Goal: Task Accomplishment & Management: Manage account settings

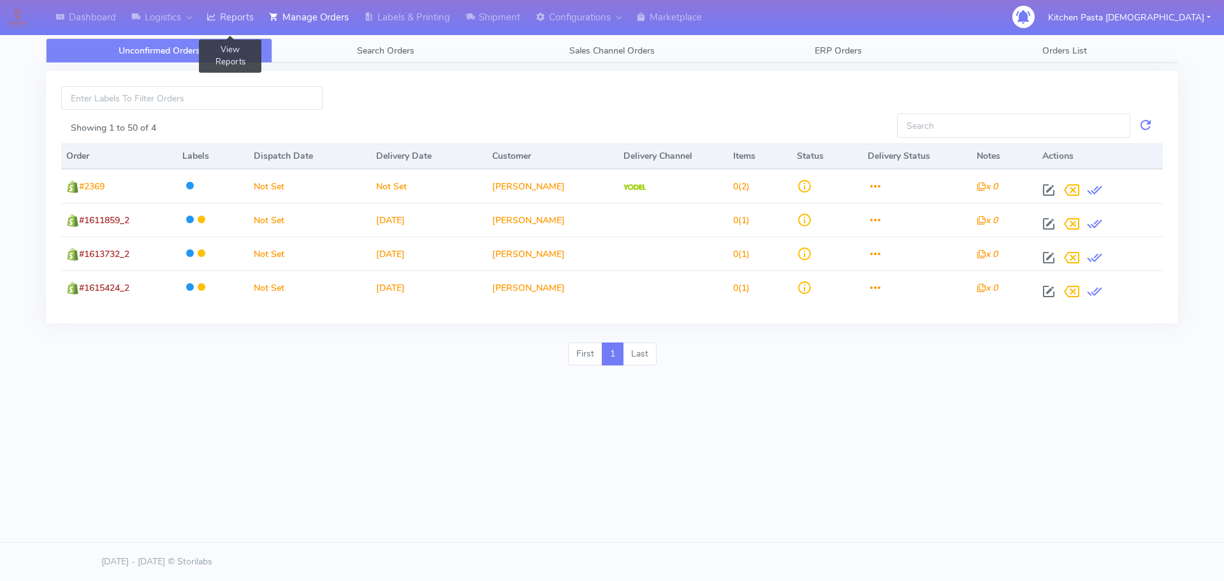
click at [222, 17] on link "Reports" at bounding box center [230, 17] width 62 height 35
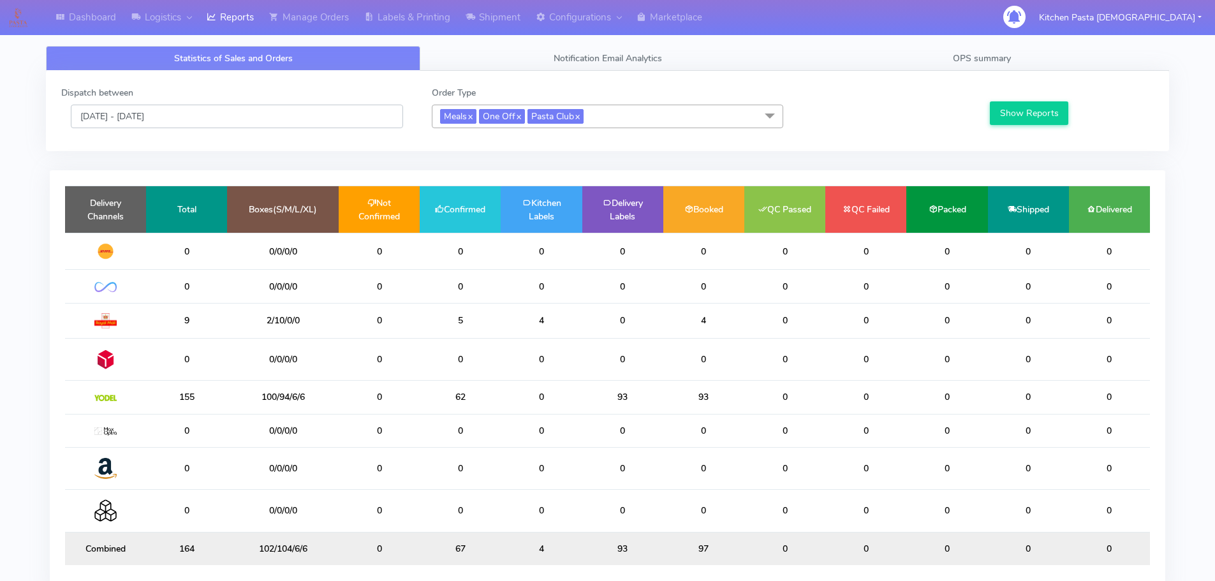
click at [209, 110] on input "[DATE] - [DATE]" at bounding box center [237, 117] width 332 height 24
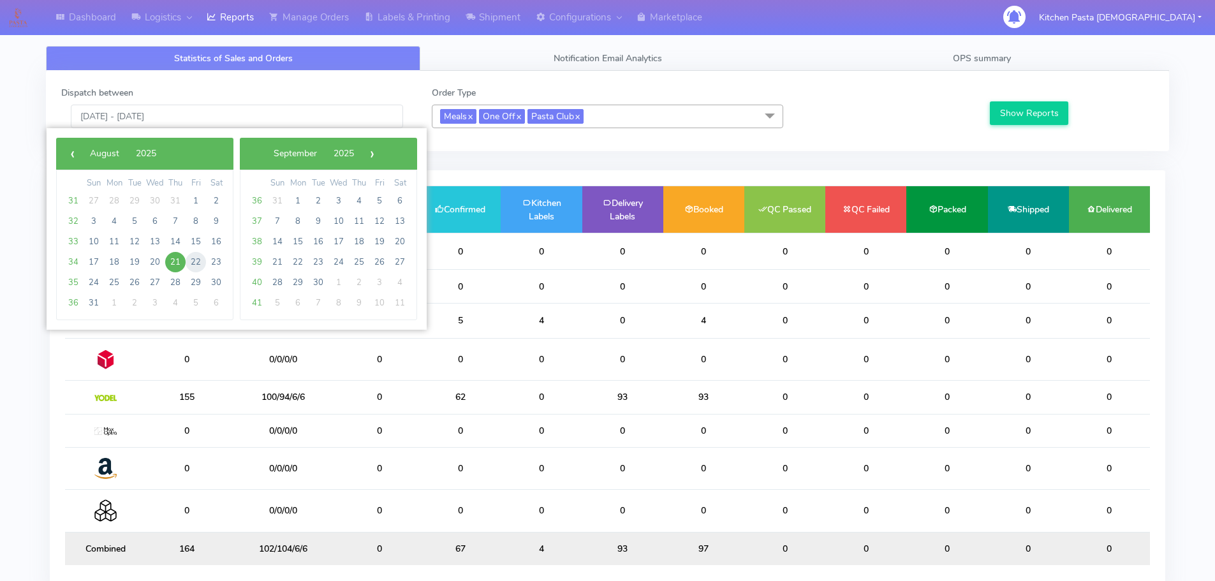
click at [196, 267] on span "22" at bounding box center [196, 262] width 20 height 20
type input "[DATE] - [DATE]"
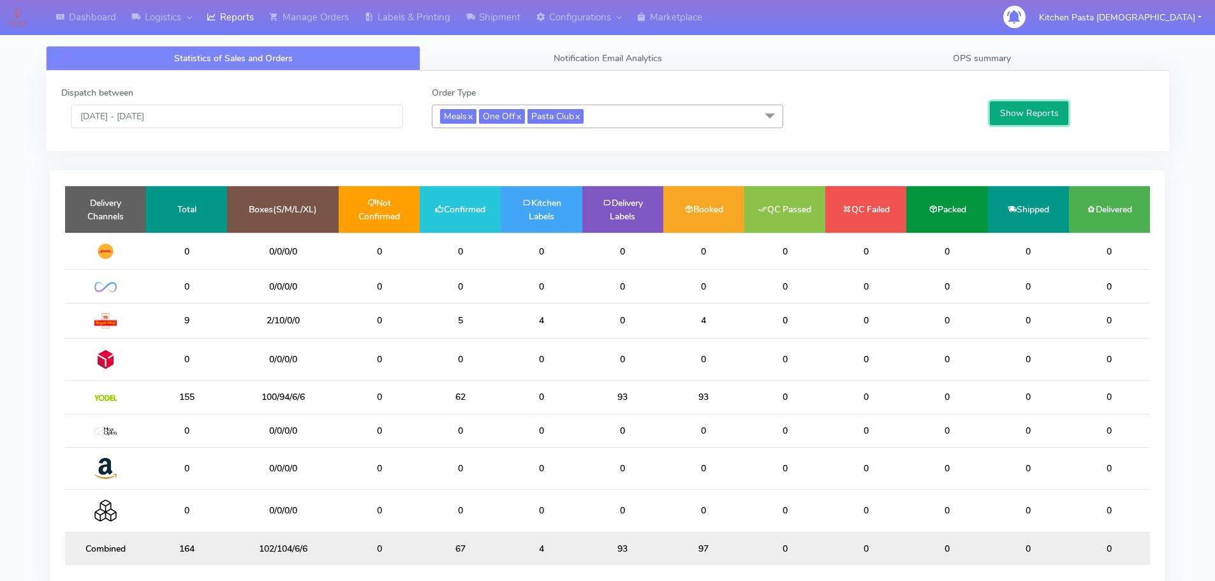
click at [1039, 114] on button "Show Reports" at bounding box center [1029, 113] width 78 height 24
click at [508, 17] on link "Shipment" at bounding box center [493, 17] width 70 height 35
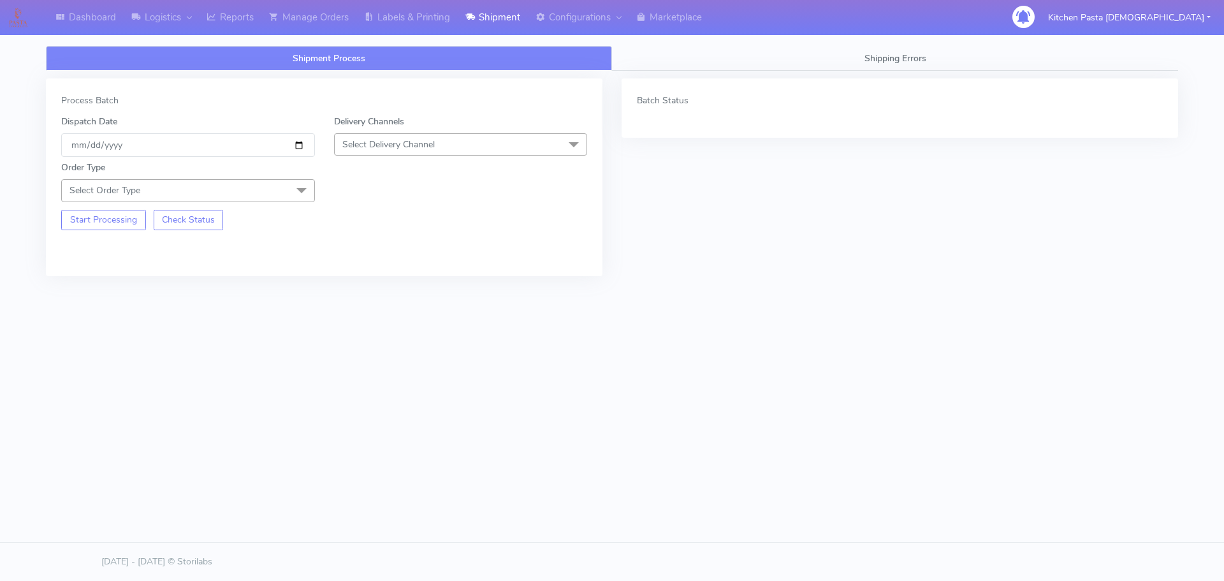
click at [531, 135] on span "Select Delivery Channel" at bounding box center [461, 144] width 254 height 22
click at [409, 293] on div "Yodel" at bounding box center [461, 287] width 240 height 13
click at [295, 185] on span at bounding box center [302, 191] width 26 height 24
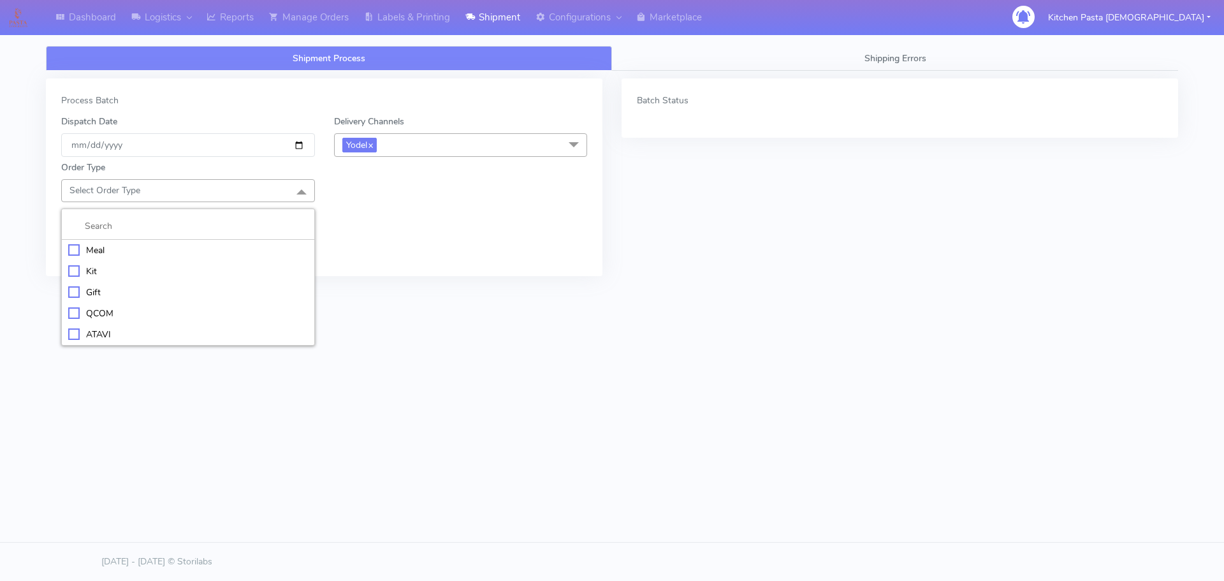
click at [270, 254] on div "Meal" at bounding box center [188, 250] width 240 height 13
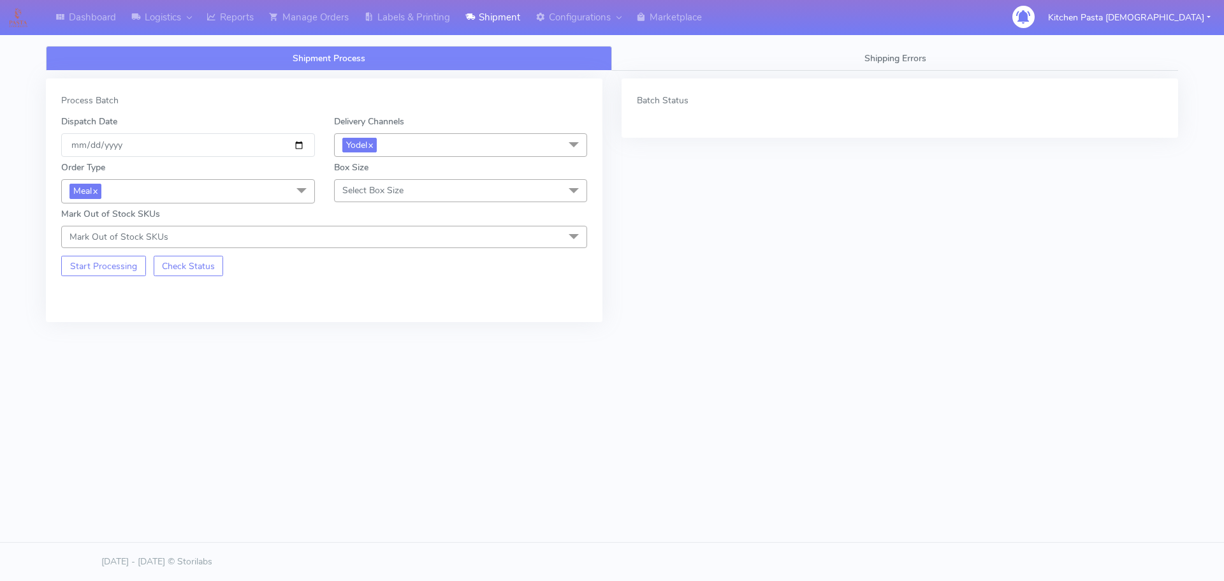
click at [368, 192] on span "Select Box Size" at bounding box center [372, 190] width 61 height 12
click at [373, 314] on div "Large" at bounding box center [461, 313] width 240 height 13
click at [121, 263] on button "Start Processing" at bounding box center [103, 266] width 85 height 20
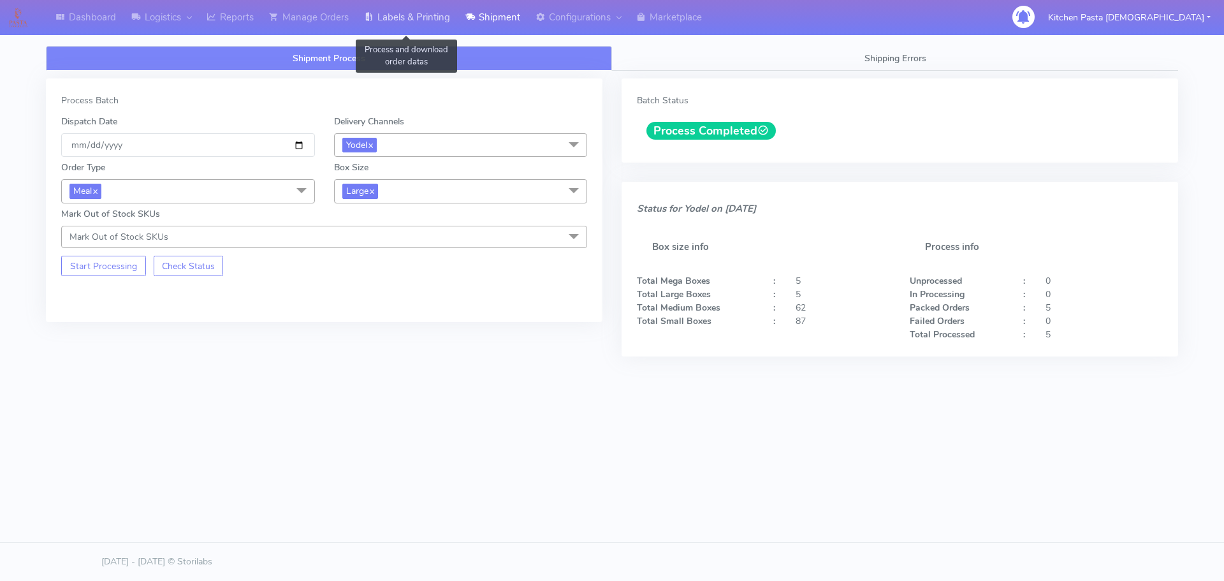
click at [422, 8] on link "Labels & Printing" at bounding box center [406, 17] width 101 height 35
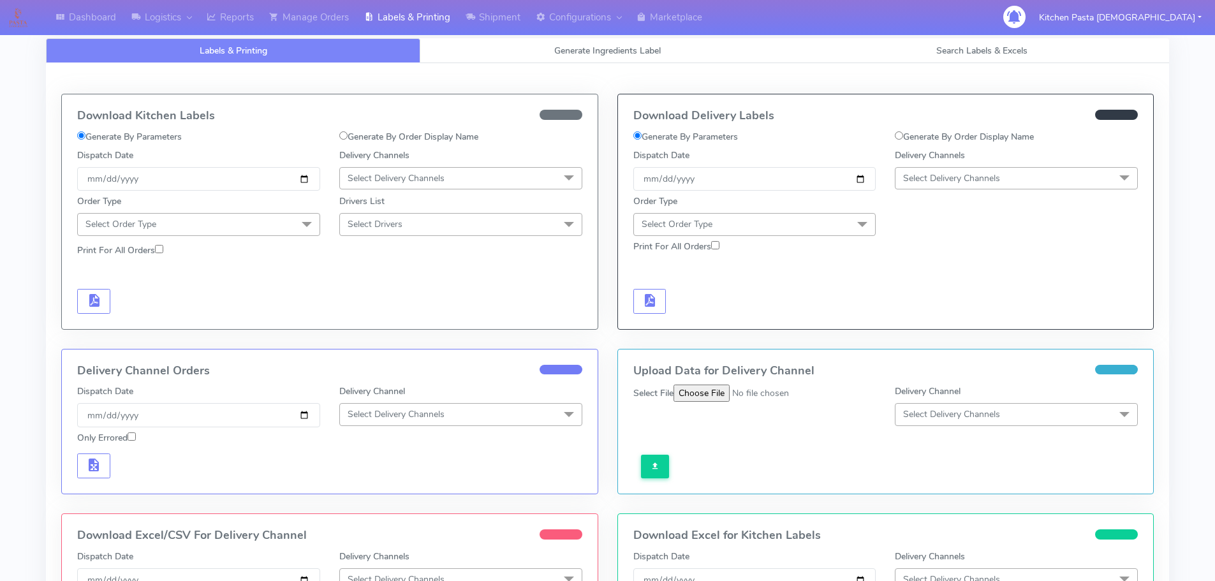
click at [1014, 177] on span "Select Delivery Channels" at bounding box center [1016, 178] width 243 height 22
click at [960, 325] on div "Yodel" at bounding box center [1016, 321] width 229 height 13
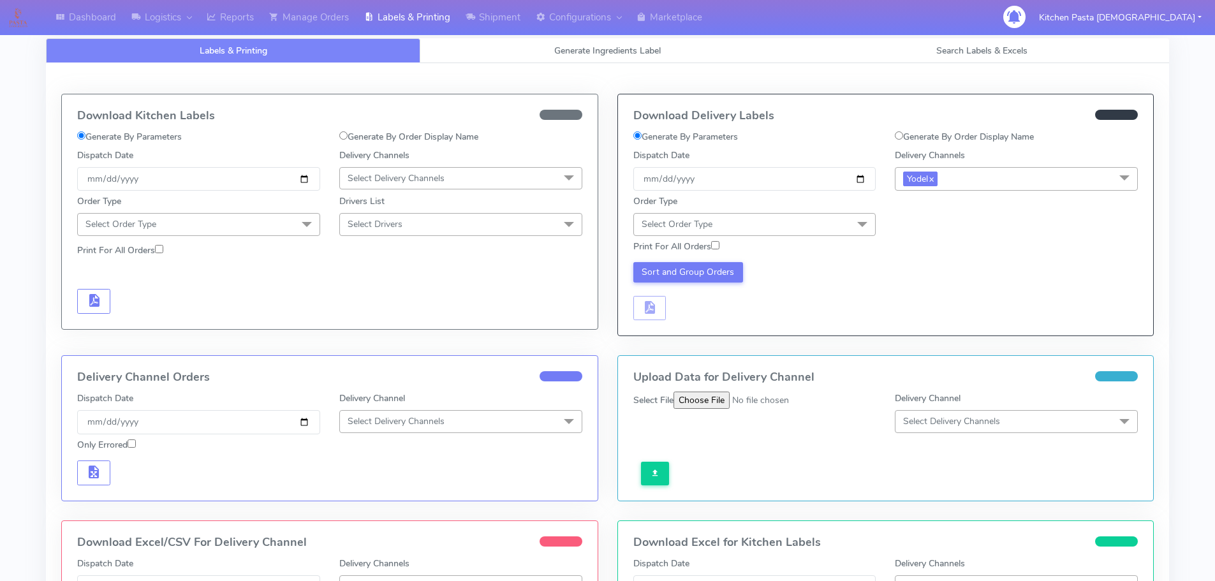
click at [817, 224] on span "Select Order Type" at bounding box center [754, 224] width 243 height 22
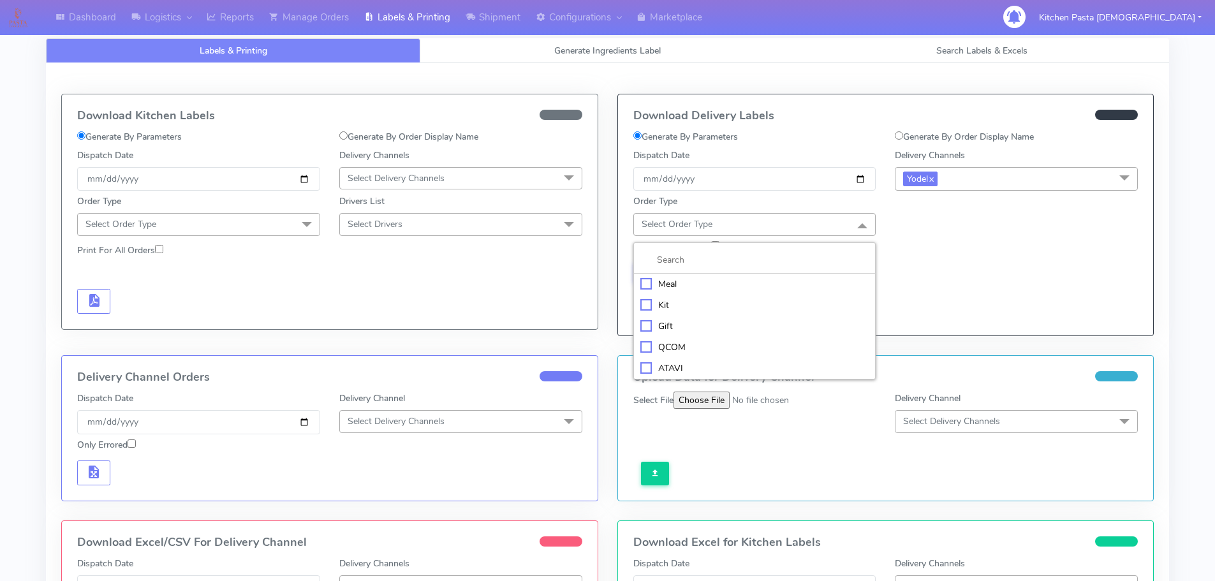
click at [842, 286] on div "Meal" at bounding box center [754, 283] width 229 height 13
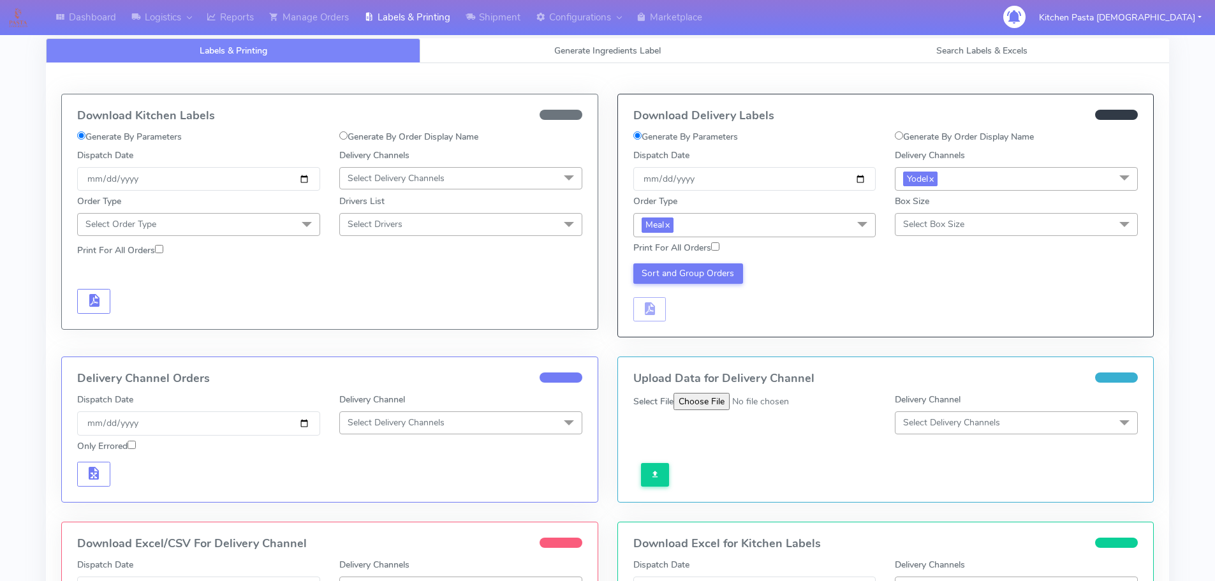
click at [937, 228] on span "Select Box Size" at bounding box center [933, 224] width 61 height 12
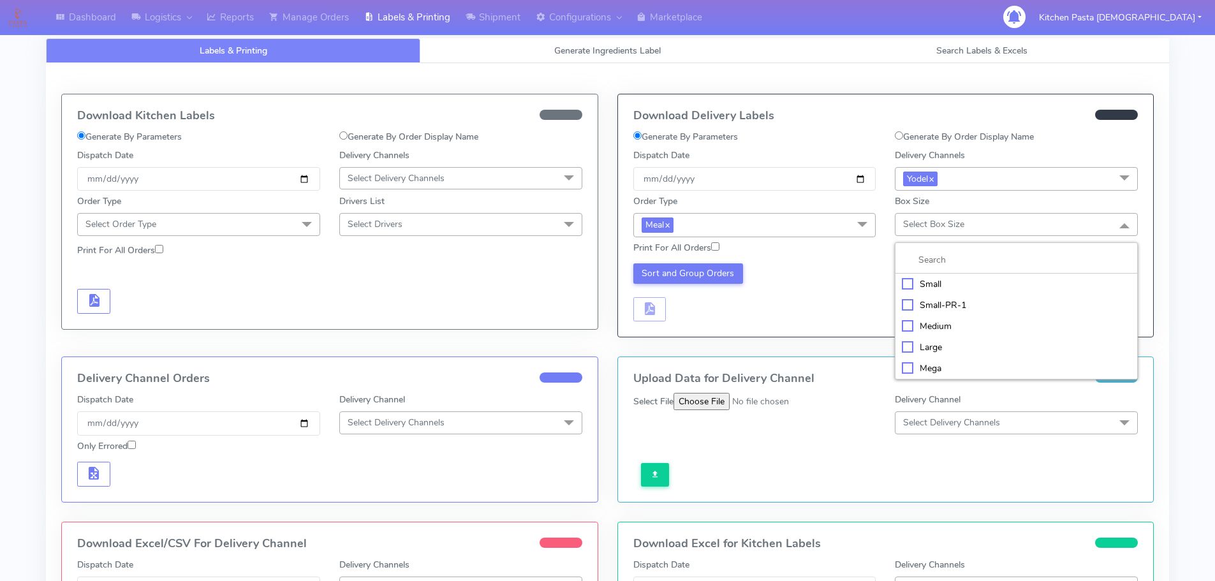
click at [950, 346] on div "Large" at bounding box center [1016, 347] width 229 height 13
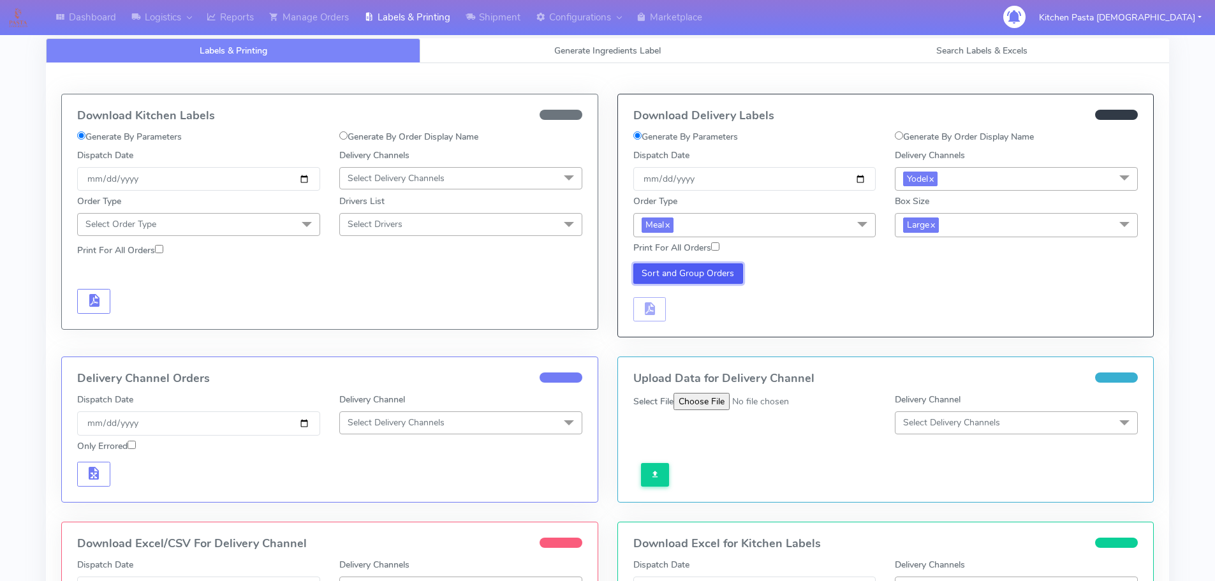
click at [682, 274] on button "Sort and Group Orders" at bounding box center [688, 273] width 110 height 20
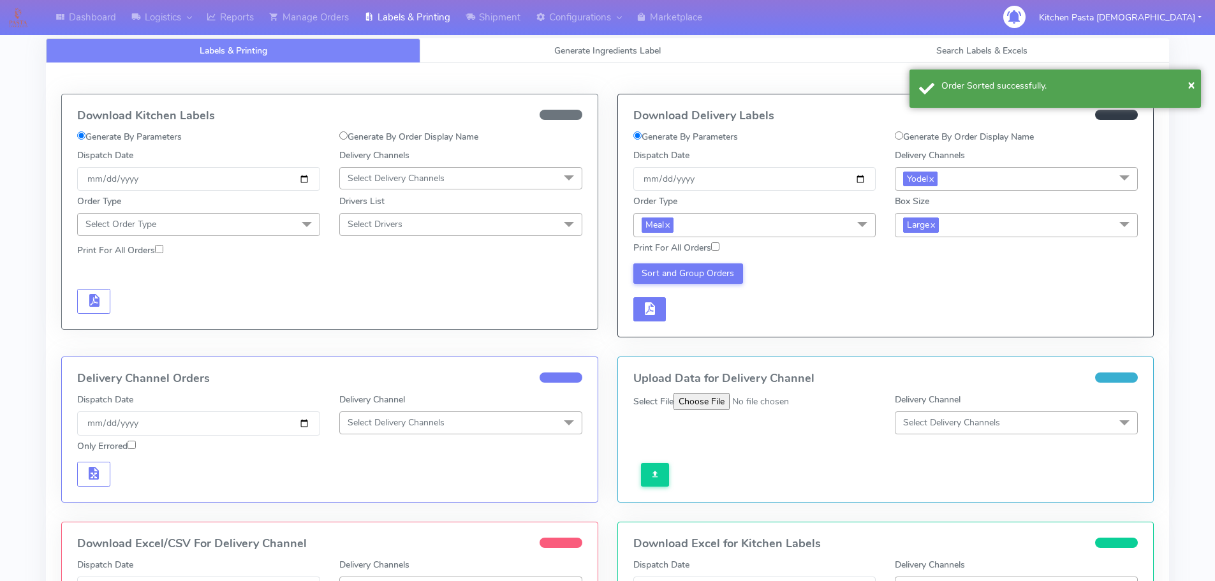
drag, startPoint x: 643, startPoint y: 325, endPoint x: 662, endPoint y: 319, distance: 19.2
click at [662, 319] on div "Download Delivery Labels Generate By Parameters Generate By Order Display Name …" at bounding box center [886, 215] width 536 height 242
click at [661, 319] on button "button" at bounding box center [649, 309] width 33 height 25
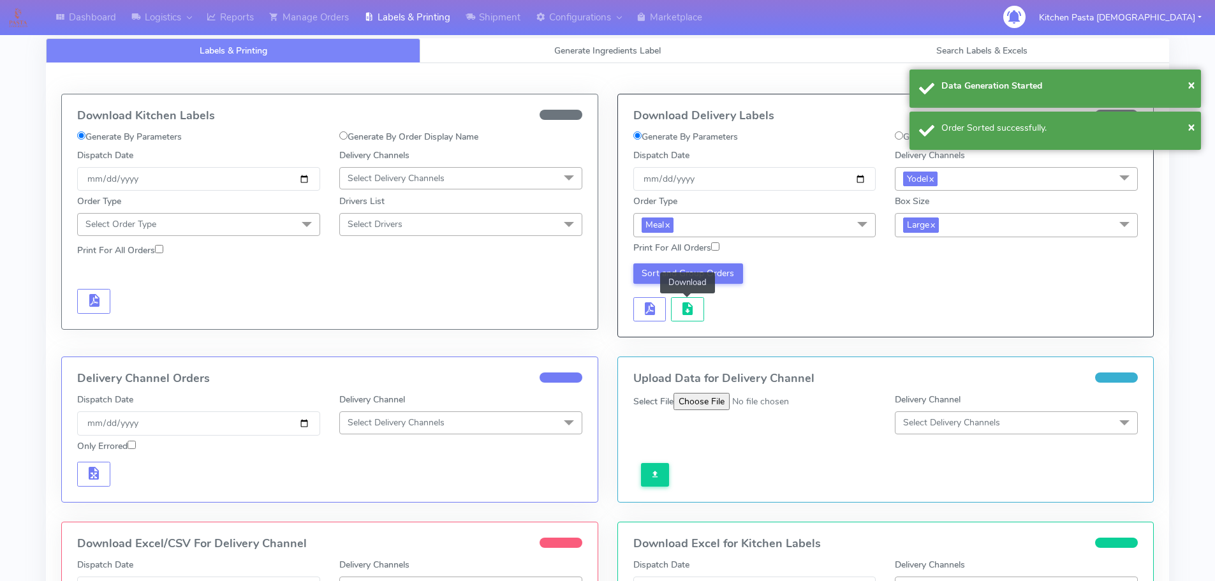
click at [674, 314] on button "button" at bounding box center [687, 309] width 33 height 25
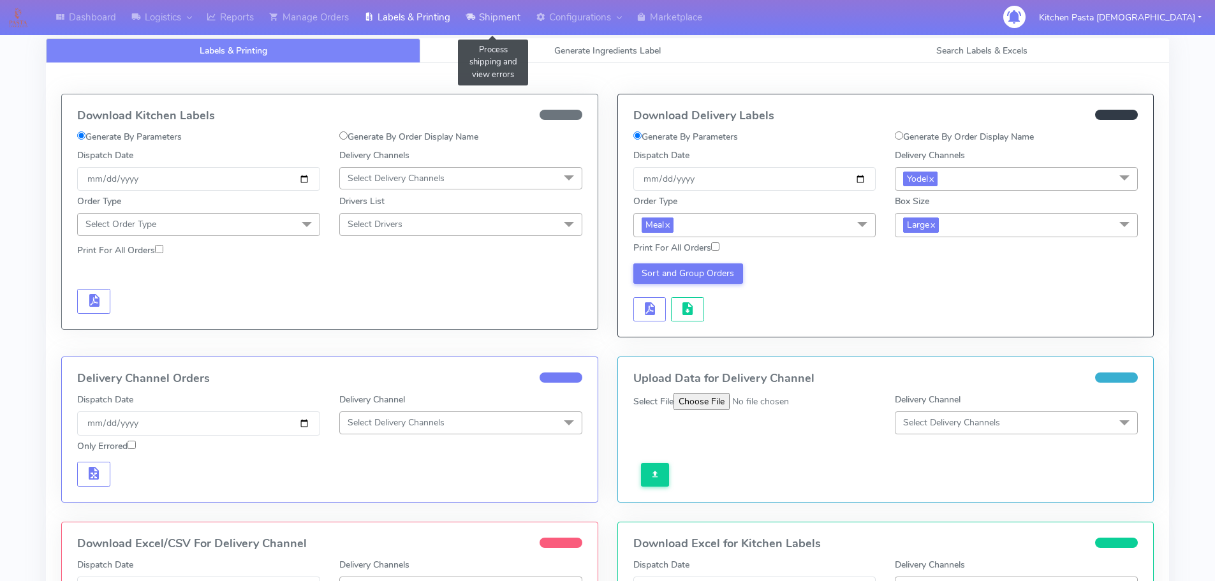
click at [473, 27] on link "Shipment" at bounding box center [493, 17] width 70 height 35
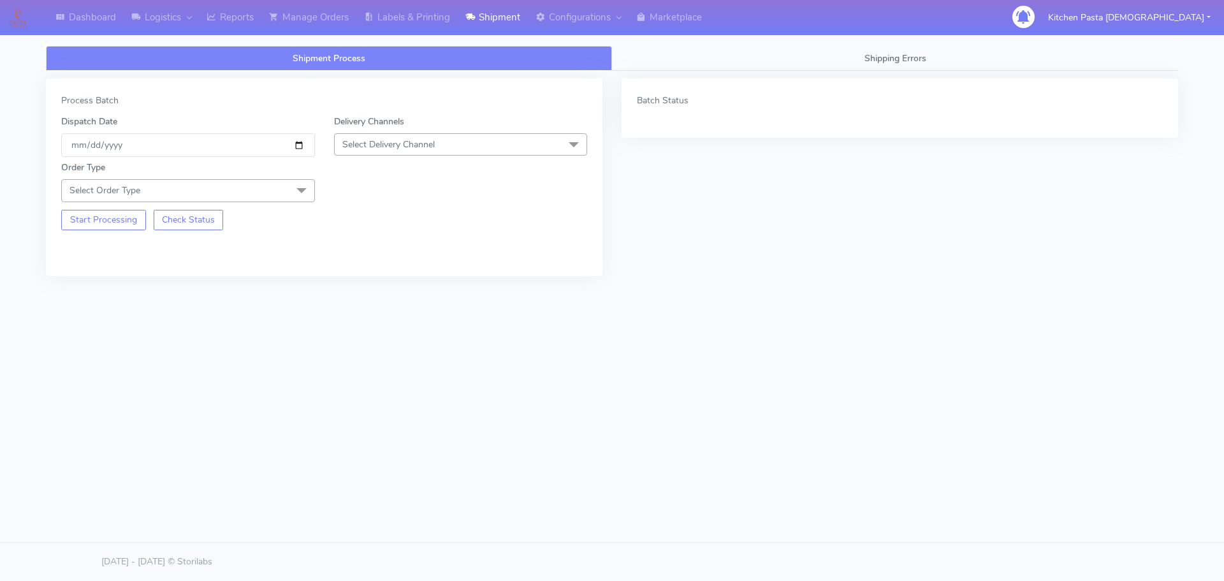
click at [483, 140] on span "Select Delivery Channel" at bounding box center [461, 144] width 254 height 22
drag, startPoint x: 379, startPoint y: 289, endPoint x: 338, endPoint y: 238, distance: 66.2
click at [379, 288] on div "Yodel" at bounding box center [461, 287] width 240 height 13
click at [300, 194] on span at bounding box center [302, 191] width 26 height 24
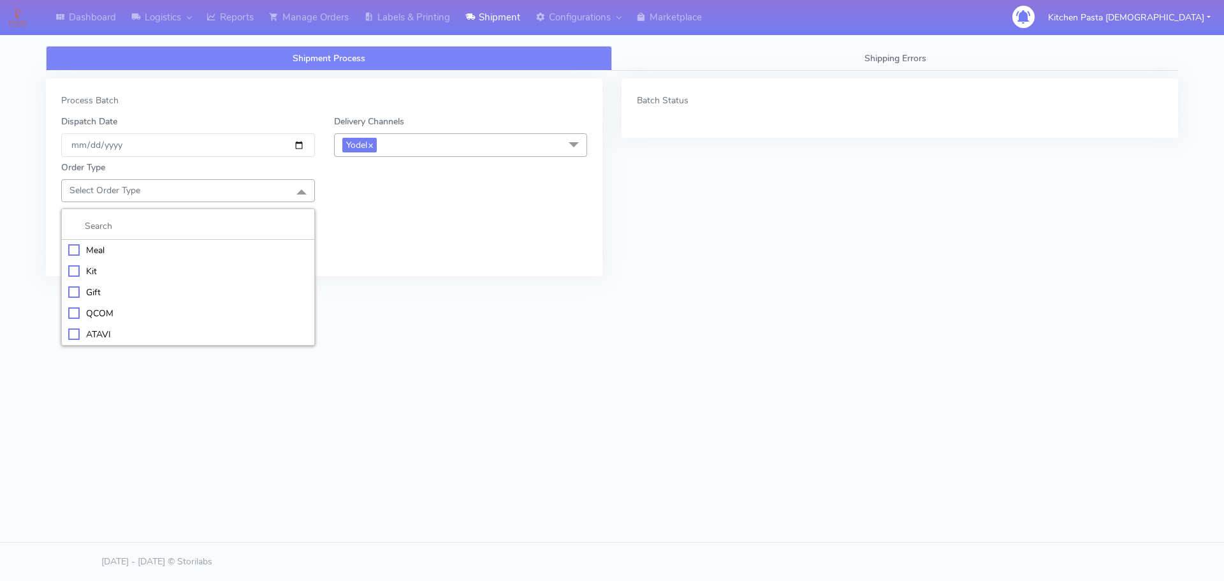
click at [289, 242] on li "Meal" at bounding box center [188, 250] width 253 height 21
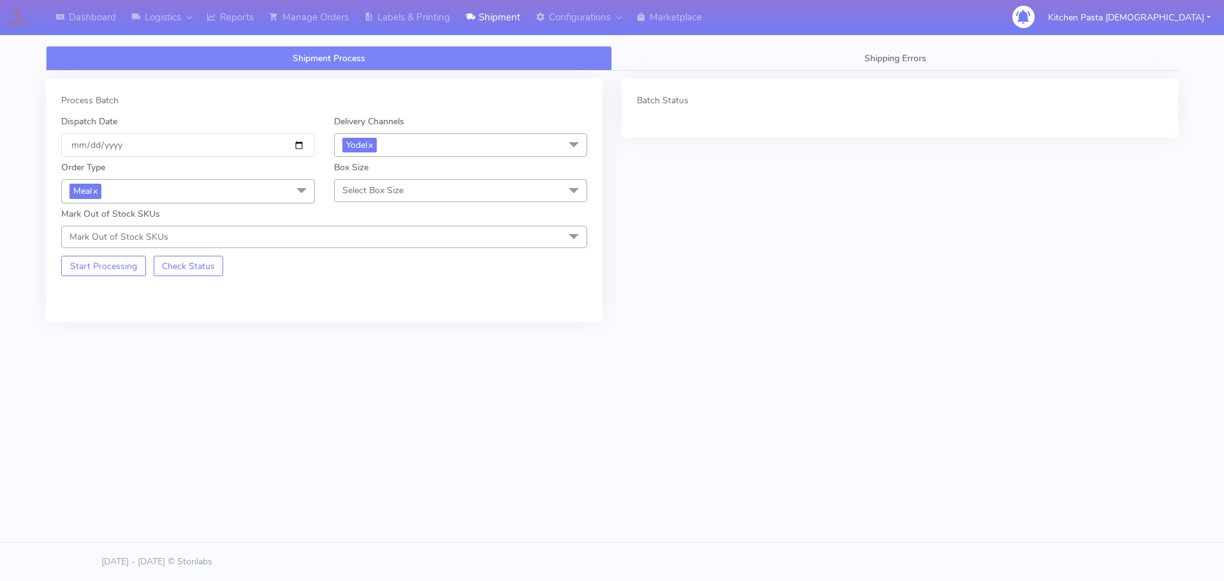
click at [363, 191] on span "Select Box Size" at bounding box center [372, 190] width 61 height 12
click at [396, 298] on li "Medium" at bounding box center [461, 292] width 253 height 21
click at [133, 272] on button "Start Processing" at bounding box center [103, 266] width 85 height 20
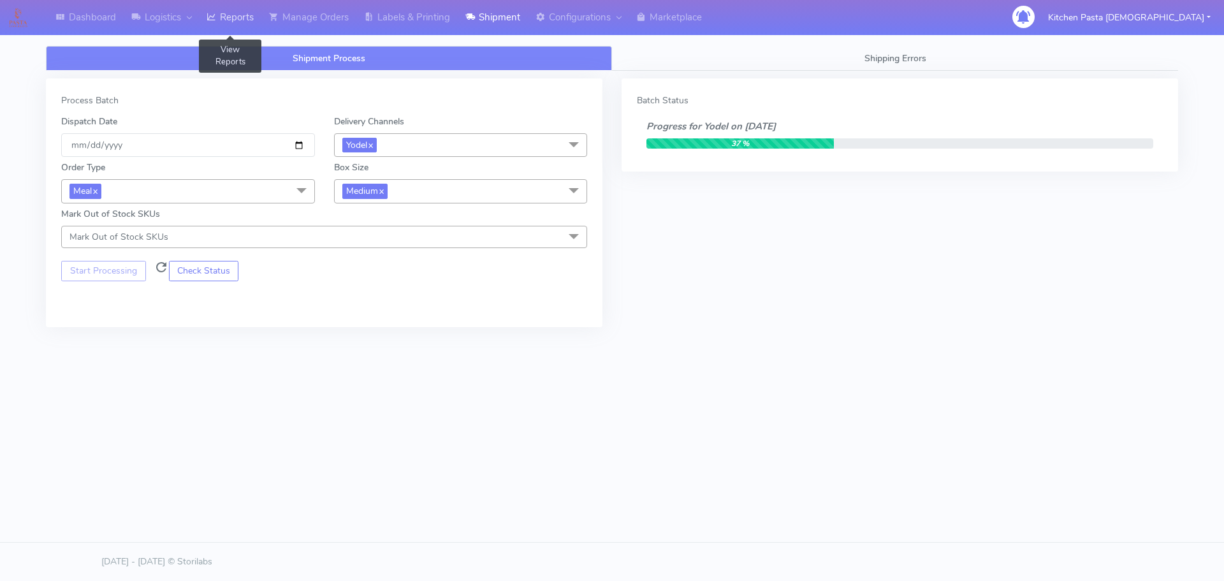
click at [216, 16] on icon at bounding box center [212, 17] width 10 height 13
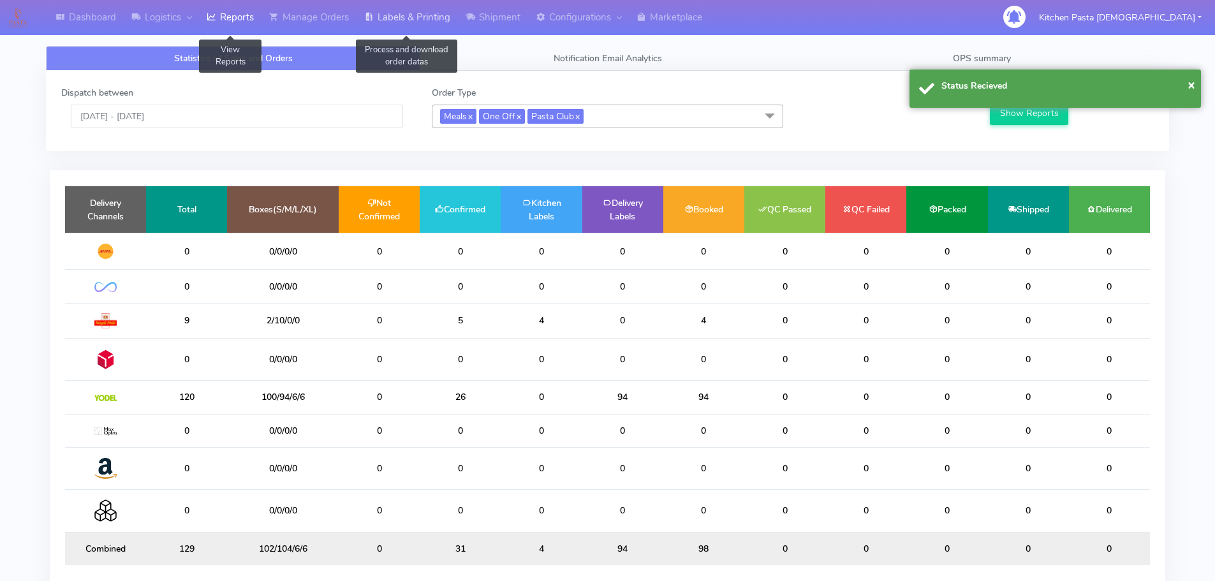
drag, startPoint x: 400, startPoint y: 10, endPoint x: 426, endPoint y: 24, distance: 29.1
click at [400, 10] on link "Labels & Printing" at bounding box center [406, 17] width 101 height 35
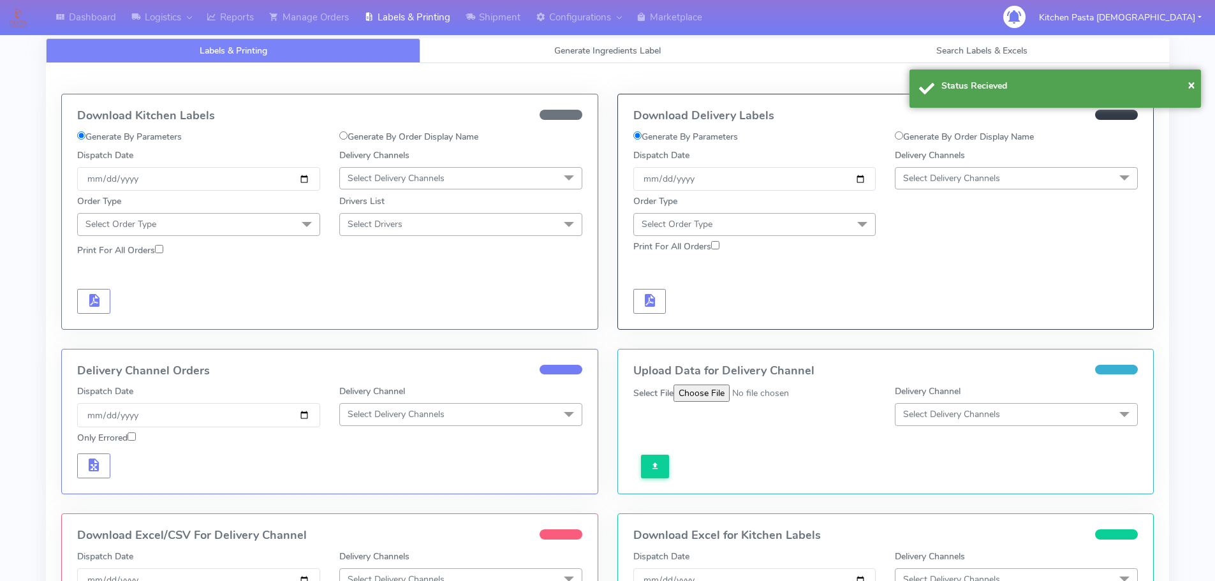
click at [942, 176] on span "Select Delivery Channels" at bounding box center [951, 178] width 97 height 12
click at [932, 328] on div "Yodel" at bounding box center [1016, 321] width 229 height 13
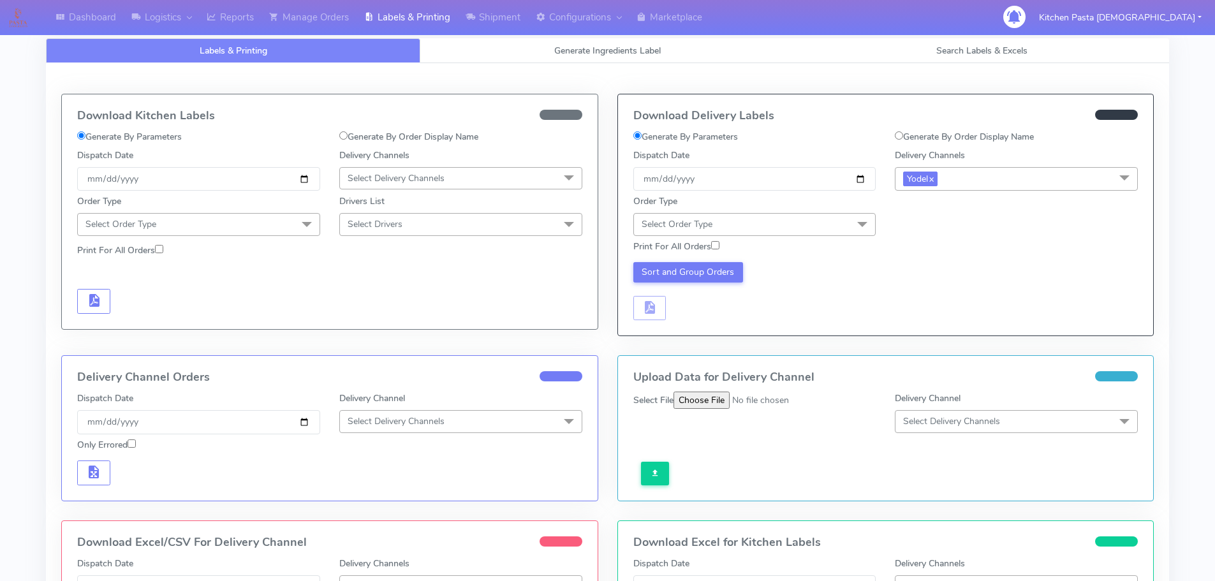
click at [840, 228] on span "Select Order Type" at bounding box center [754, 224] width 243 height 22
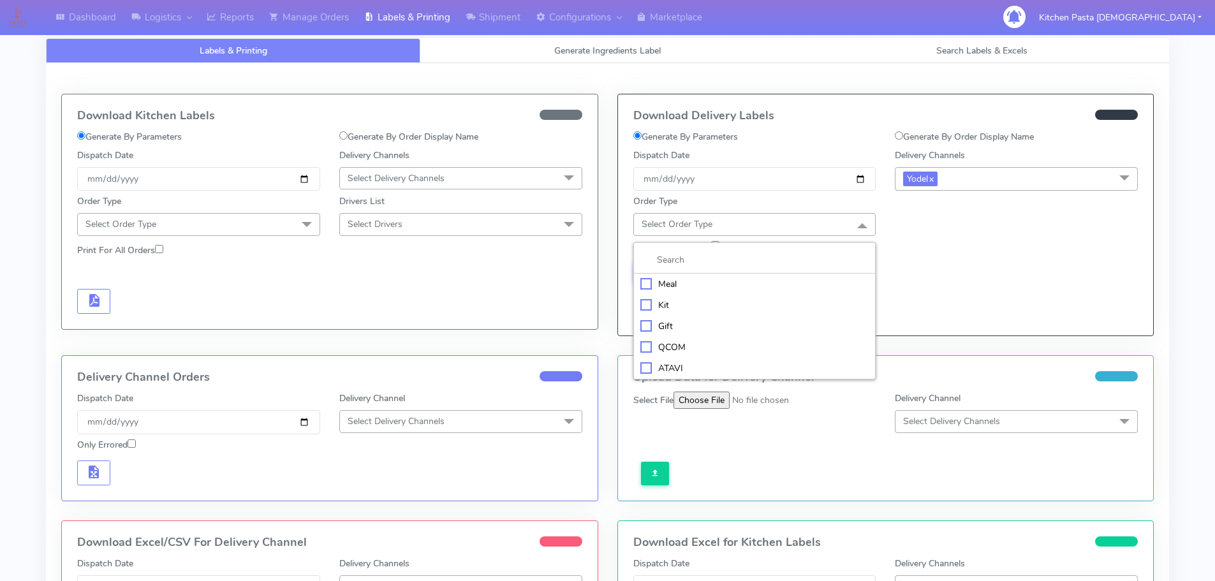
click at [789, 266] on input "multiselect-search" at bounding box center [754, 259] width 229 height 13
drag, startPoint x: 829, startPoint y: 277, endPoint x: 906, endPoint y: 240, distance: 85.3
click at [830, 277] on div "Meal" at bounding box center [754, 283] width 229 height 13
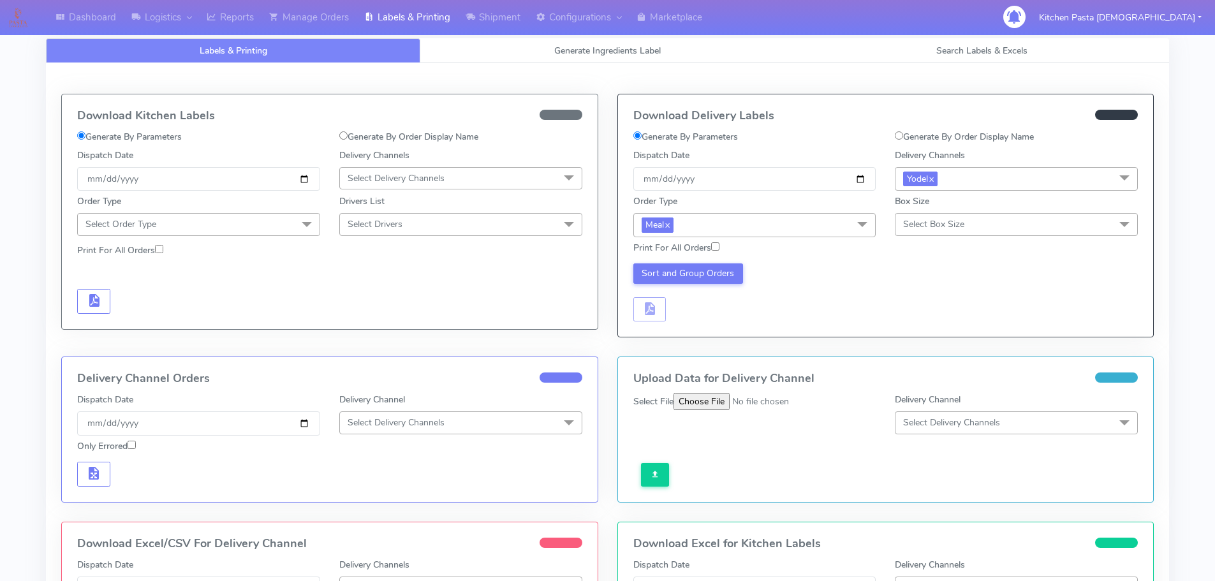
click at [911, 224] on span "Select Box Size" at bounding box center [933, 224] width 61 height 12
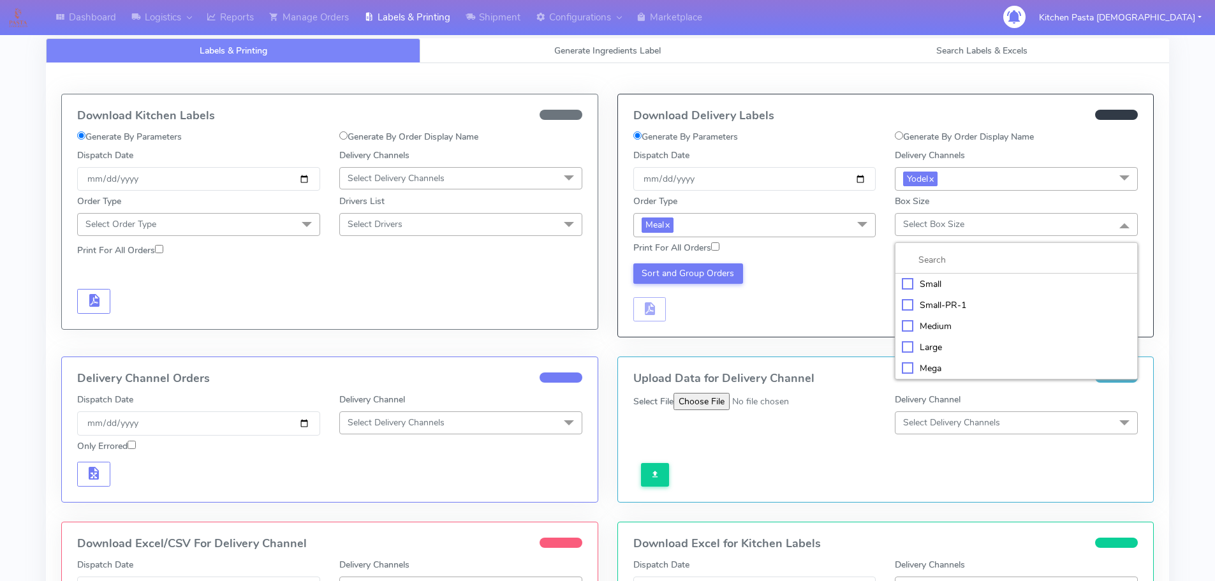
click at [935, 326] on div "Medium" at bounding box center [1016, 325] width 229 height 13
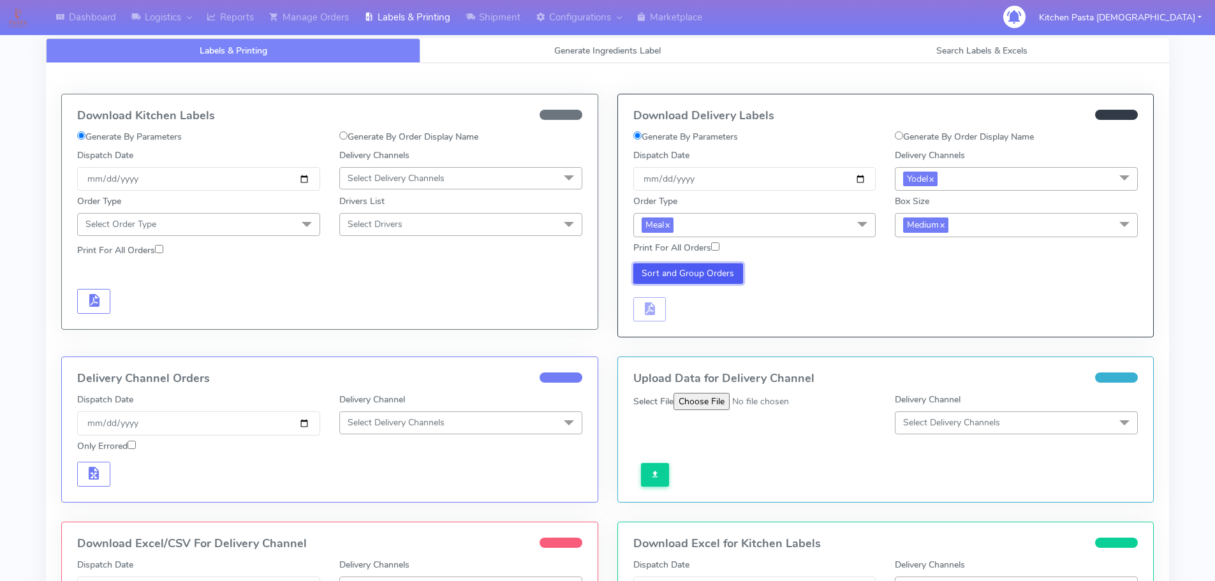
click at [677, 275] on button "Sort and Group Orders" at bounding box center [688, 273] width 110 height 20
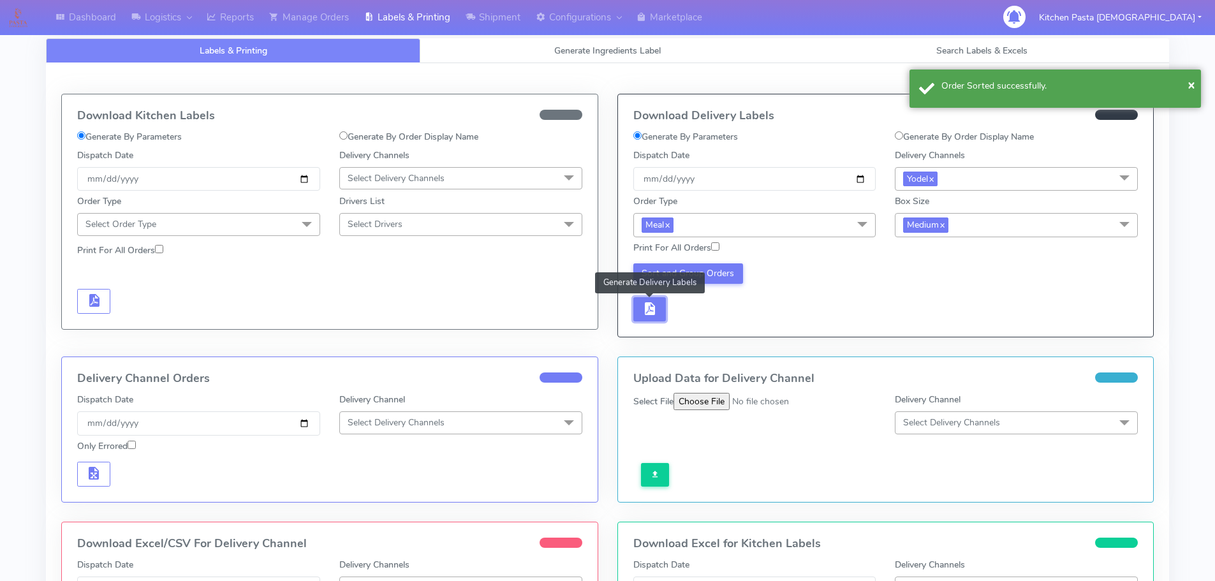
click at [650, 306] on span "button" at bounding box center [648, 311] width 15 height 12
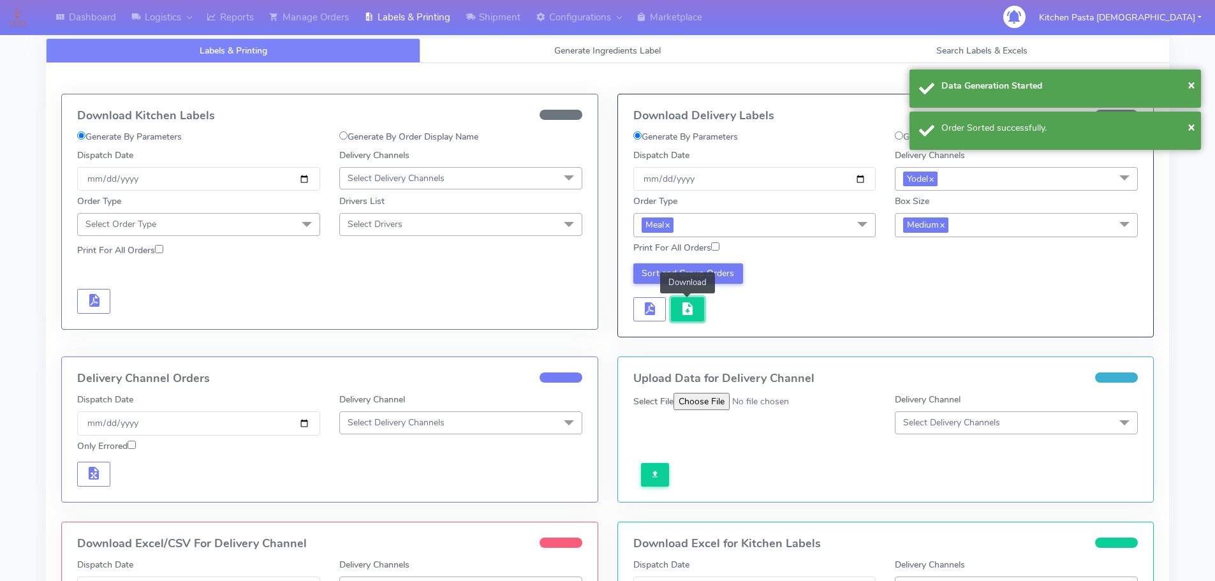
click at [678, 308] on button "button" at bounding box center [687, 309] width 33 height 25
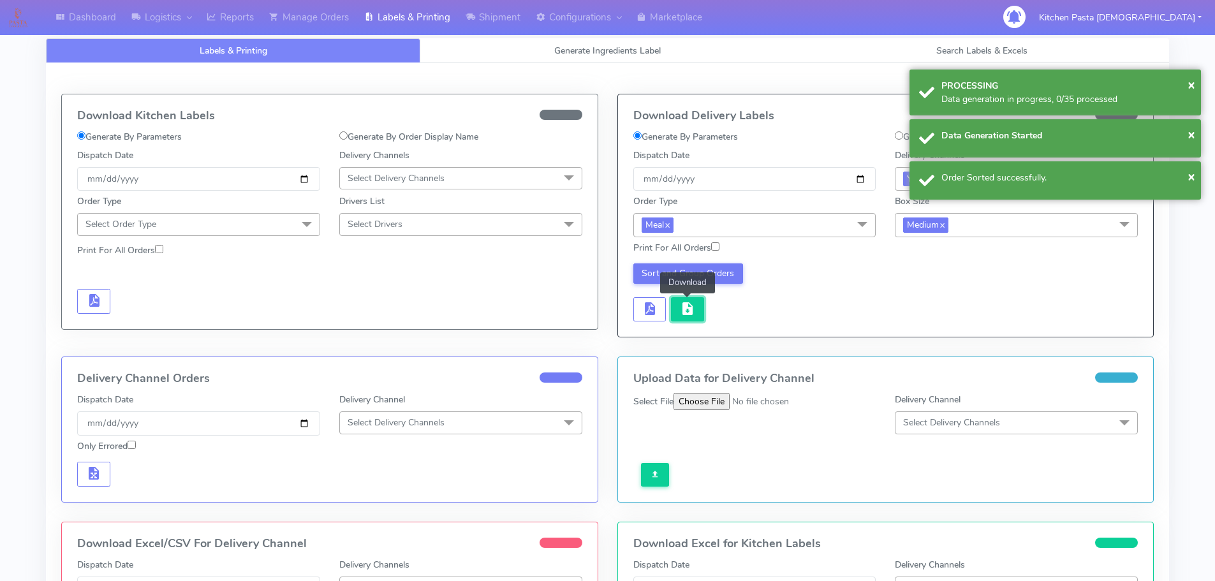
click at [678, 308] on button "button" at bounding box center [687, 309] width 33 height 25
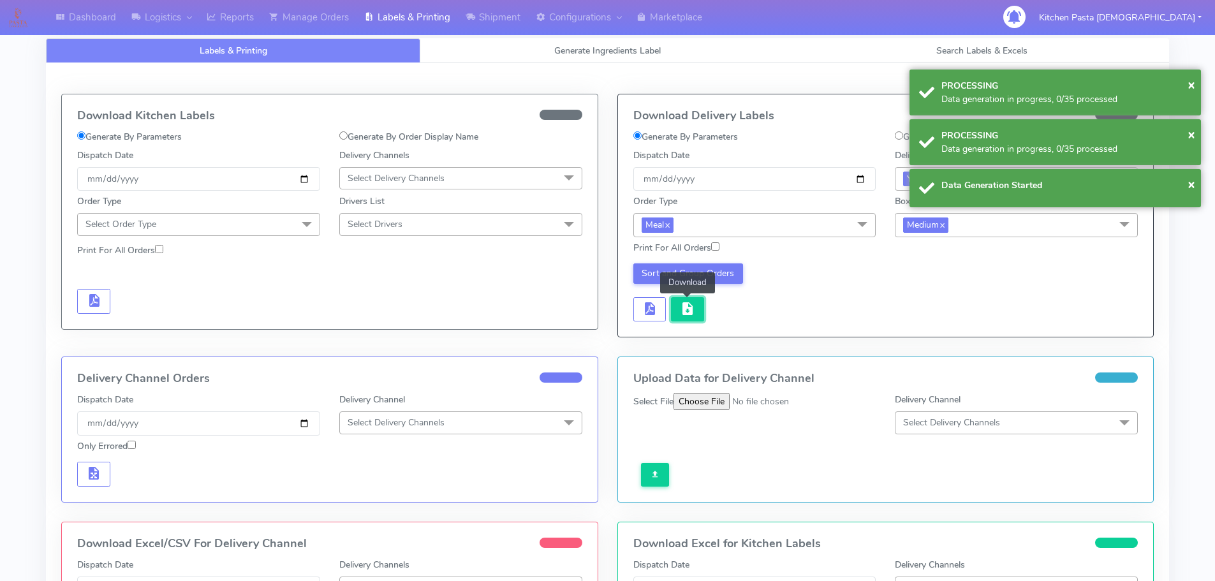
click at [678, 308] on button "button" at bounding box center [687, 309] width 33 height 25
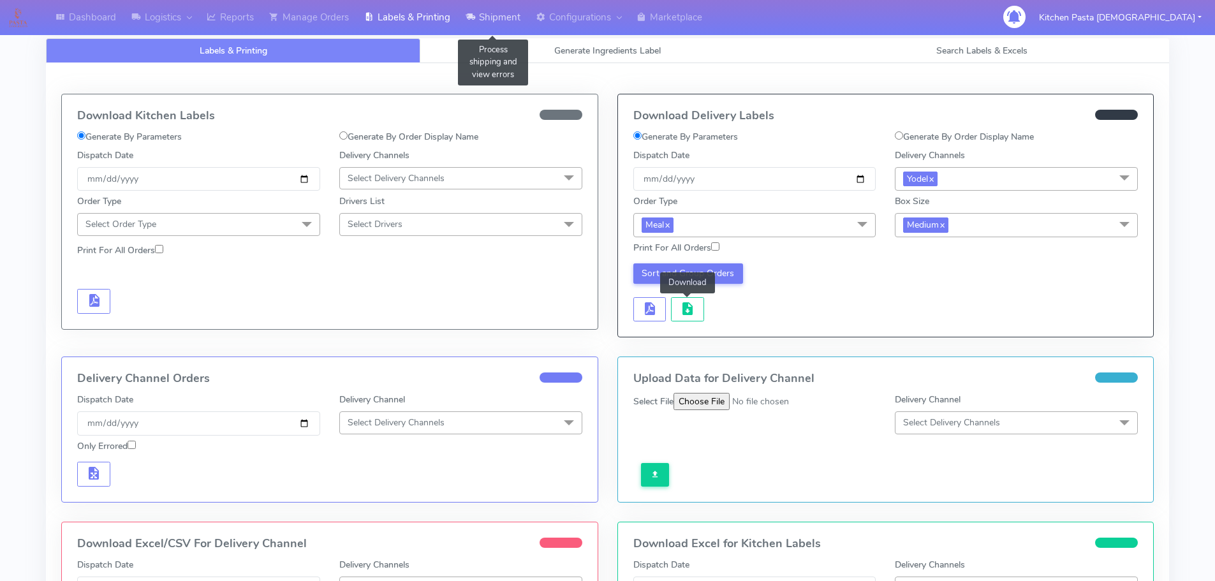
click at [478, 26] on link "Shipment" at bounding box center [493, 17] width 70 height 35
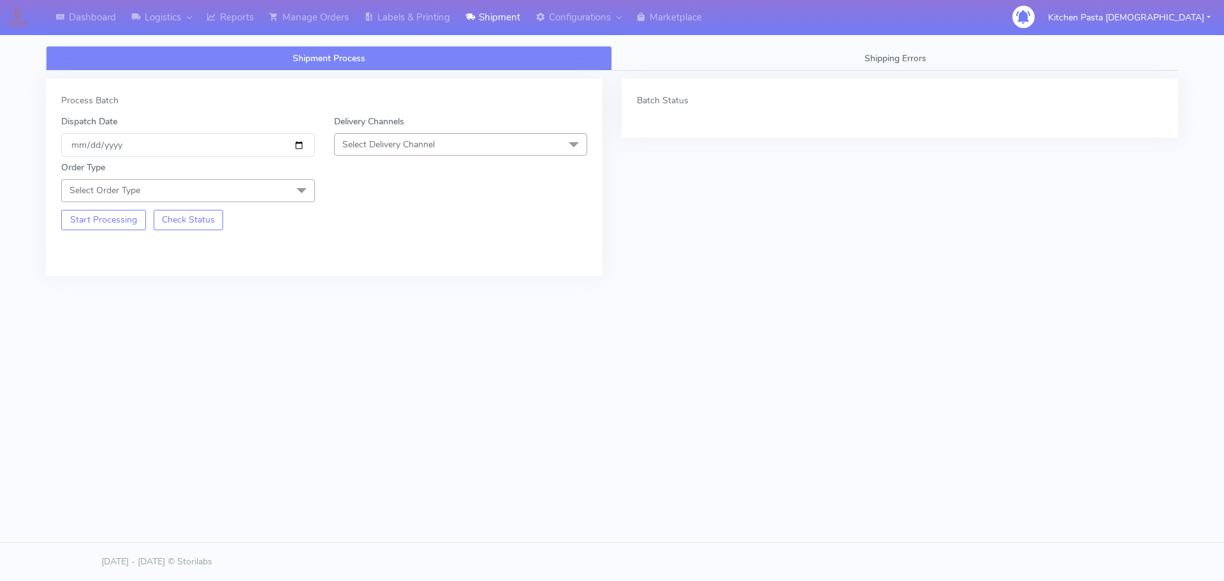
click at [474, 143] on span "Select Delivery Channel" at bounding box center [461, 144] width 254 height 22
drag, startPoint x: 362, startPoint y: 285, endPoint x: 260, endPoint y: 184, distance: 144.3
click at [363, 284] on div "Yodel" at bounding box center [461, 287] width 240 height 13
click at [270, 186] on span "Select Order Type" at bounding box center [188, 190] width 254 height 22
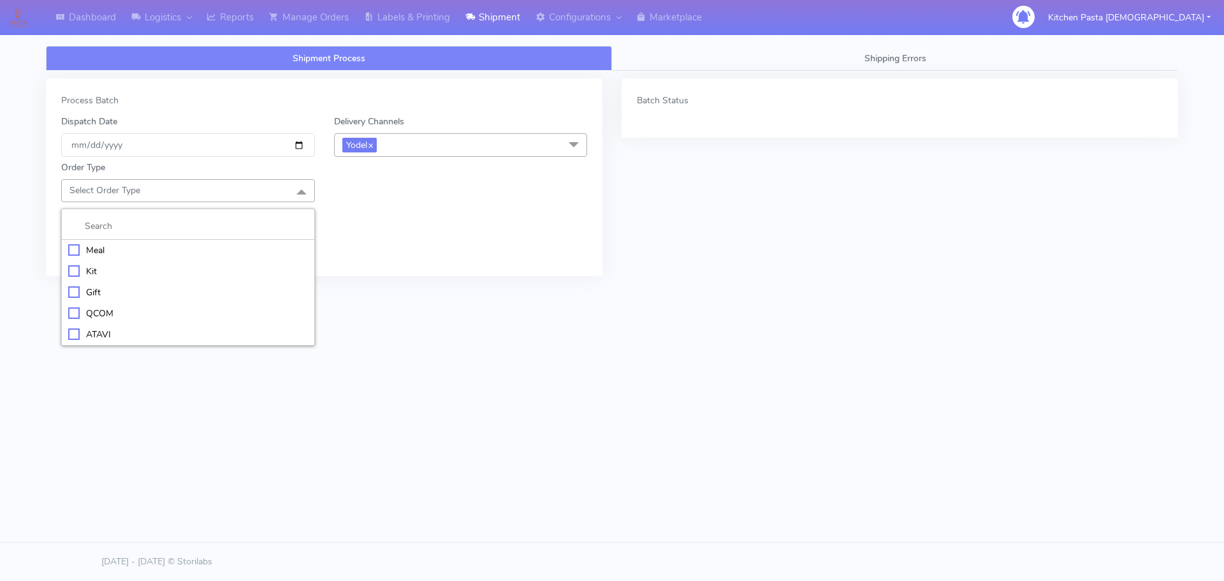
click at [260, 242] on li "Meal" at bounding box center [188, 250] width 253 height 21
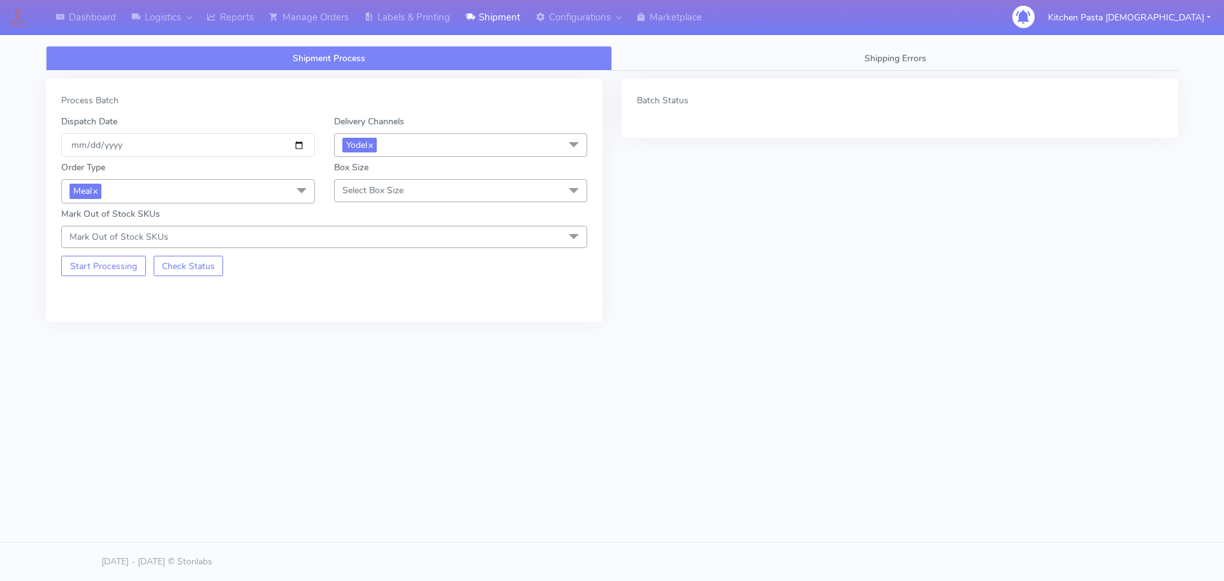
click at [376, 186] on span "Select Box Size" at bounding box center [372, 190] width 61 height 12
click at [351, 250] on div "Small" at bounding box center [461, 250] width 240 height 13
drag, startPoint x: 129, startPoint y: 271, endPoint x: 139, endPoint y: 255, distance: 18.6
click at [132, 266] on button "Start Processing" at bounding box center [103, 266] width 85 height 20
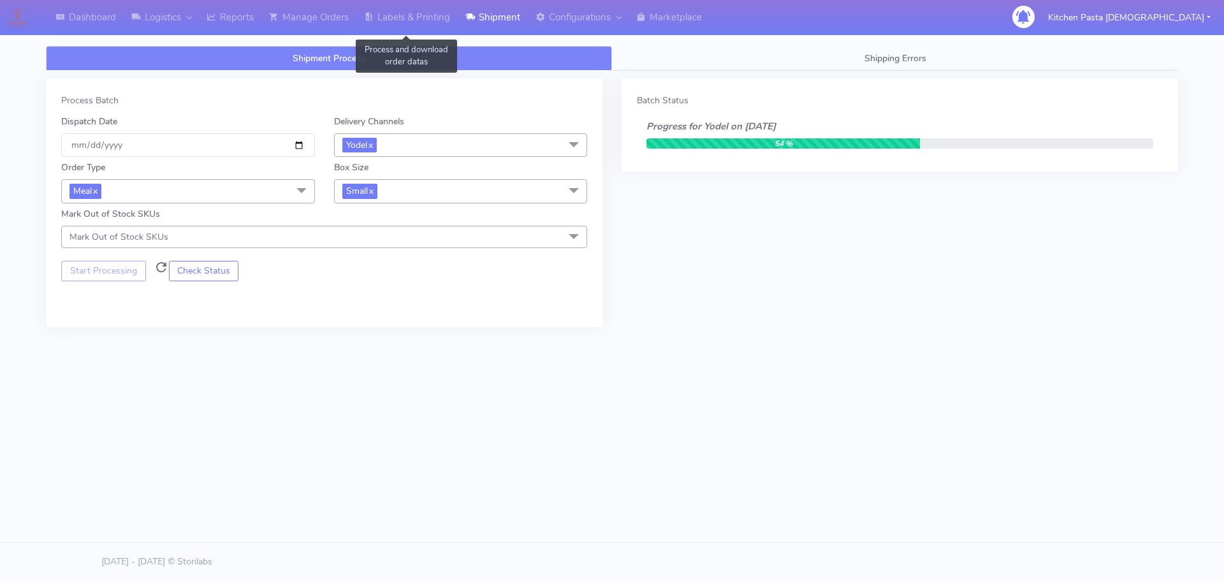
drag, startPoint x: 389, startPoint y: 24, endPoint x: 511, endPoint y: 304, distance: 305.5
click at [519, 335] on div "Process Batch Dispatch Date [DATE] Delivery Channels Yodel x DHL OnFleet Royal …" at bounding box center [324, 212] width 576 height 268
click at [392, 26] on link "Labels & Printing" at bounding box center [406, 17] width 101 height 35
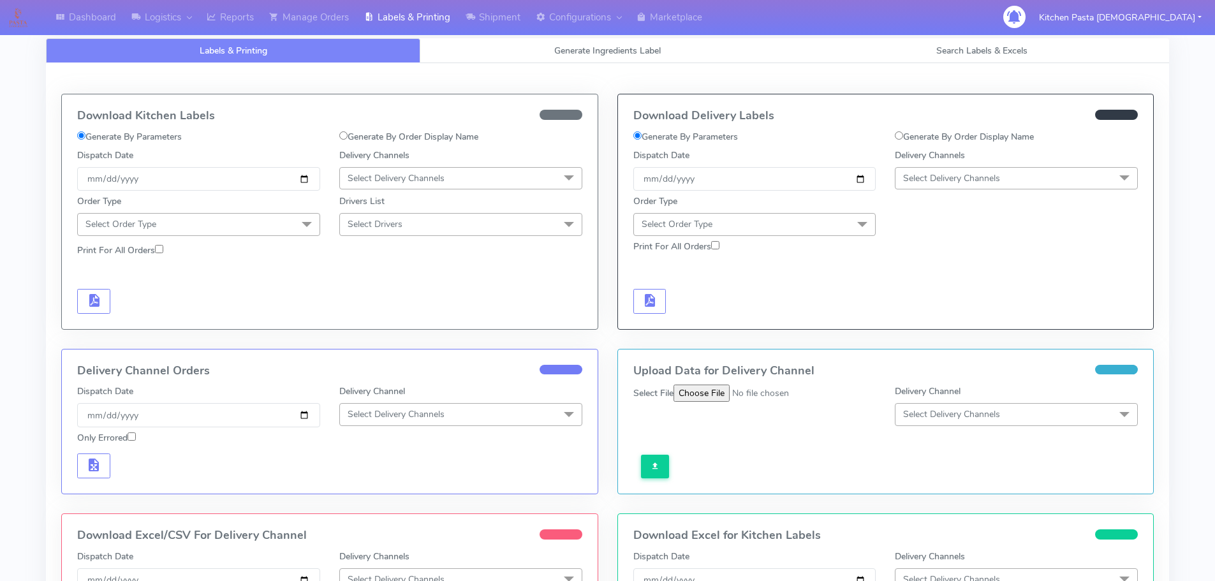
click at [905, 184] on span "Select Delivery Channels" at bounding box center [951, 178] width 97 height 12
click at [912, 314] on li "Yodel" at bounding box center [1016, 321] width 242 height 21
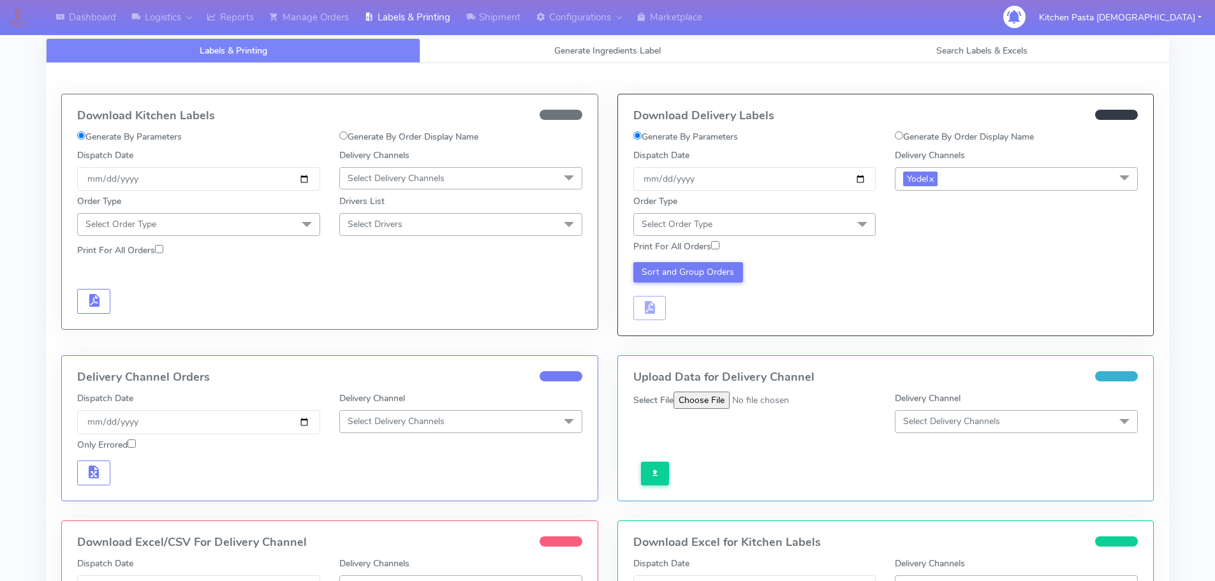
click at [826, 219] on span "Select Order Type" at bounding box center [754, 224] width 243 height 22
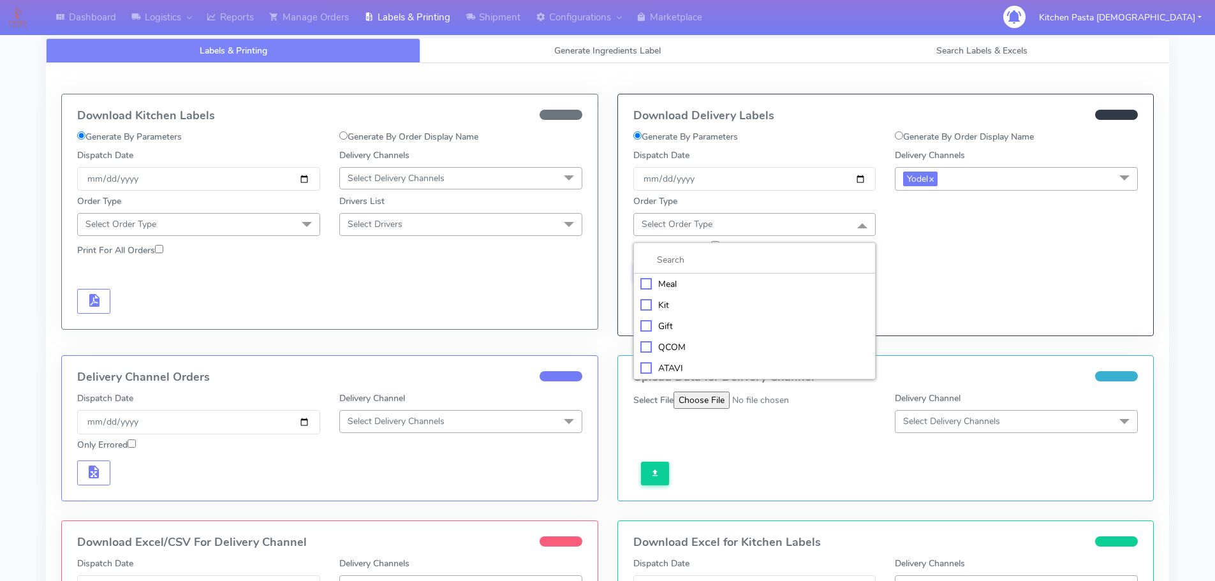
click at [793, 274] on li "Meal" at bounding box center [755, 284] width 242 height 21
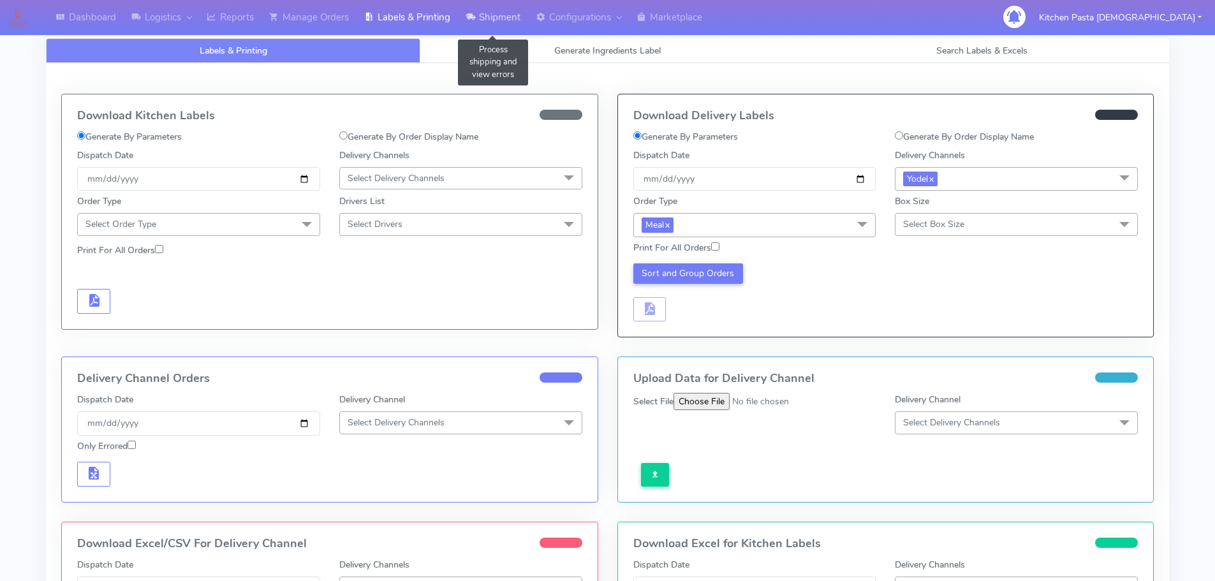
click at [467, 21] on link "Shipment" at bounding box center [493, 17] width 70 height 35
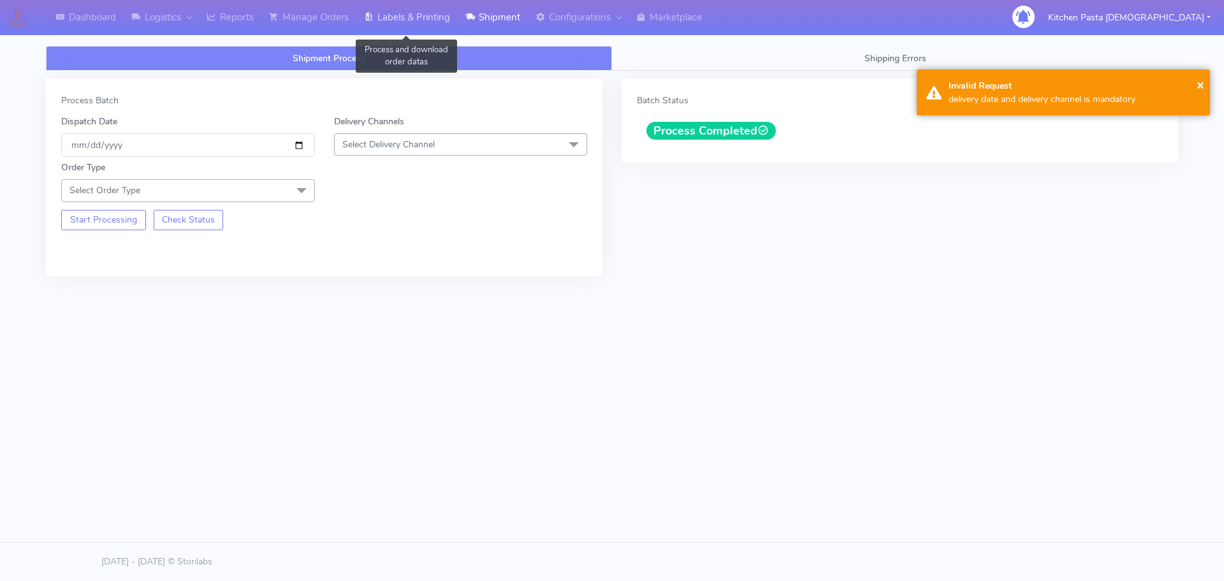
click at [436, 22] on link "Labels & Printing" at bounding box center [406, 17] width 101 height 35
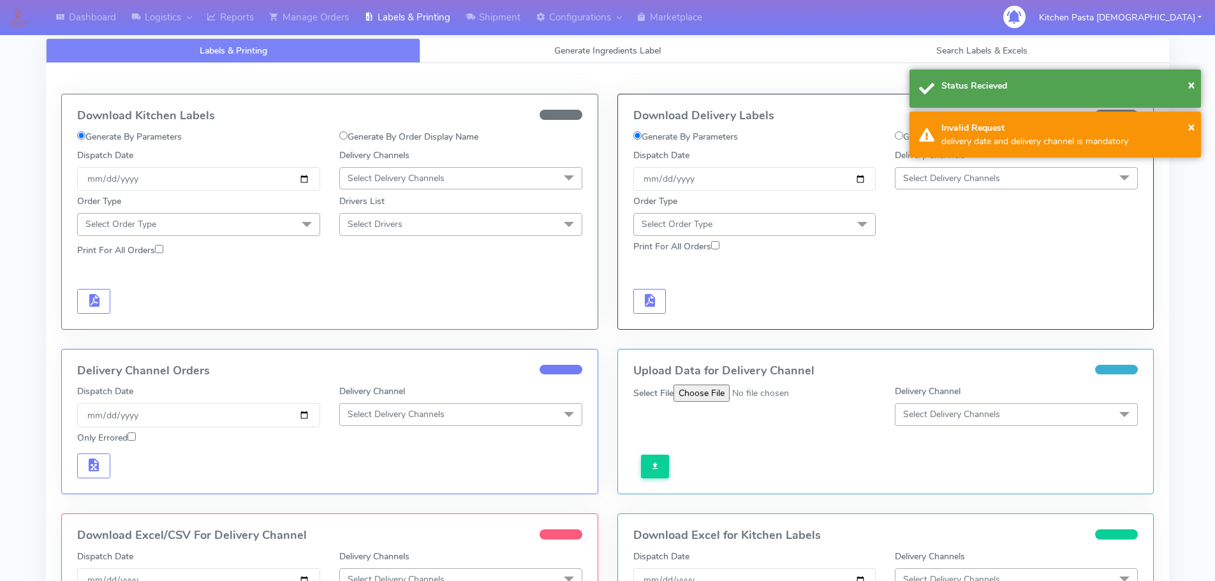
drag, startPoint x: 946, startPoint y: 186, endPoint x: 909, endPoint y: 213, distance: 46.6
click at [946, 185] on span "Select Delivery Channels" at bounding box center [1016, 178] width 243 height 22
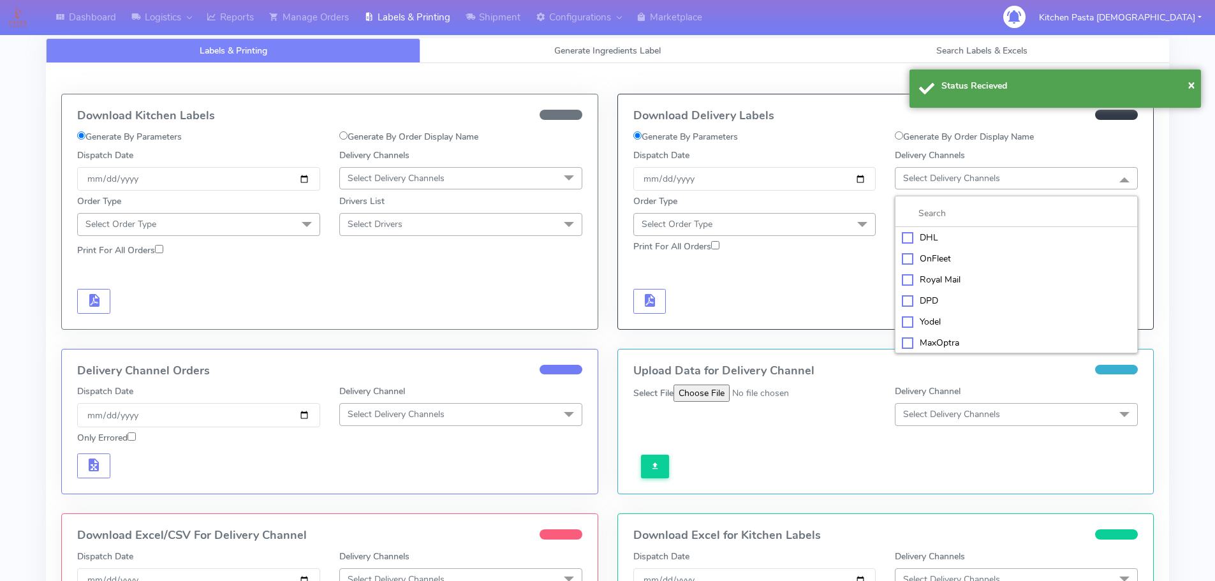
drag, startPoint x: 902, startPoint y: 328, endPoint x: 891, endPoint y: 307, distance: 23.4
click at [901, 328] on li "Yodel" at bounding box center [1016, 321] width 242 height 21
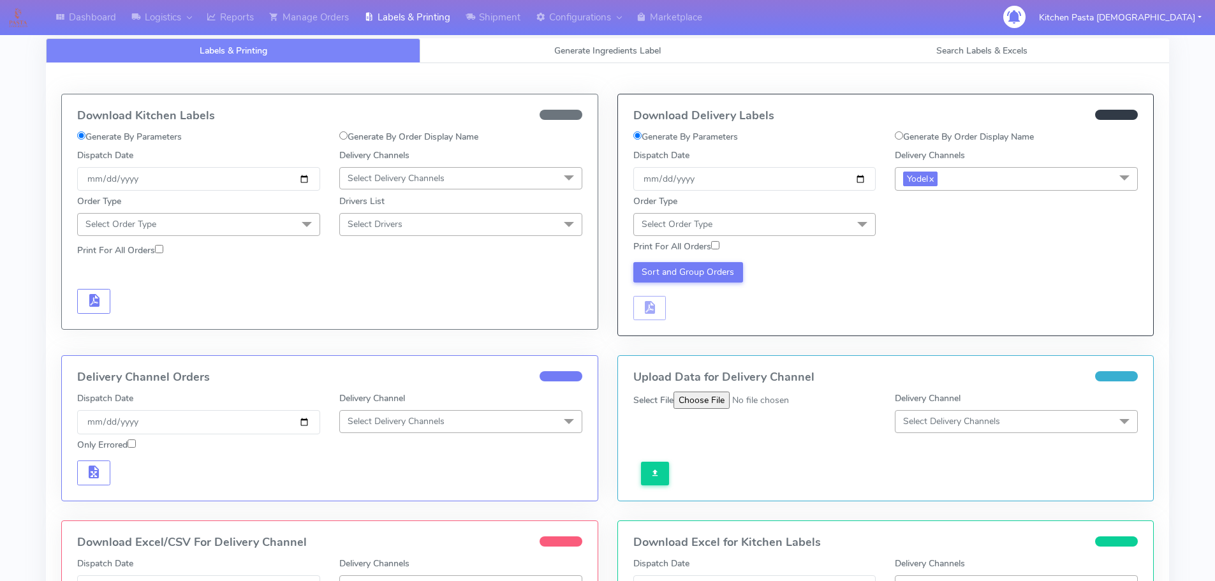
click at [851, 217] on span at bounding box center [862, 225] width 26 height 24
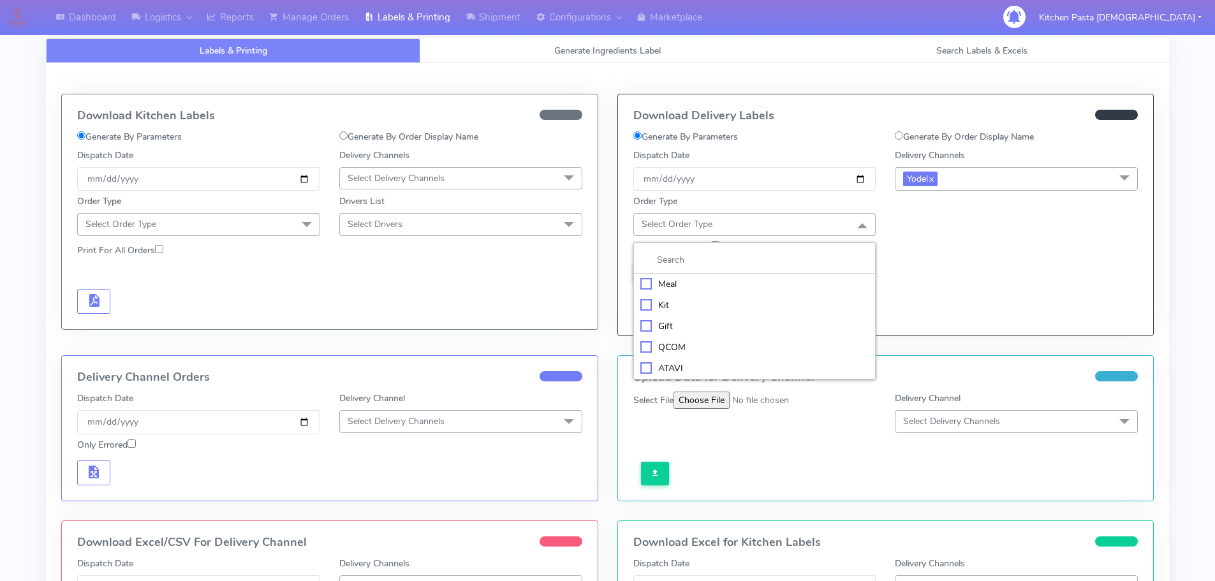
click at [780, 281] on div "Meal" at bounding box center [754, 283] width 229 height 13
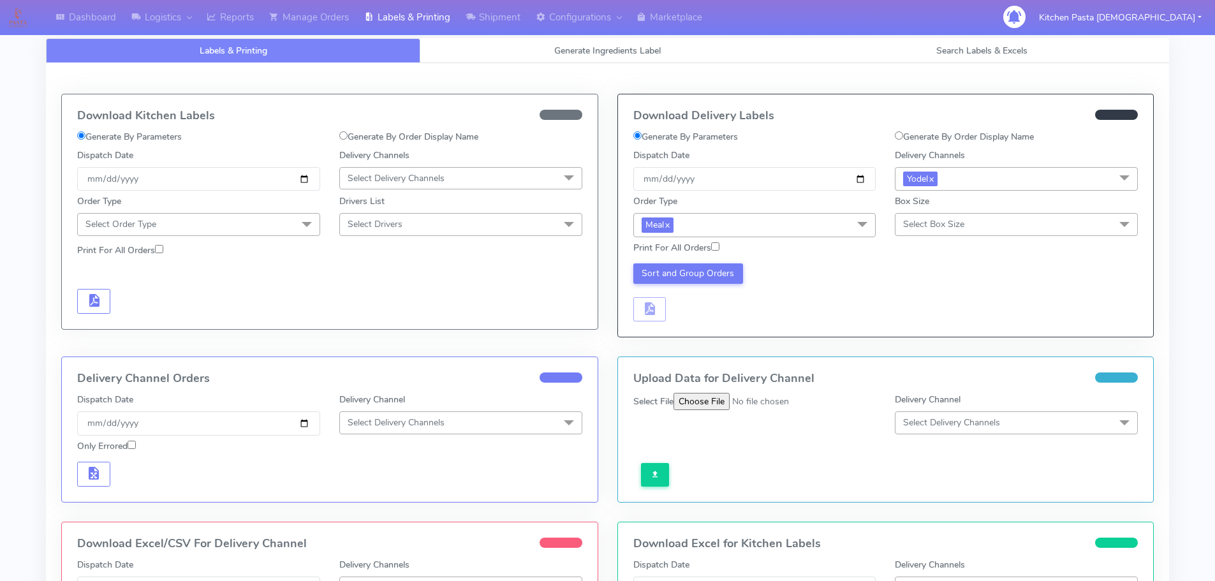
click at [915, 229] on span "Select Box Size" at bounding box center [933, 224] width 61 height 12
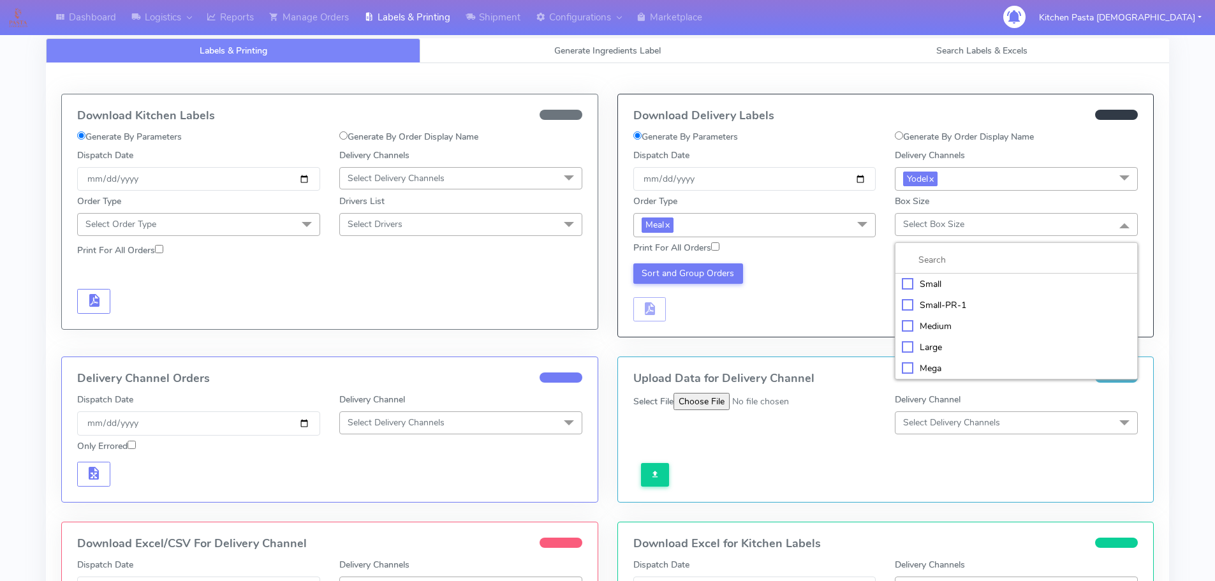
click at [902, 286] on div "Small" at bounding box center [1016, 283] width 229 height 13
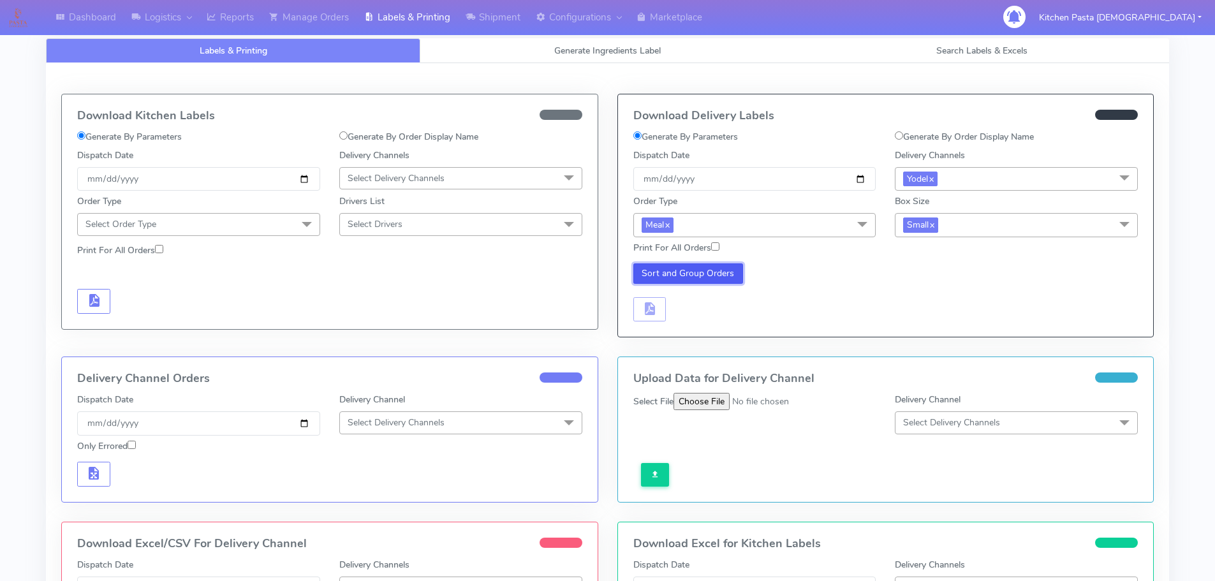
click at [684, 271] on button "Sort and Group Orders" at bounding box center [688, 273] width 110 height 20
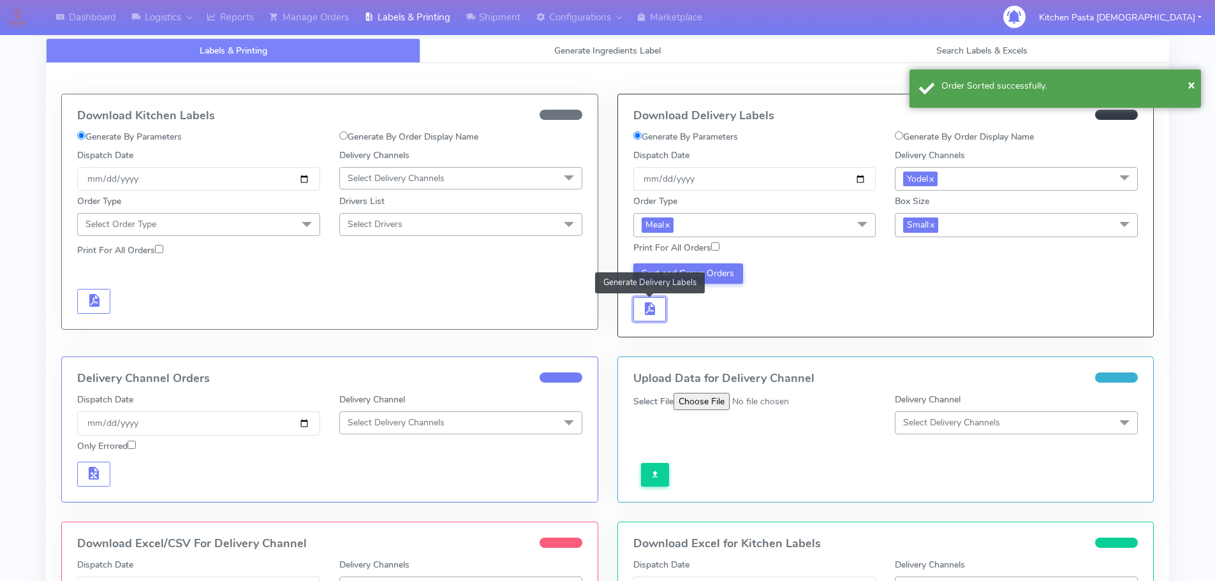
drag, startPoint x: 647, startPoint y: 312, endPoint x: 666, endPoint y: 316, distance: 19.4
click at [651, 315] on span "button" at bounding box center [648, 311] width 15 height 12
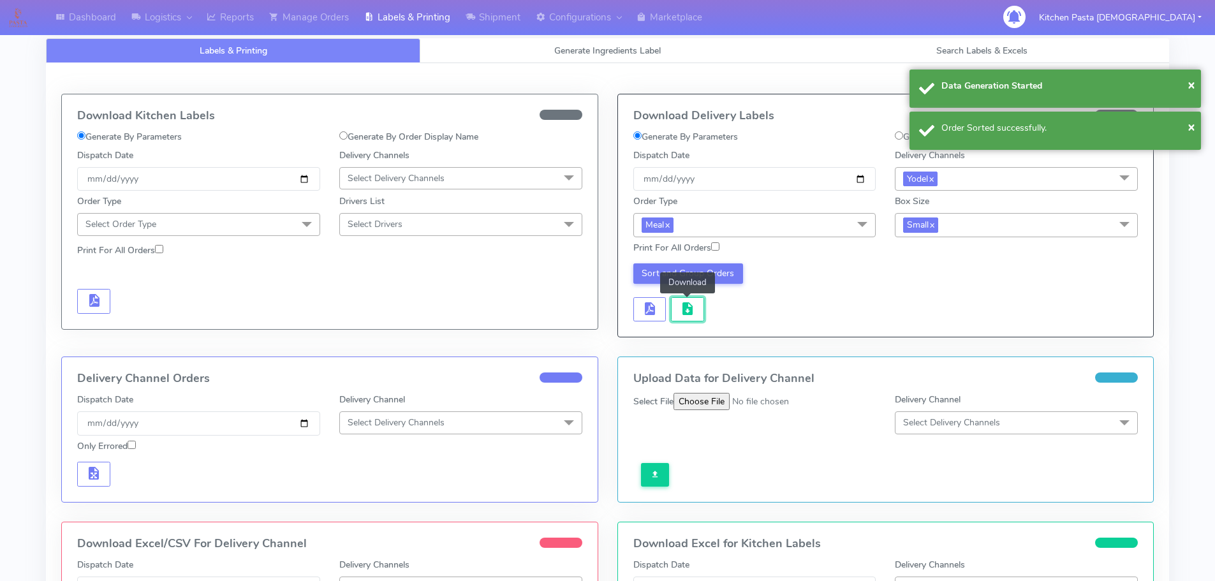
click at [678, 318] on button "button" at bounding box center [687, 309] width 33 height 25
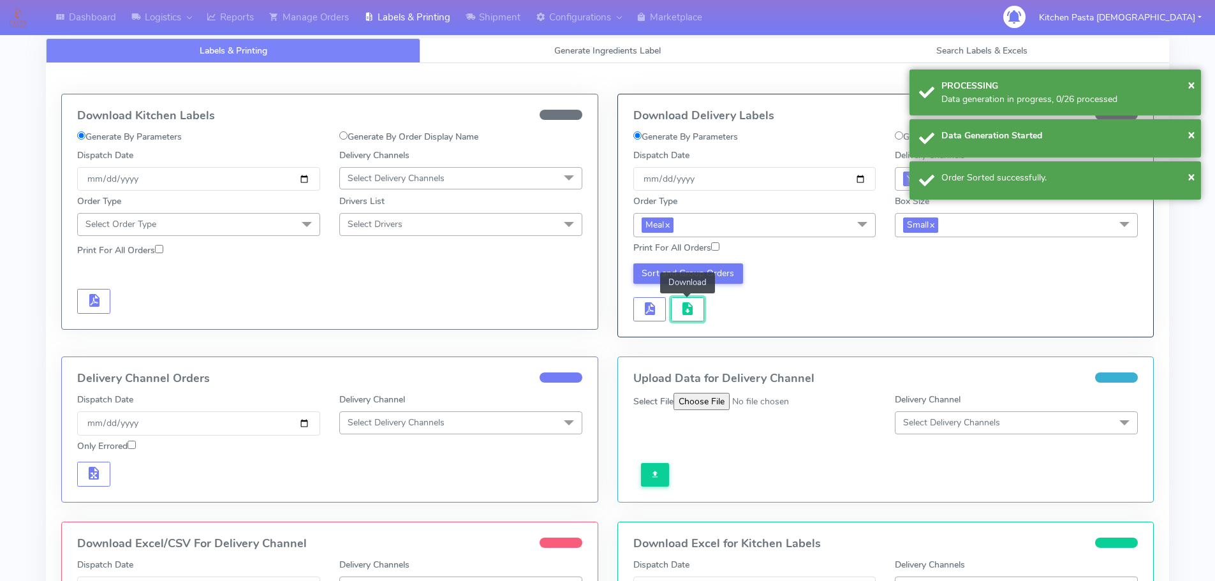
click at [678, 318] on button "button" at bounding box center [687, 309] width 33 height 25
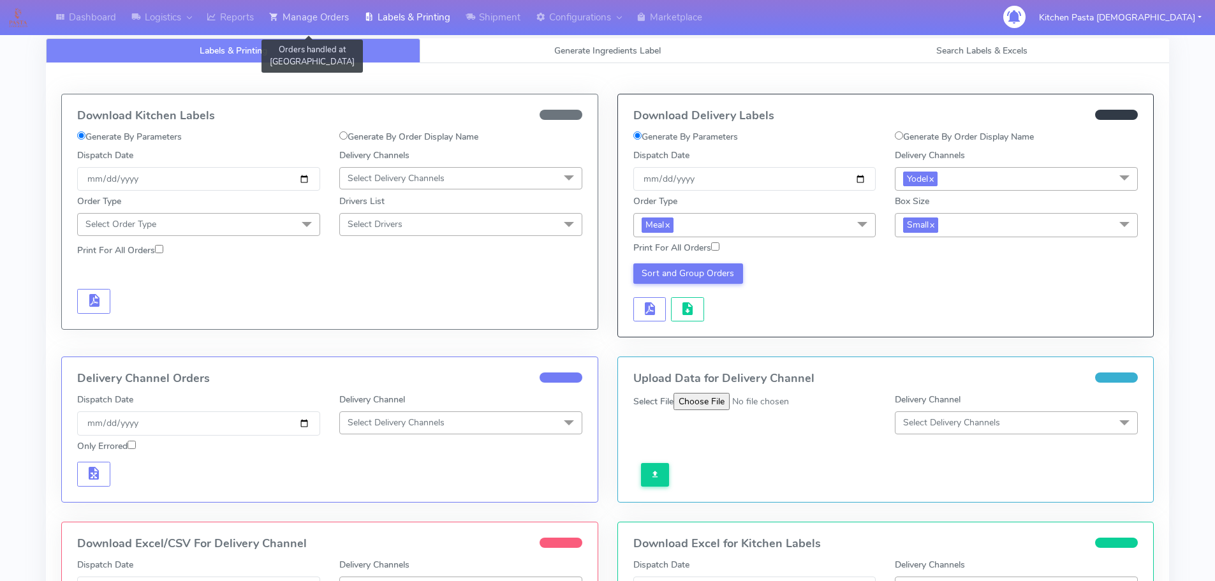
click at [320, 4] on link "Manage Orders" at bounding box center [308, 17] width 95 height 35
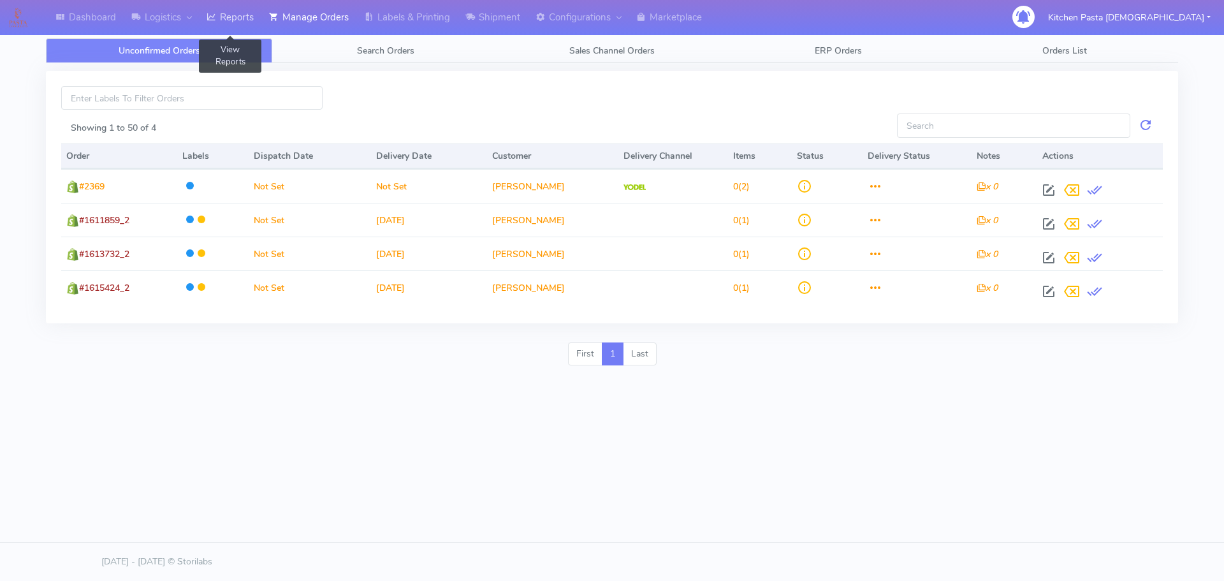
drag, startPoint x: 248, startPoint y: 14, endPoint x: 280, endPoint y: 1, distance: 34.6
click at [250, 14] on link "Reports" at bounding box center [230, 17] width 62 height 35
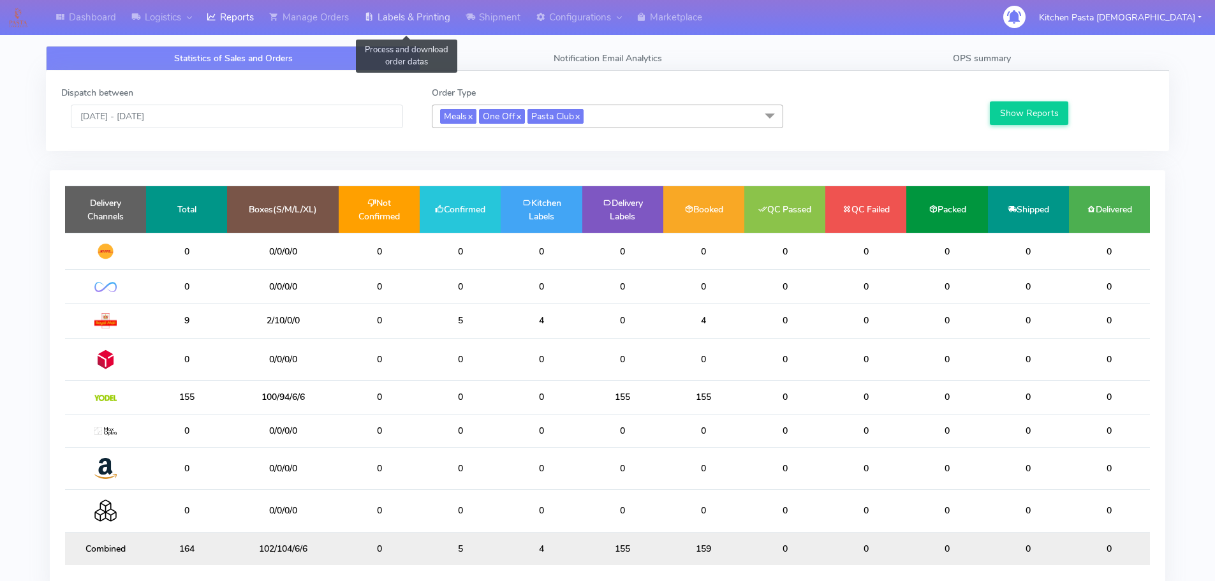
click at [429, 14] on link "Labels & Printing" at bounding box center [406, 17] width 101 height 35
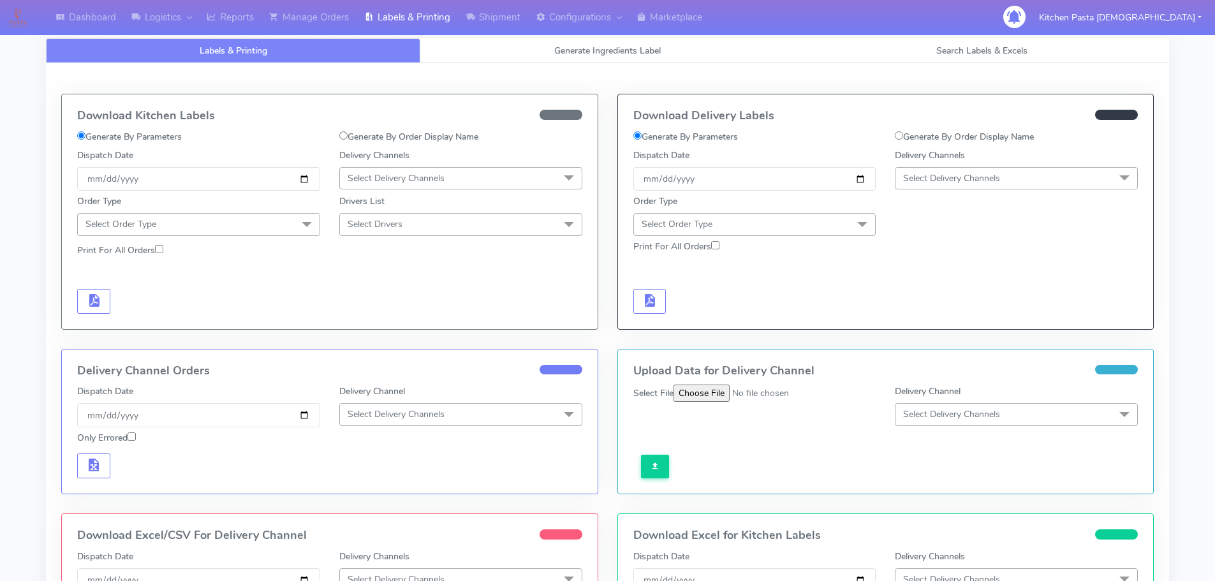
click at [406, 180] on span "Select Delivery Channels" at bounding box center [396, 178] width 97 height 12
click at [393, 281] on div "Royal Mail" at bounding box center [460, 279] width 229 height 13
click at [313, 228] on span at bounding box center [307, 225] width 26 height 24
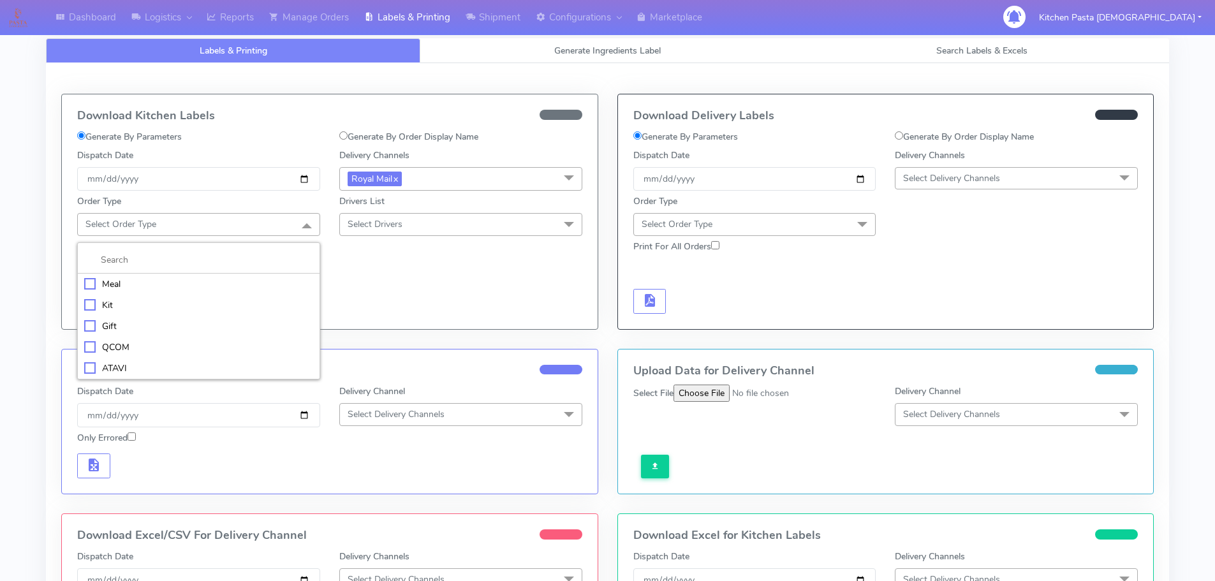
drag, startPoint x: 263, startPoint y: 282, endPoint x: 346, endPoint y: 258, distance: 85.6
click at [264, 282] on div "Meal" at bounding box center [198, 283] width 229 height 13
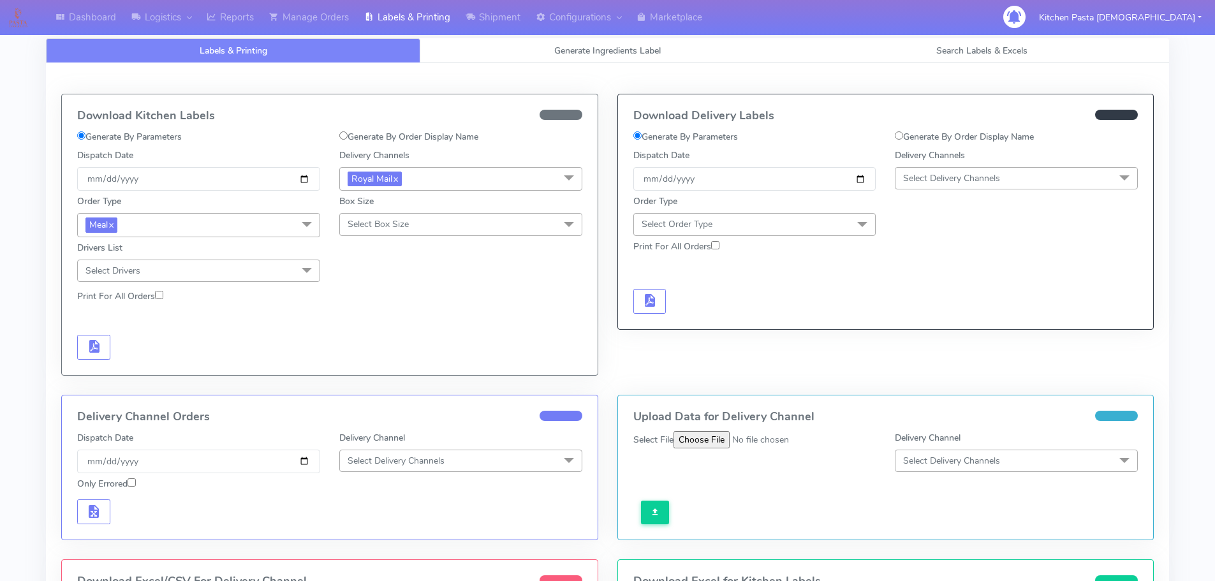
click at [399, 231] on span "Select Box Size" at bounding box center [460, 224] width 243 height 22
click at [399, 337] on li "Large" at bounding box center [461, 347] width 242 height 21
click at [441, 221] on span "Large x" at bounding box center [460, 225] width 243 height 24
click at [391, 323] on div "Medium" at bounding box center [460, 327] width 229 height 13
click at [93, 343] on span "button" at bounding box center [93, 349] width 15 height 12
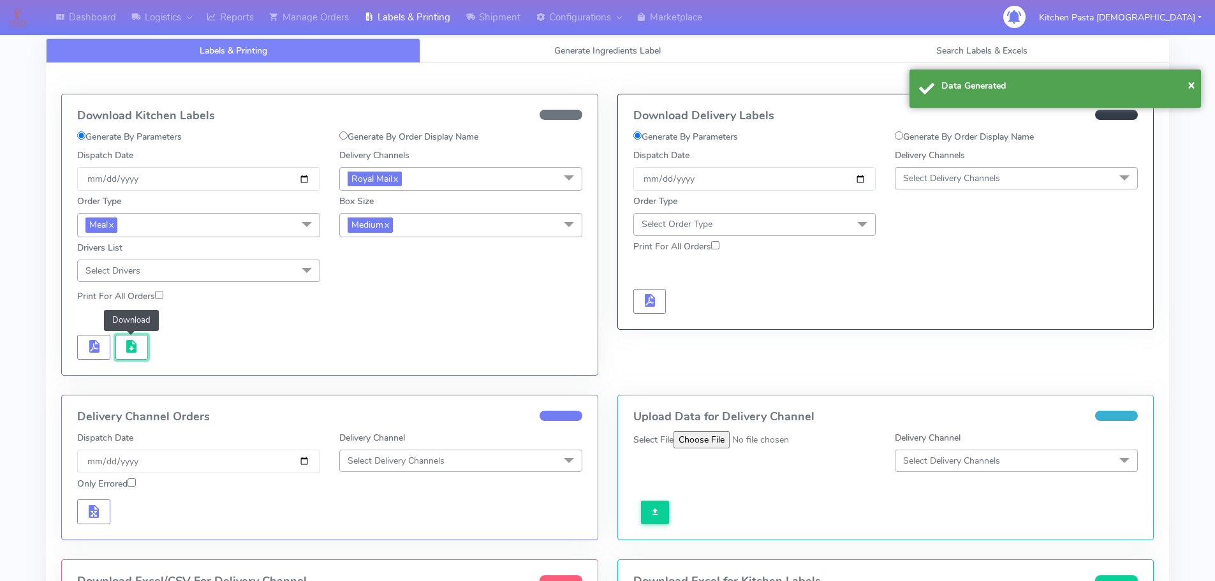
click at [130, 346] on span "button" at bounding box center [131, 349] width 15 height 12
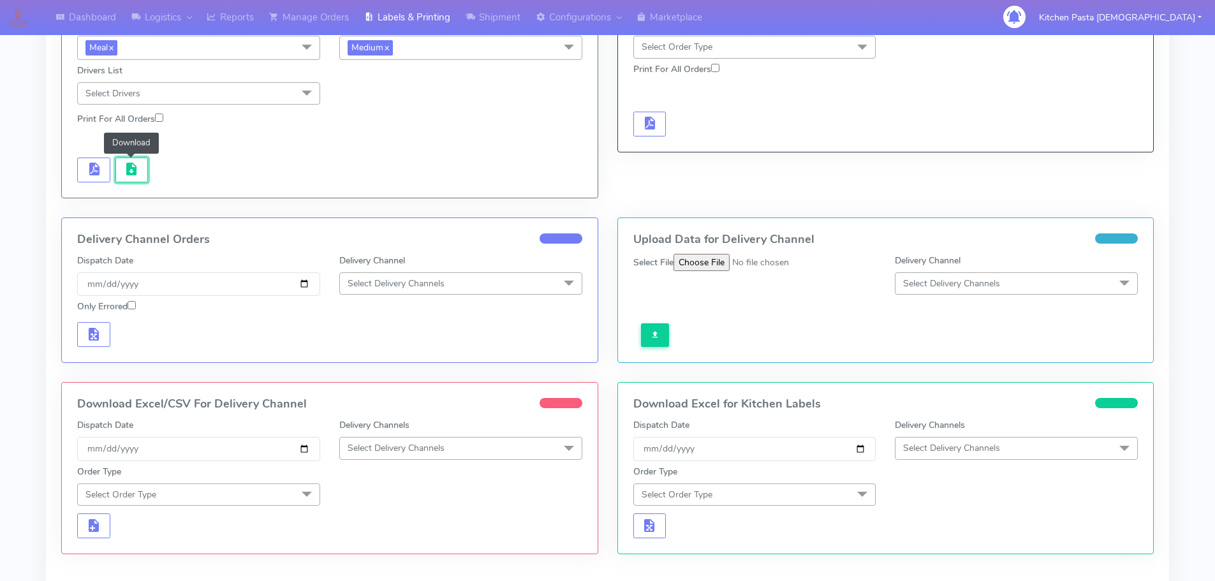
scroll to position [255, 0]
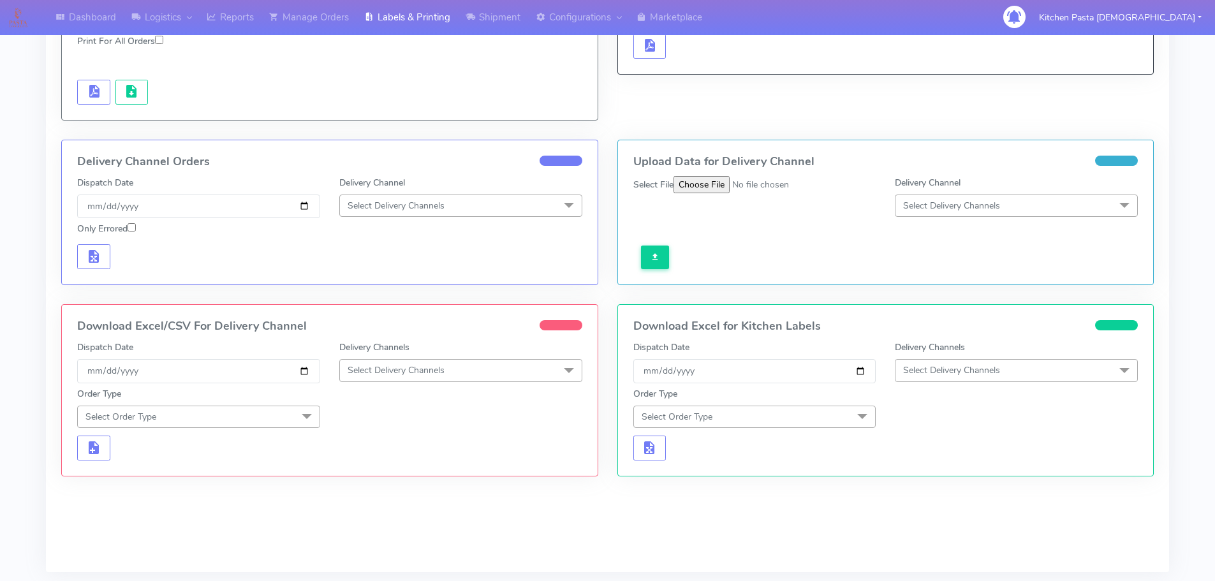
click at [450, 355] on div "Delivery Channels Select Delivery Channels DHL OnFleet Royal Mail DPD Yodel Max…" at bounding box center [461, 362] width 262 height 42
click at [406, 365] on span "Select Delivery Channels" at bounding box center [396, 370] width 97 height 12
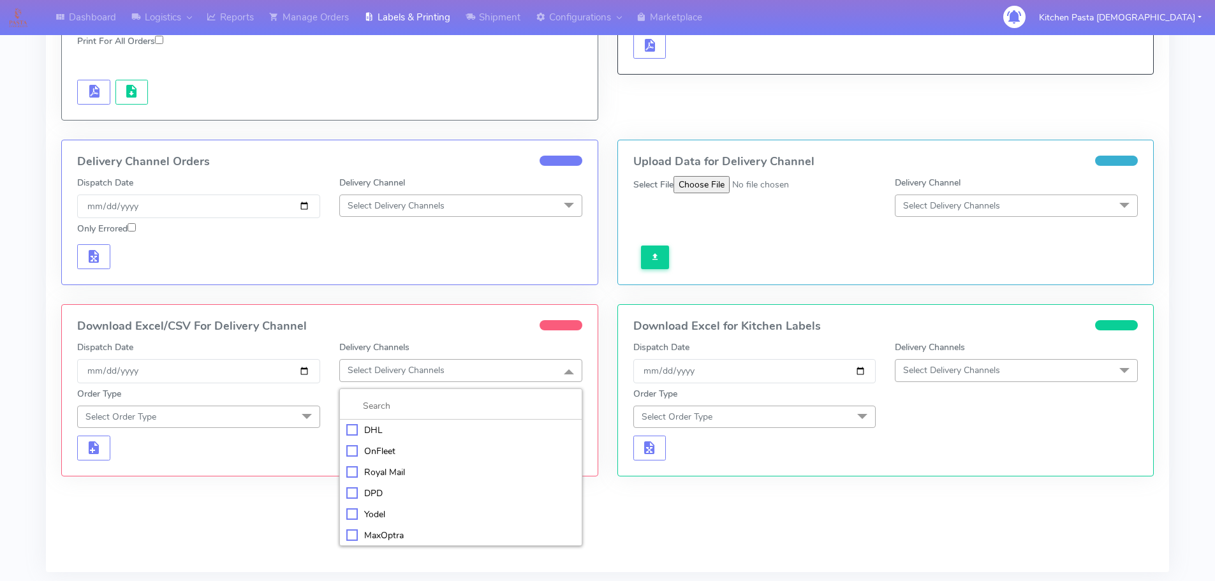
click at [355, 464] on li "Royal Mail" at bounding box center [461, 472] width 242 height 21
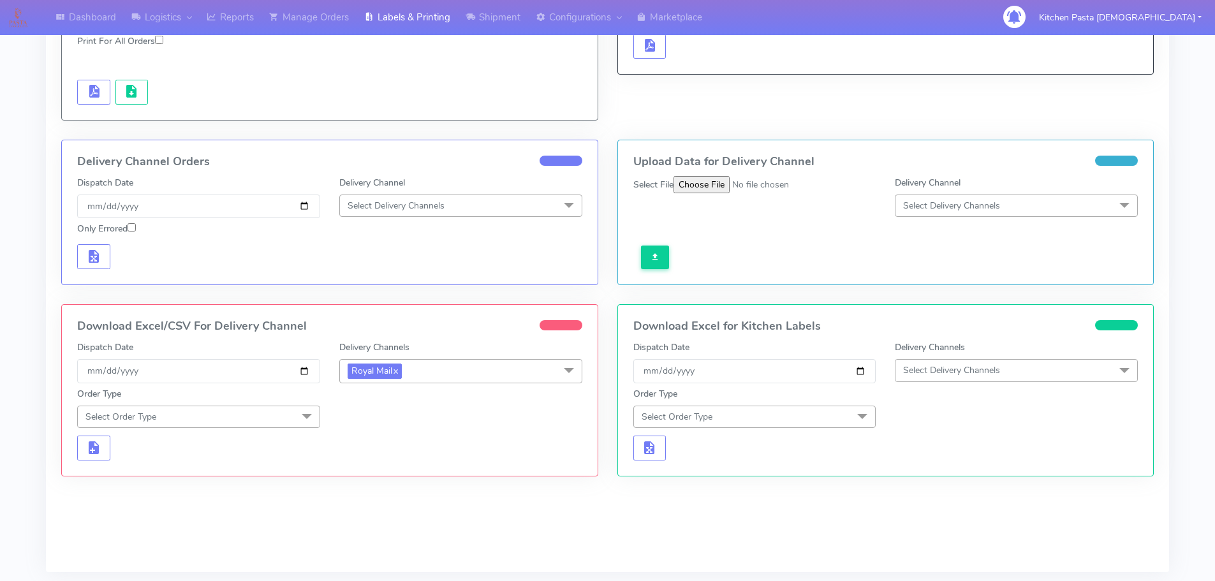
click at [270, 403] on div "Order Type Select Order Type Meal Kit Gift QCOM ATAVI" at bounding box center [199, 407] width 262 height 41
click at [281, 420] on span "Select Order Type" at bounding box center [198, 417] width 243 height 22
click at [179, 491] on div "Kit" at bounding box center [198, 496] width 229 height 13
click at [289, 426] on span "Kit x" at bounding box center [198, 418] width 243 height 24
click at [177, 478] on div "Meal" at bounding box center [198, 477] width 229 height 13
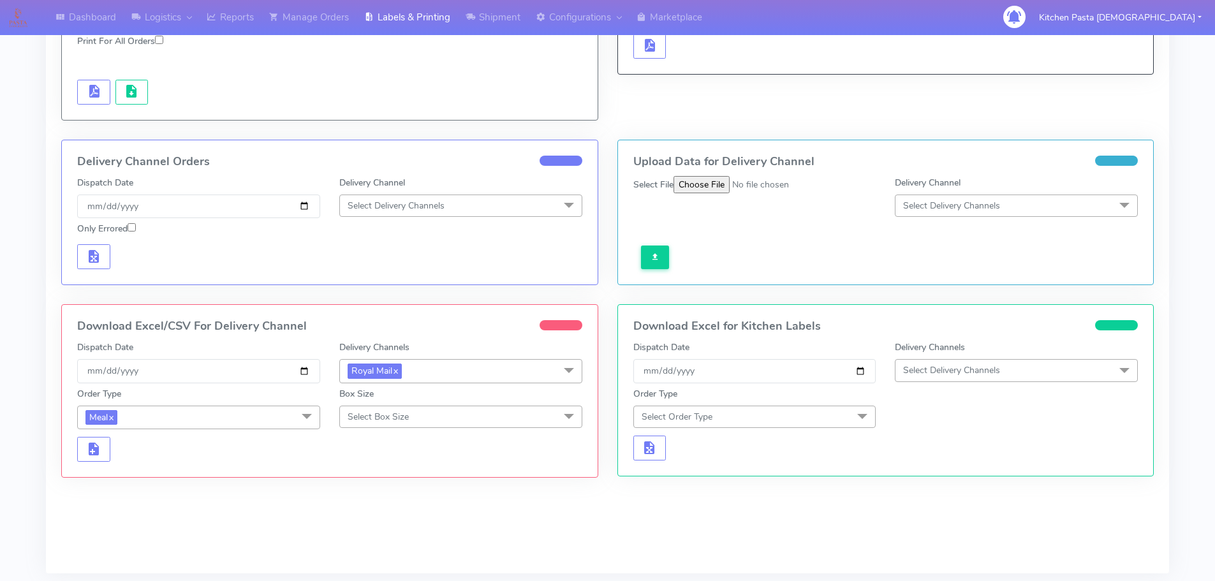
drag, startPoint x: 372, startPoint y: 421, endPoint x: 368, endPoint y: 503, distance: 82.4
click at [372, 425] on span "Select Box Size" at bounding box center [460, 417] width 243 height 22
click at [371, 509] on li "Medium" at bounding box center [461, 518] width 242 height 21
click at [95, 453] on span "button" at bounding box center [93, 452] width 15 height 12
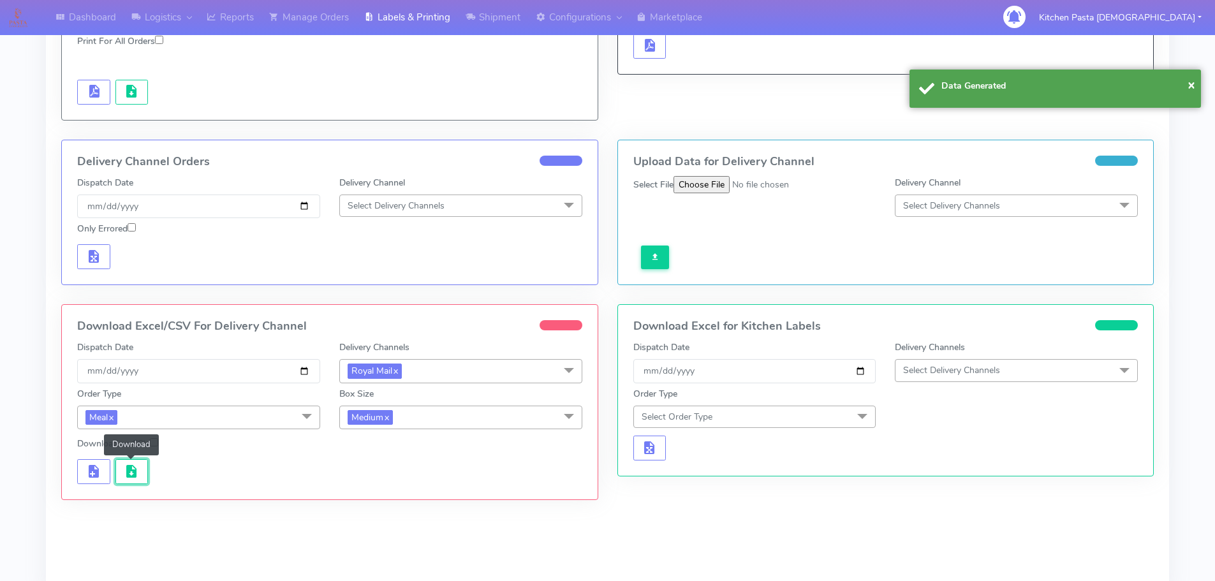
click at [129, 468] on span "button" at bounding box center [131, 474] width 15 height 12
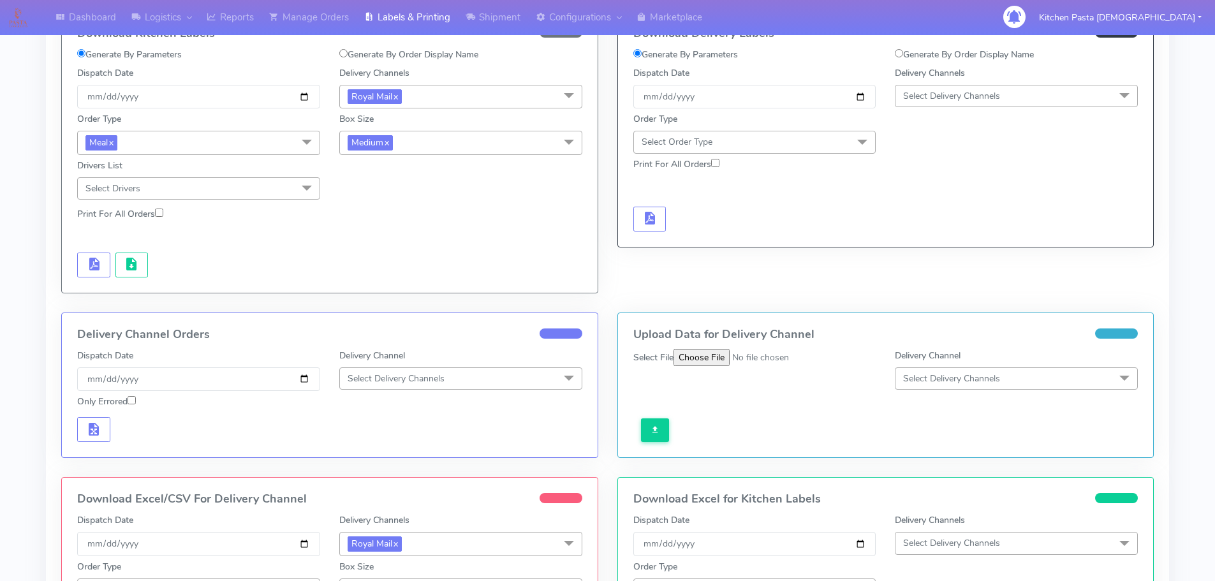
scroll to position [64, 0]
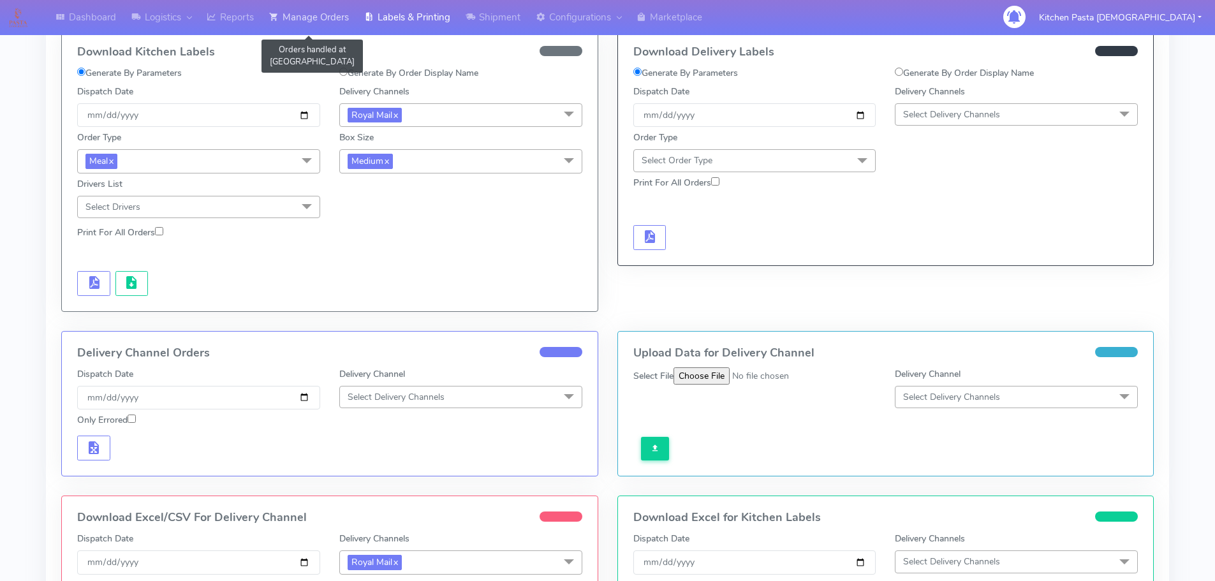
click at [313, 7] on link "Manage Orders" at bounding box center [308, 17] width 95 height 35
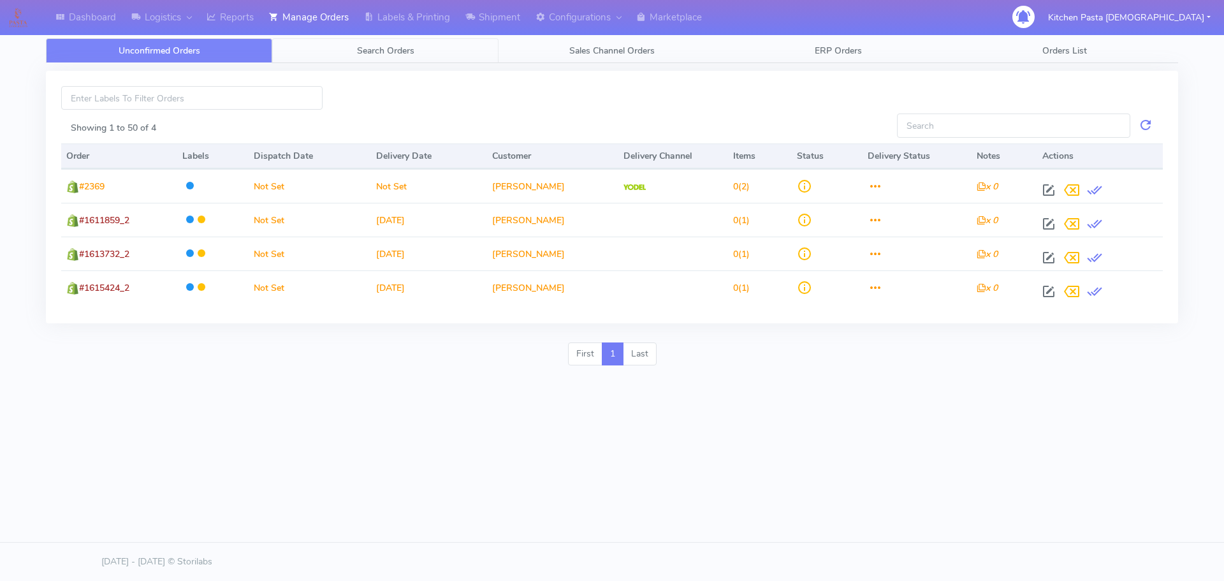
click at [326, 54] on link "Search Orders" at bounding box center [385, 50] width 226 height 25
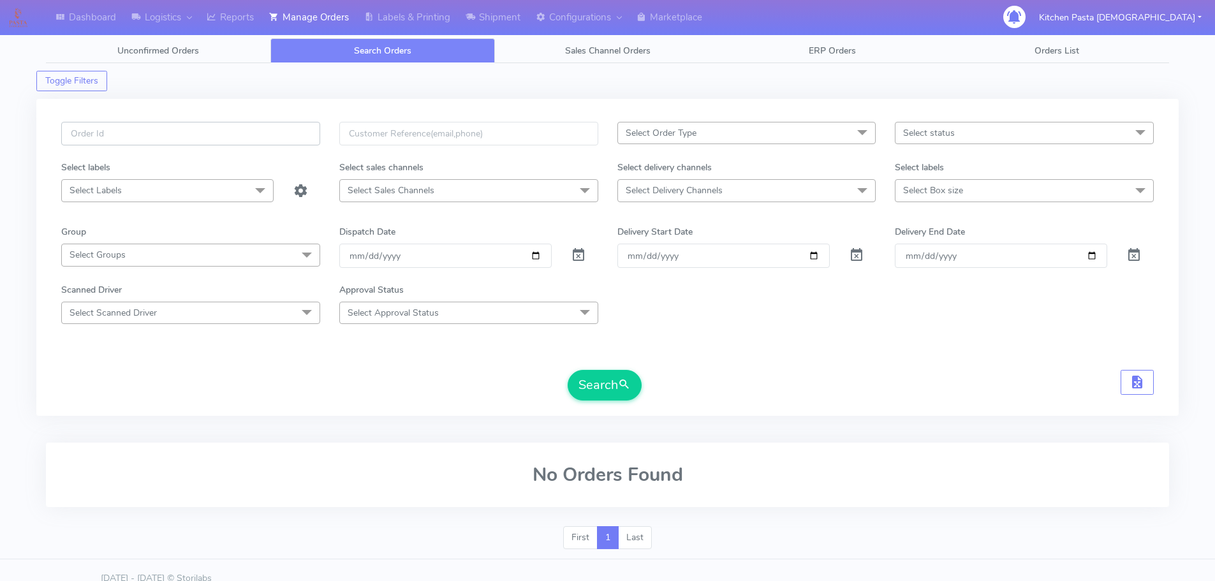
paste input "#1616808_1_2"
click at [598, 395] on button "Search" at bounding box center [605, 385] width 74 height 31
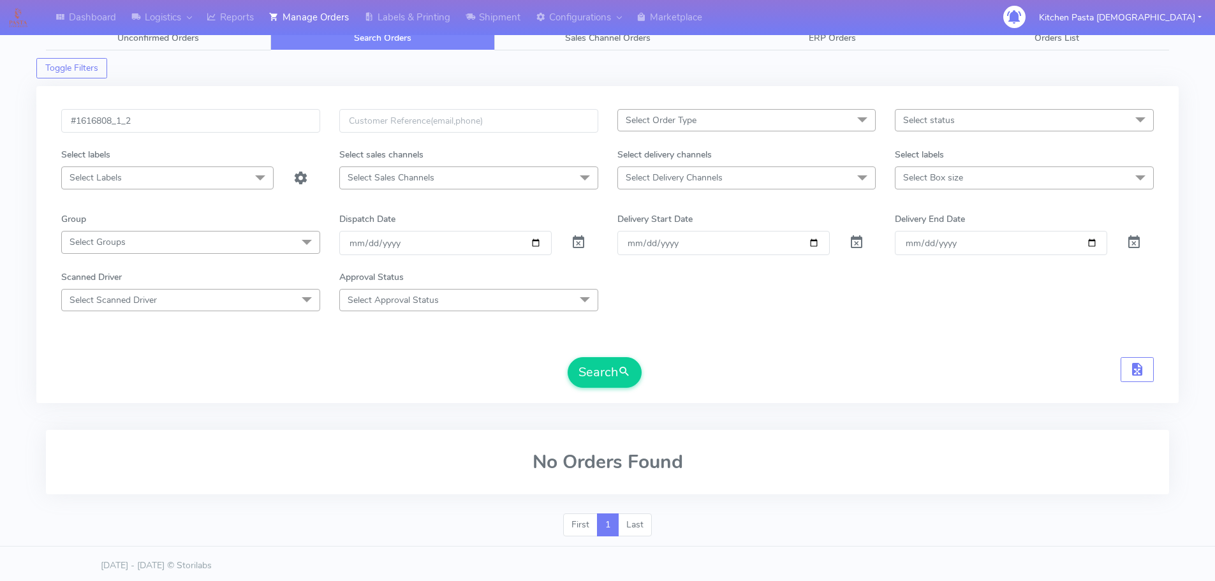
scroll to position [17, 0]
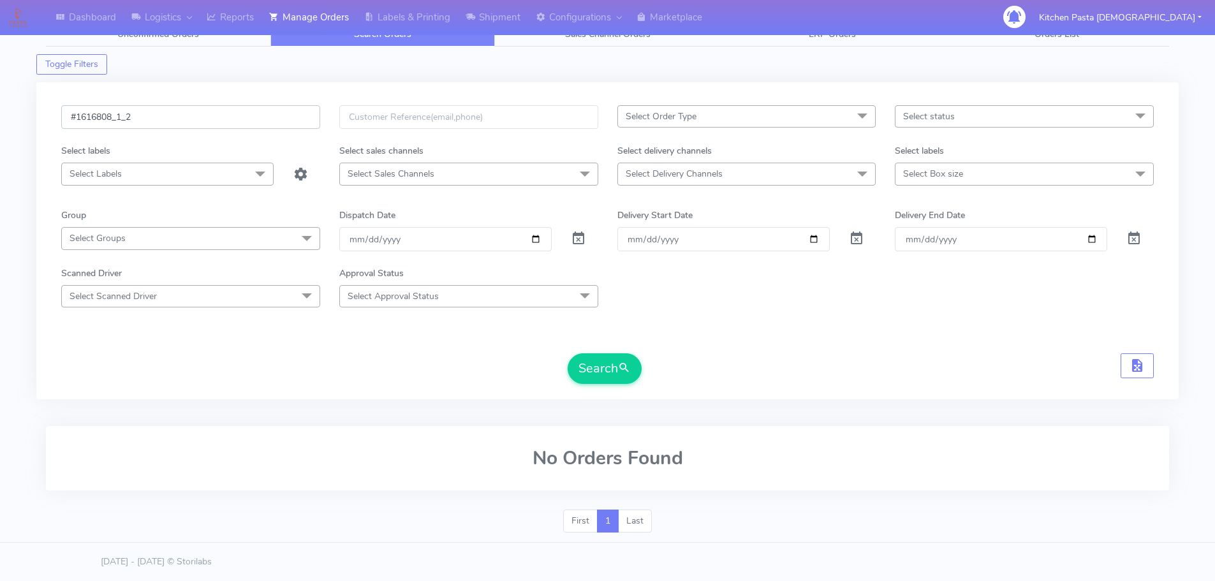
click at [223, 117] on input "#1616808_1_2" at bounding box center [190, 117] width 259 height 24
type input "#1616808_1"
click at [568, 353] on button "Search" at bounding box center [605, 368] width 74 height 31
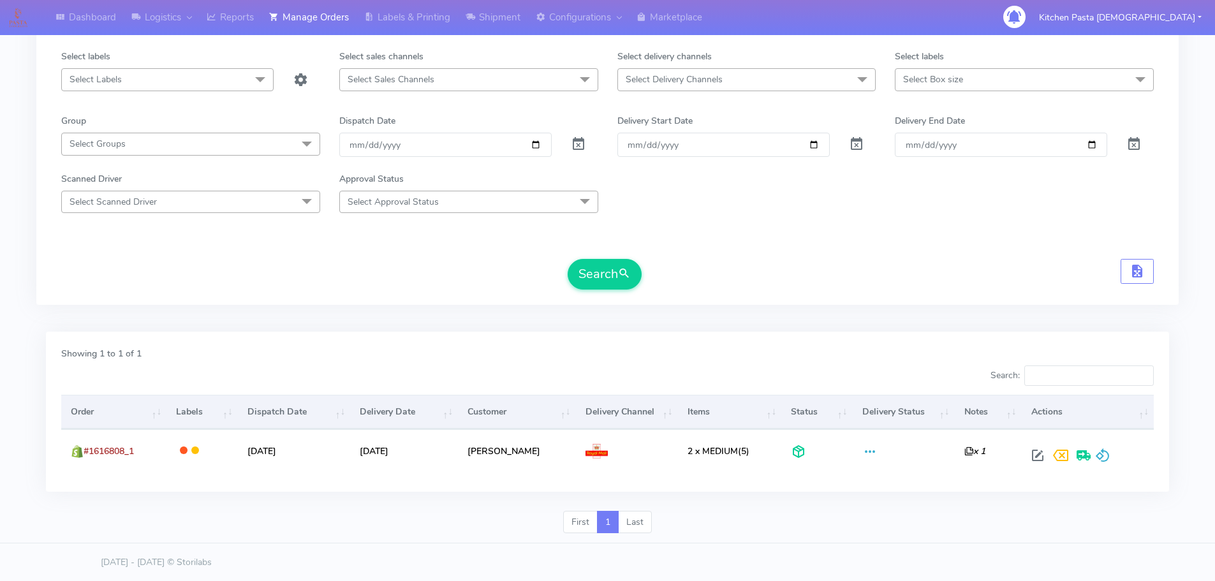
scroll to position [112, 0]
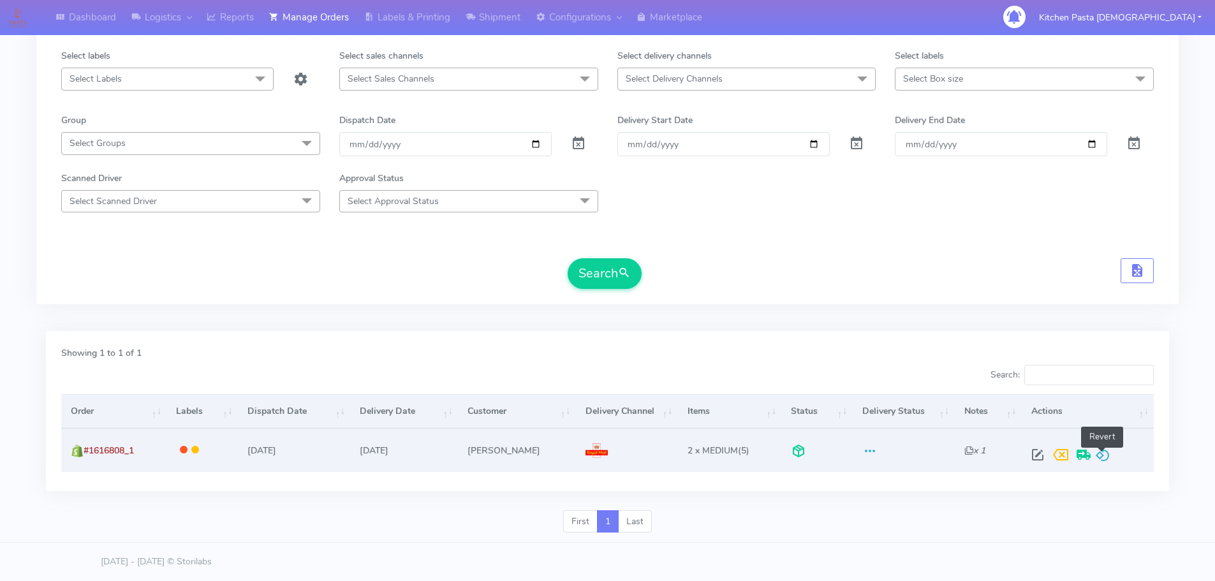
click at [1107, 458] on span at bounding box center [1102, 457] width 15 height 12
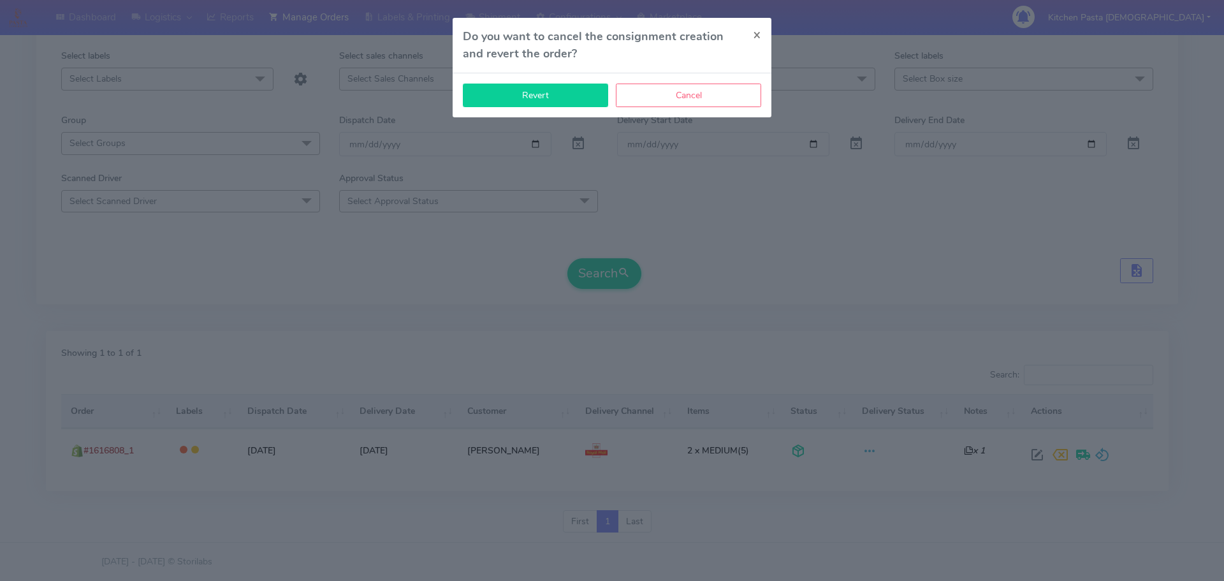
click at [569, 98] on button "Revert" at bounding box center [535, 96] width 145 height 24
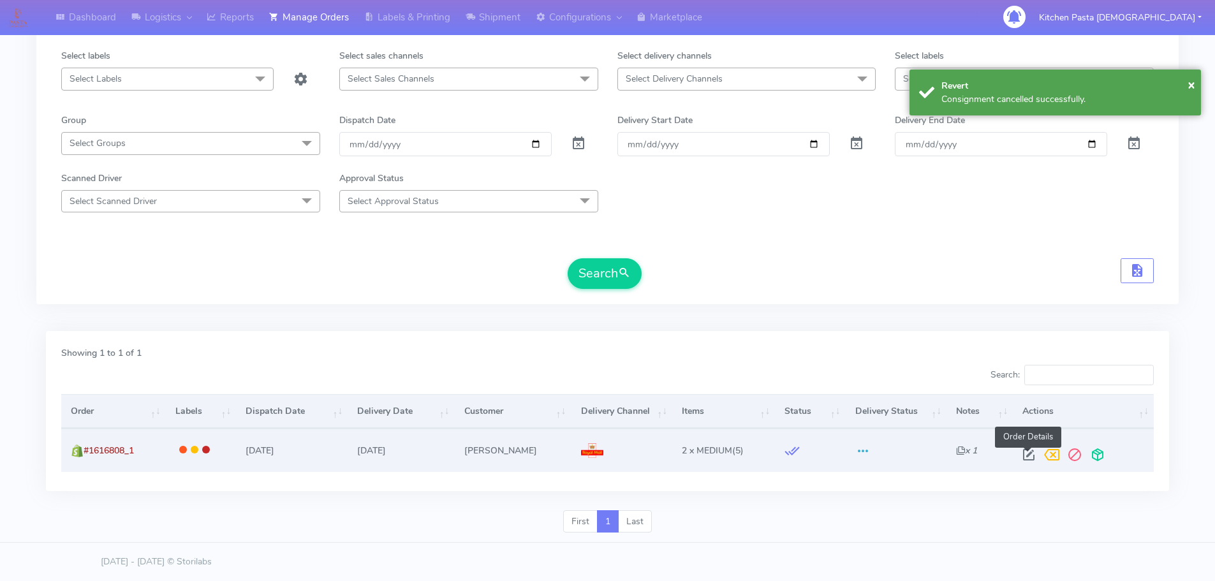
click at [1027, 452] on span at bounding box center [1028, 457] width 23 height 12
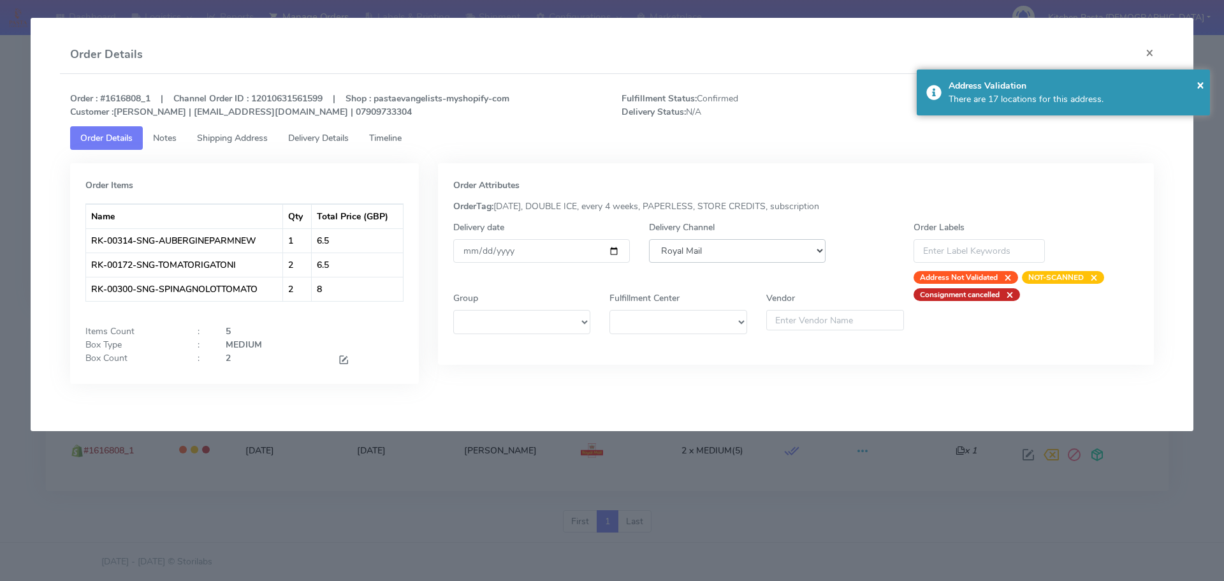
click at [675, 247] on select "DHL OnFleet Royal Mail DPD Yodel MaxOptra Amazon Collection" at bounding box center [737, 251] width 177 height 24
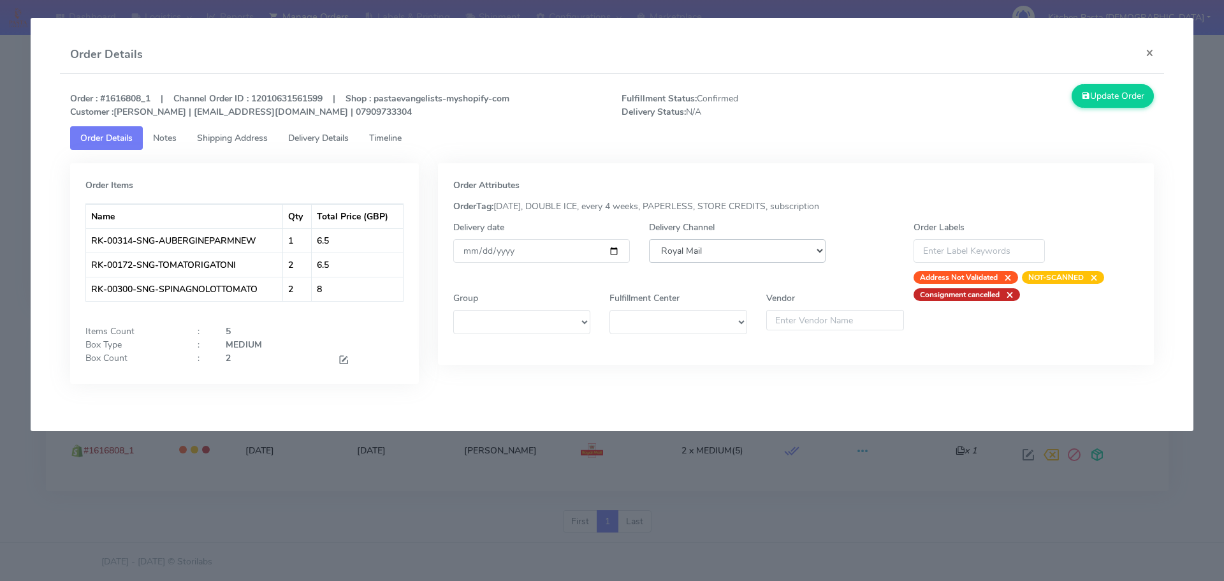
select select "5"
click at [649, 239] on select "DHL OnFleet Royal Mail DPD Yodel MaxOptra Amazon Collection" at bounding box center [737, 251] width 177 height 24
click at [1116, 100] on button "Update Order" at bounding box center [1113, 96] width 83 height 24
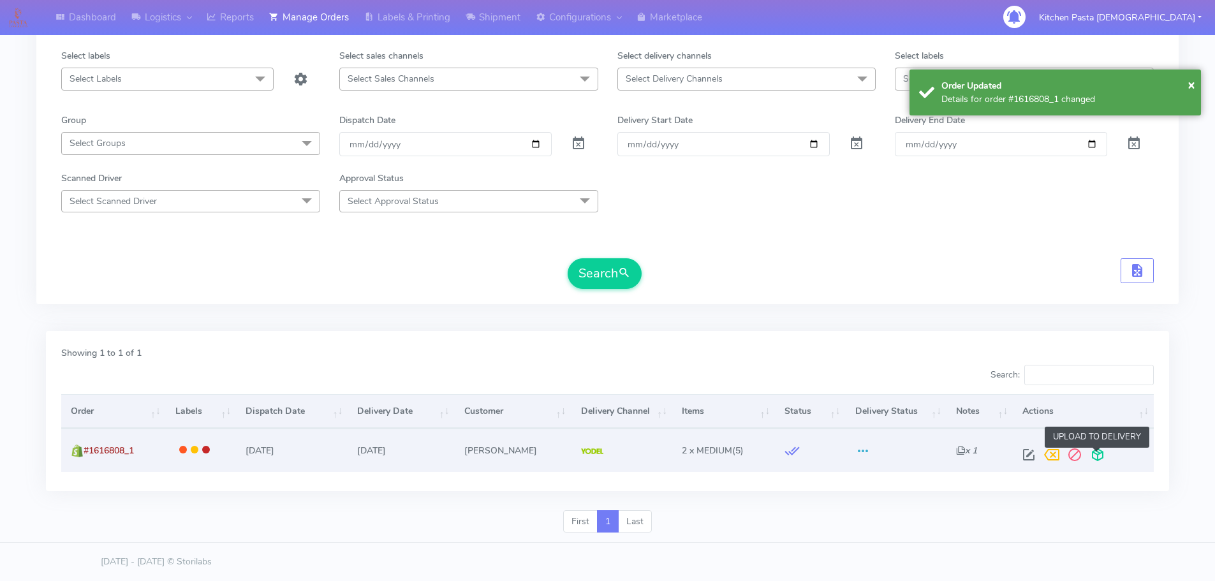
click at [1101, 456] on span at bounding box center [1097, 457] width 23 height 12
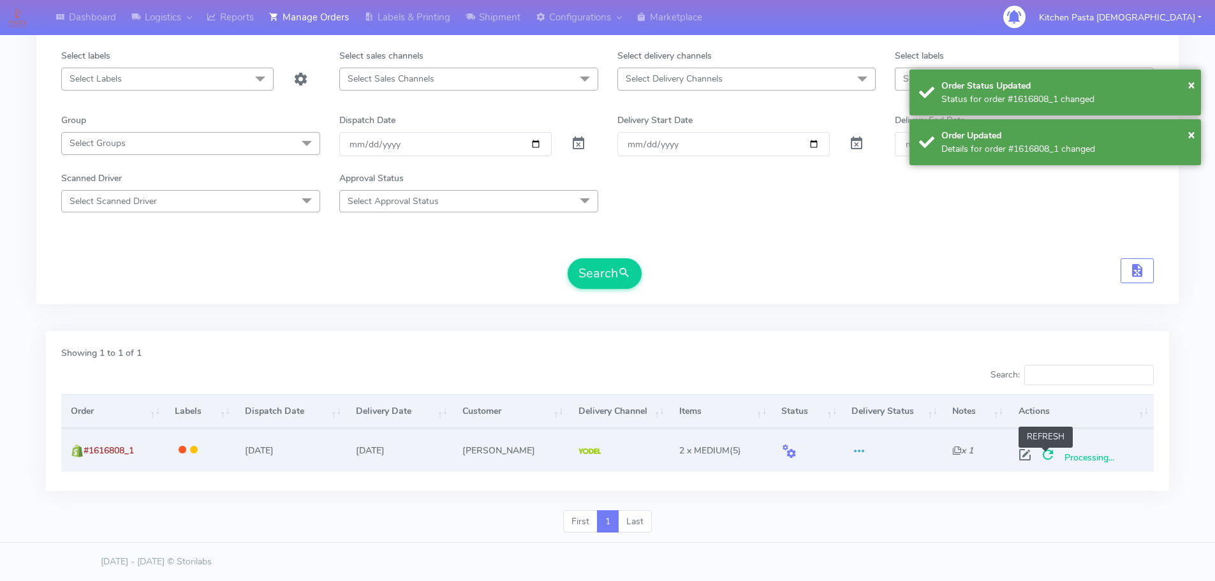
click at [1050, 460] on span at bounding box center [1047, 457] width 23 height 12
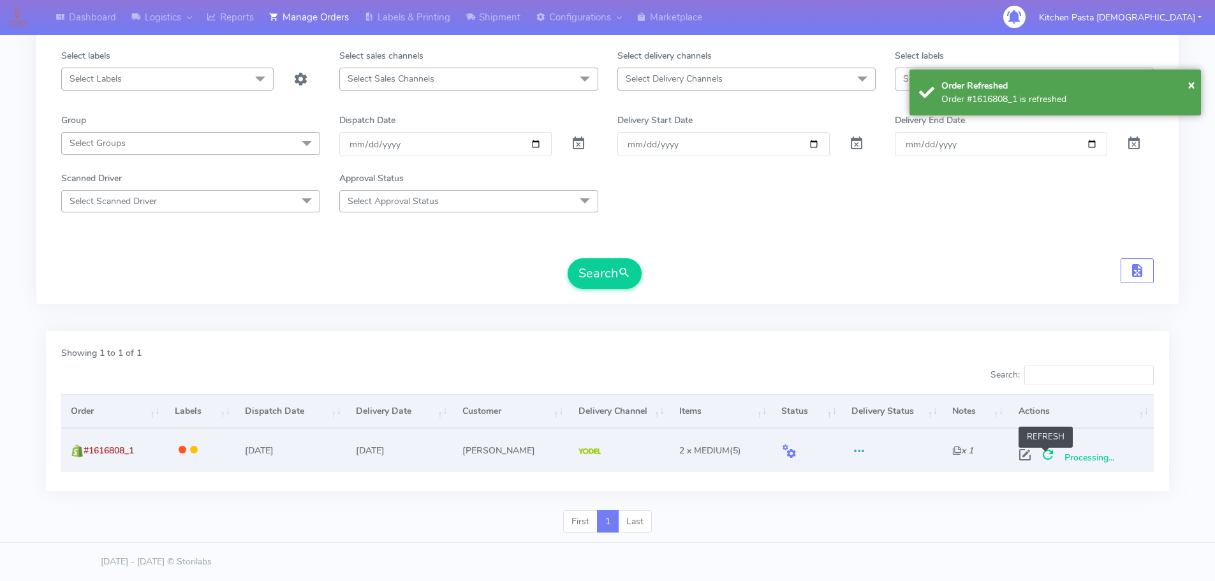
click at [1048, 451] on span at bounding box center [1047, 457] width 23 height 12
drag, startPoint x: 138, startPoint y: 451, endPoint x: 86, endPoint y: 452, distance: 52.3
click at [86, 452] on td "#1616808_1" at bounding box center [113, 450] width 105 height 43
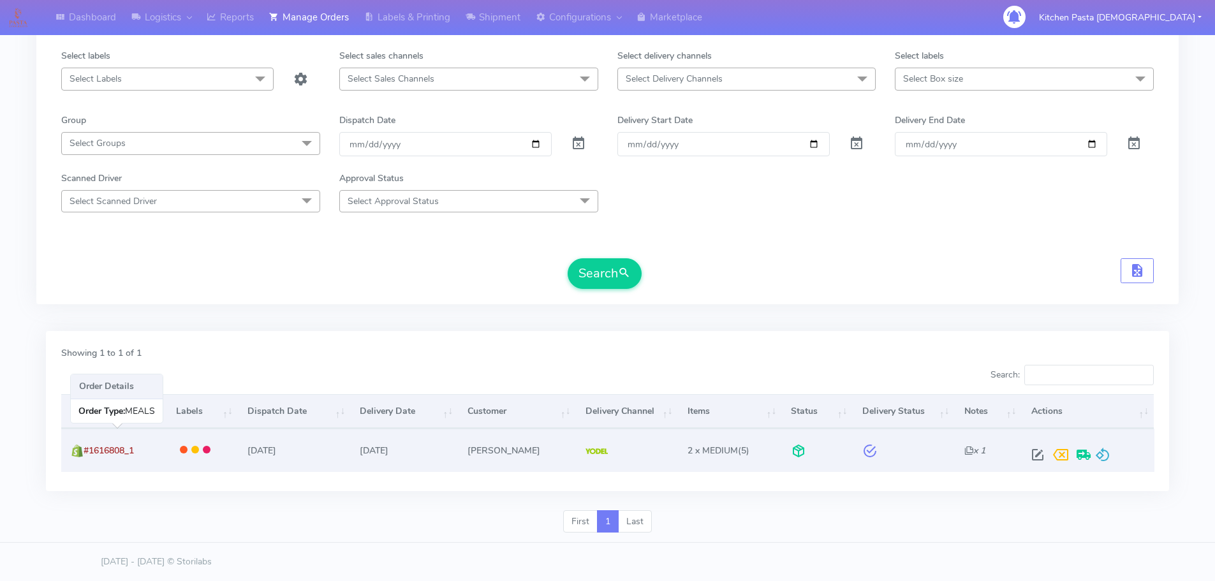
copy span "#1616808_1"
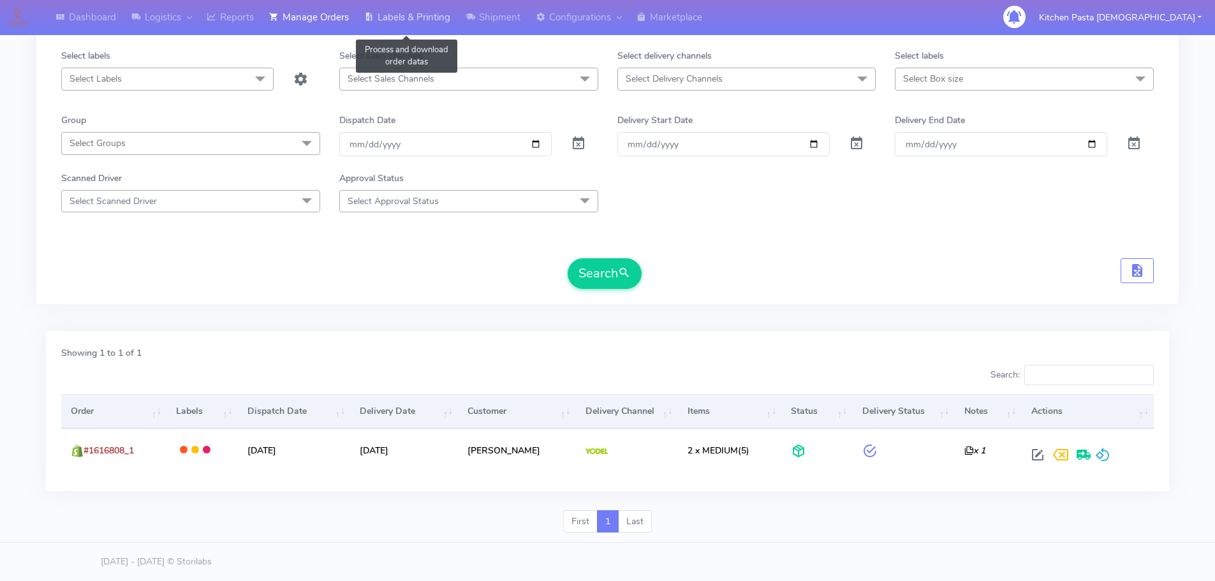
click at [423, 8] on link "Labels & Printing" at bounding box center [406, 17] width 101 height 35
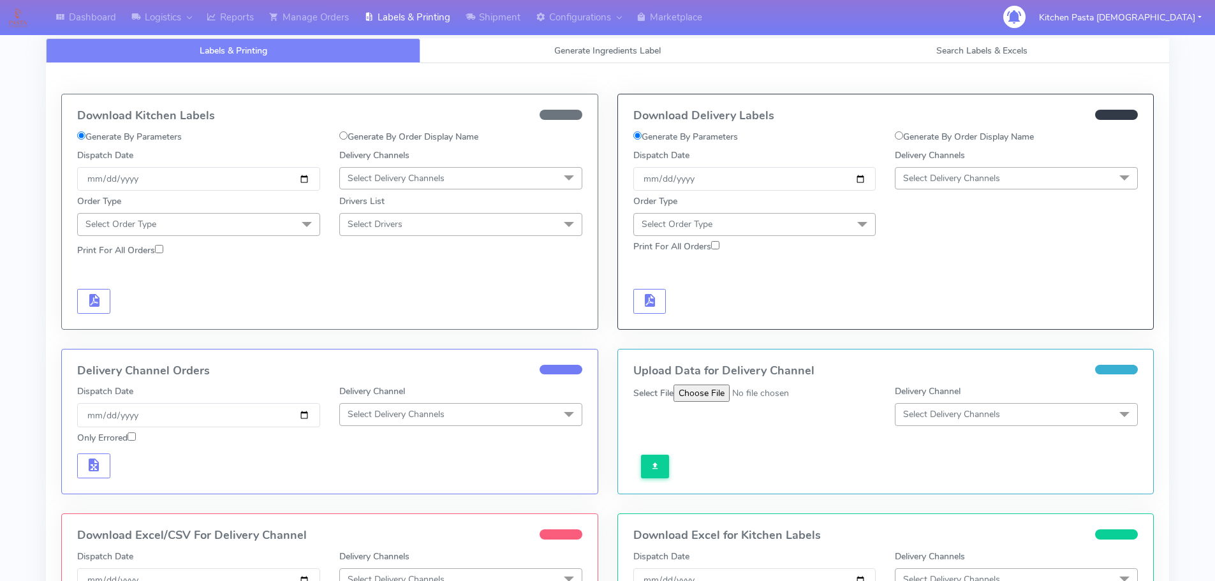
click at [909, 135] on label "Generate By Order Display Name" at bounding box center [964, 136] width 139 height 13
click at [903, 135] on input "Generate By Order Display Name" at bounding box center [899, 135] width 8 height 8
radio input "true"
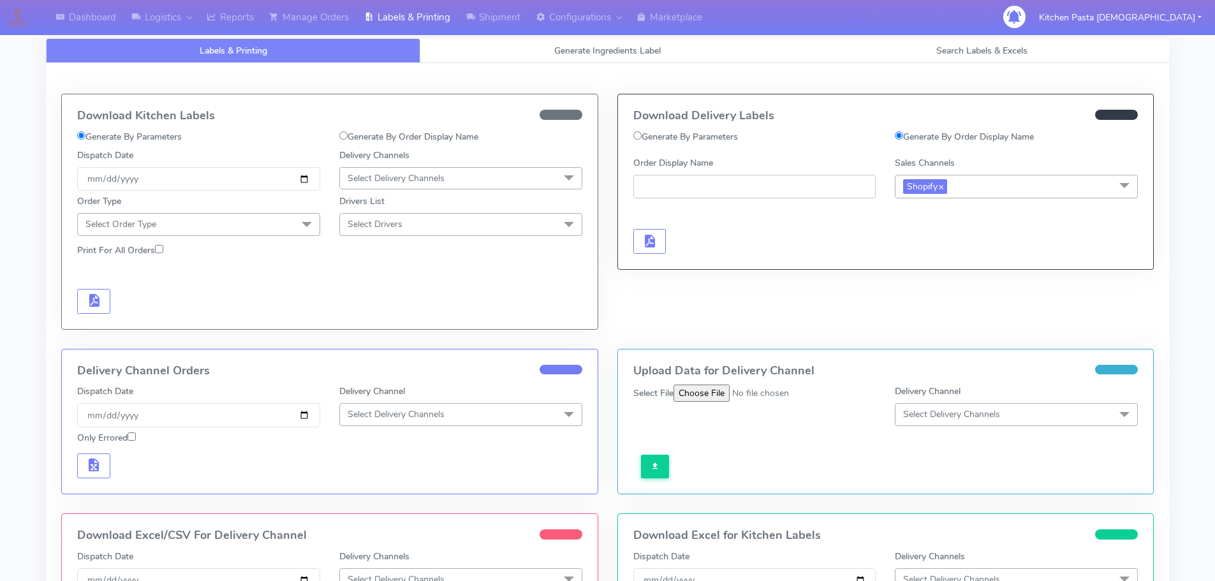
paste input "#1616808_1"
type input "#1616808_1"
click at [654, 240] on span "button" at bounding box center [648, 244] width 15 height 12
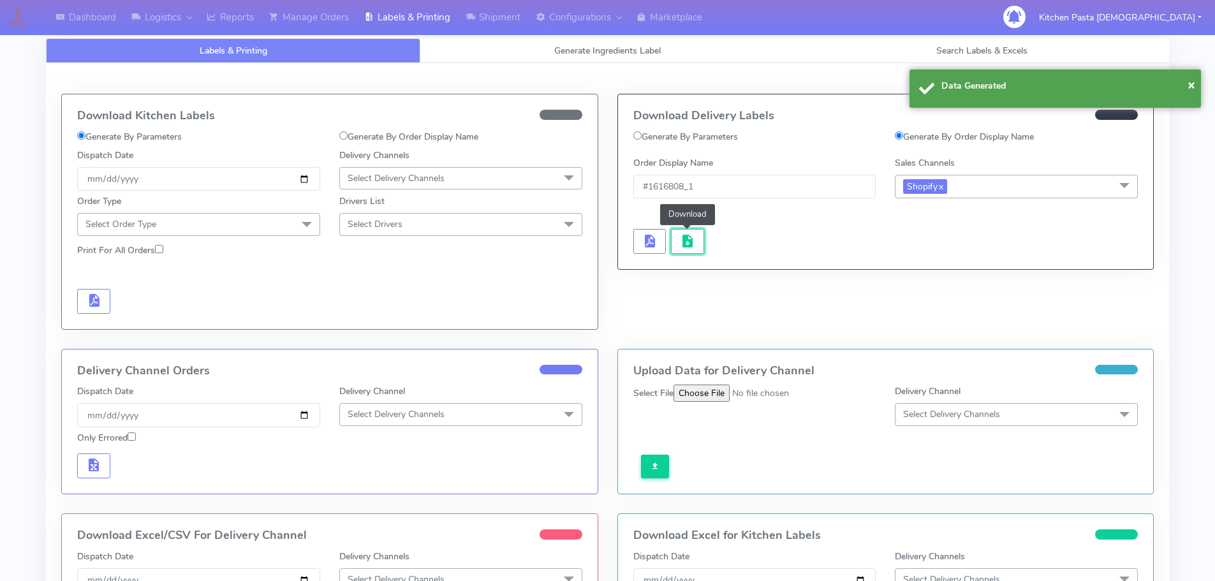
click at [693, 240] on span "button" at bounding box center [687, 244] width 15 height 12
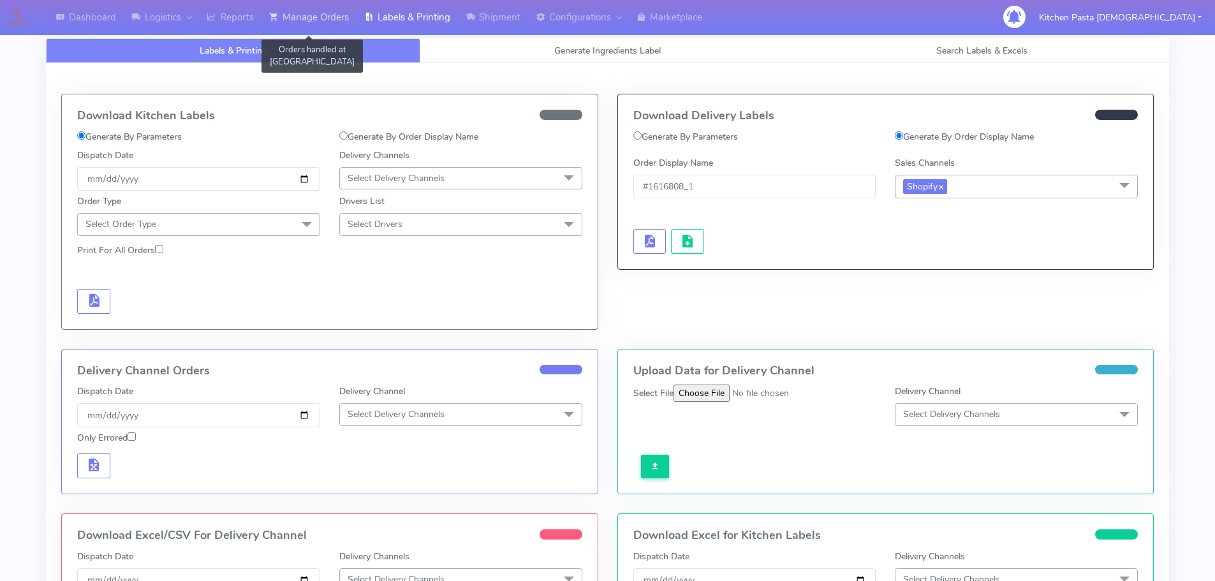
click at [346, 20] on link "Manage Orders" at bounding box center [308, 17] width 95 height 35
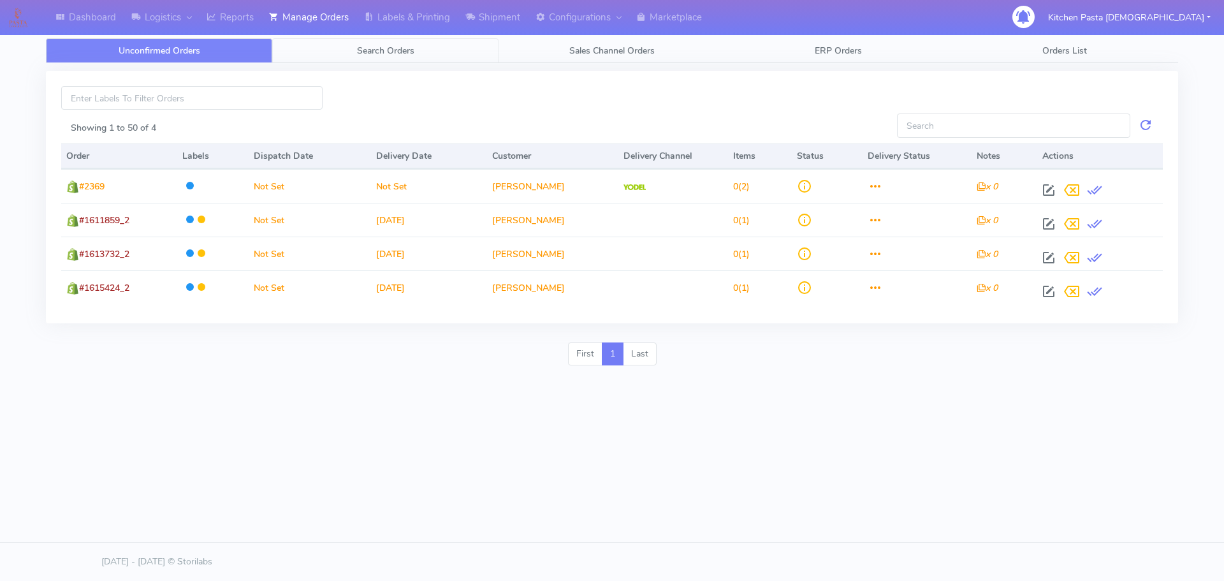
click at [363, 38] on link "Search Orders" at bounding box center [385, 50] width 226 height 25
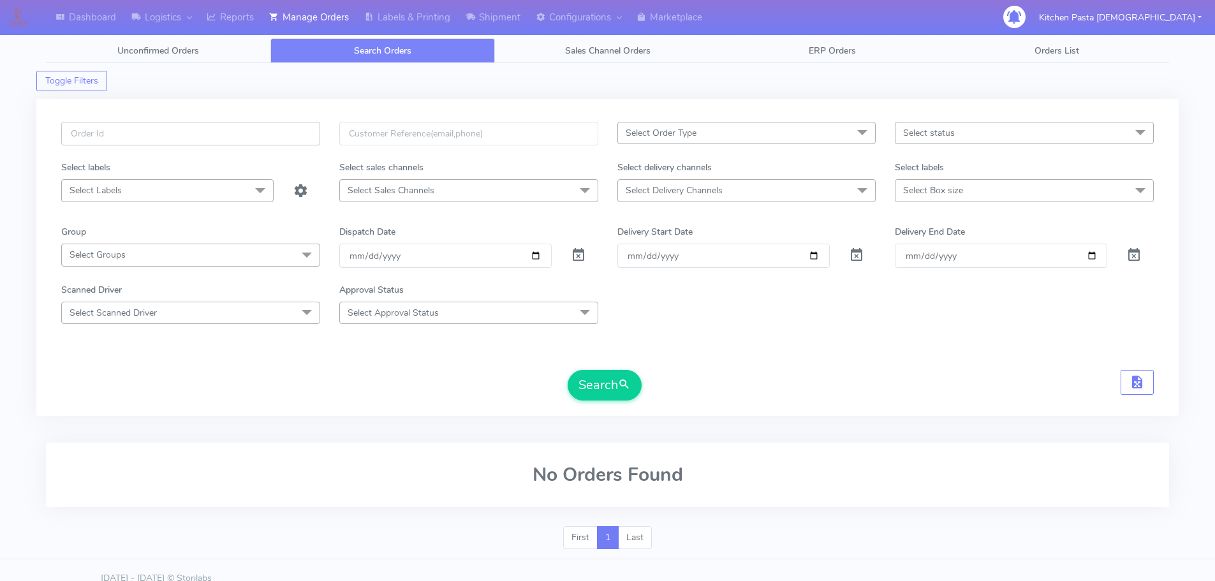
paste input "#1616804_1"
type input "#1616804_1"
click at [603, 384] on button "Search" at bounding box center [605, 385] width 74 height 31
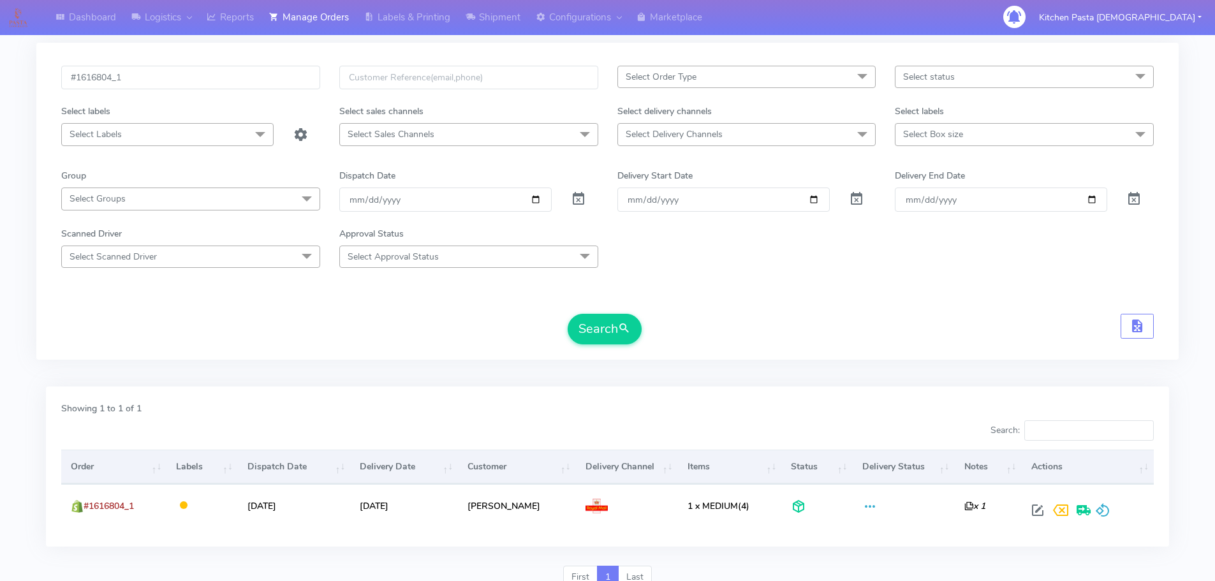
scroll to position [112, 0]
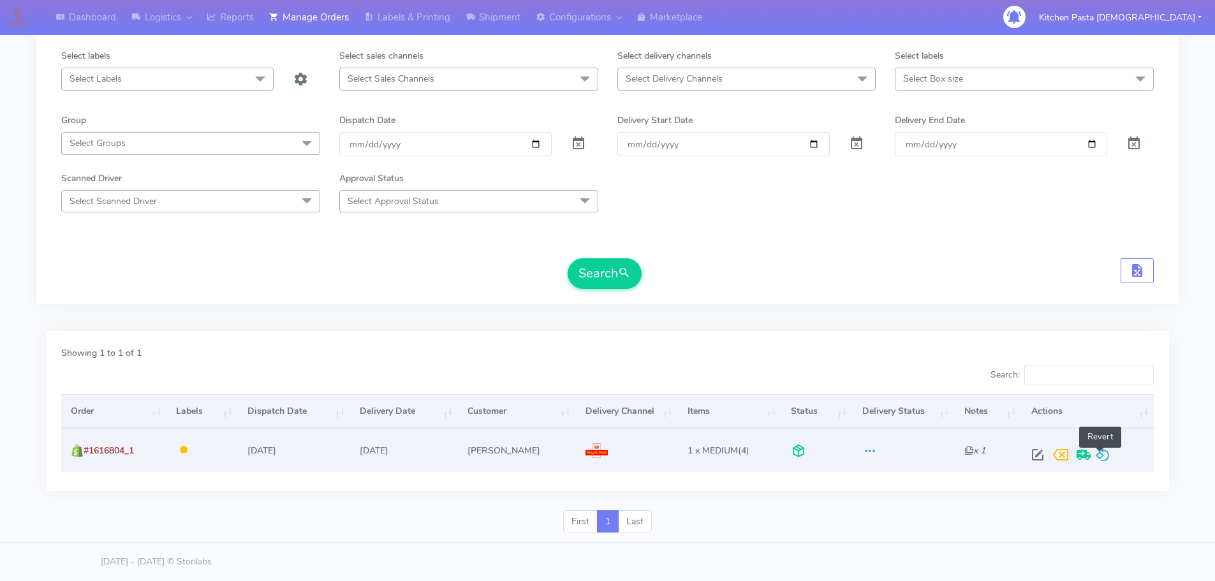
click at [1101, 460] on span at bounding box center [1102, 457] width 15 height 12
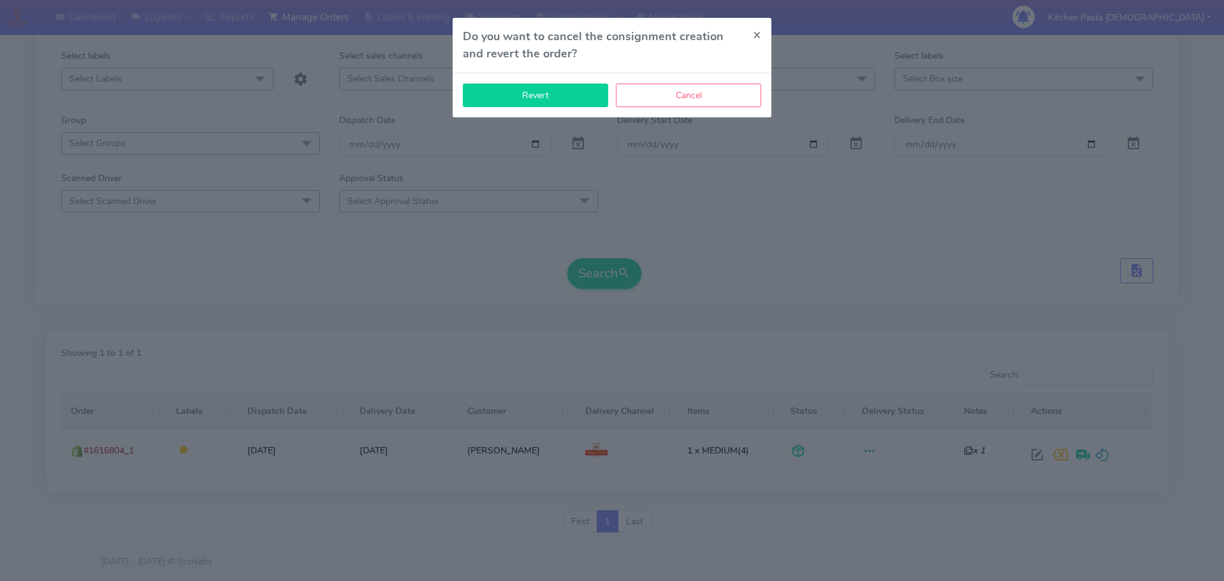
click at [524, 85] on button "Revert" at bounding box center [535, 96] width 145 height 24
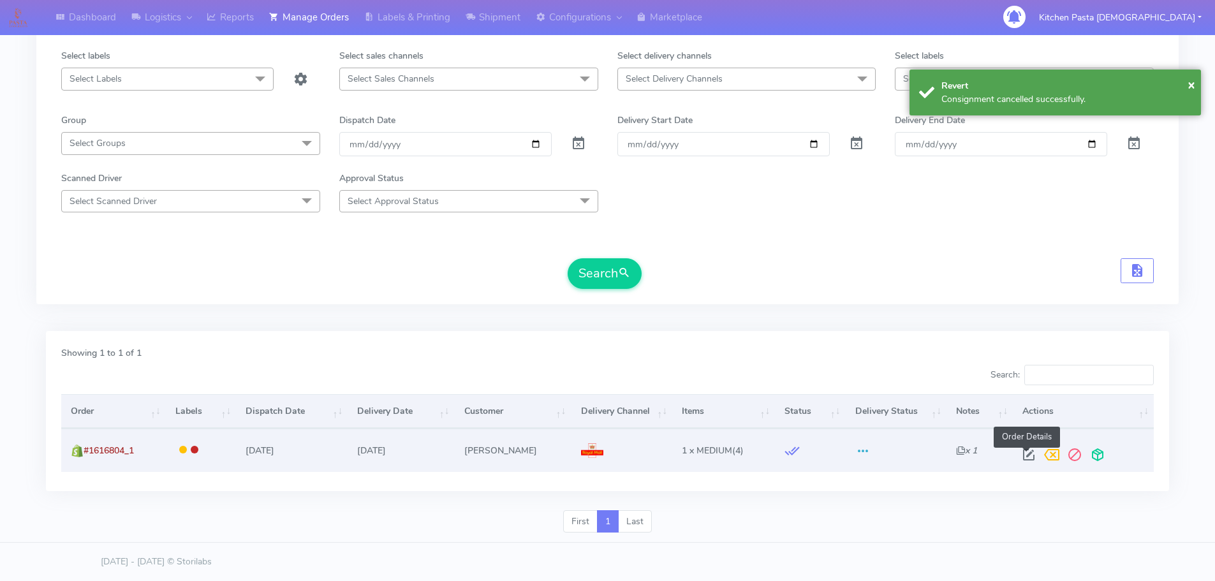
click at [1019, 457] on span at bounding box center [1028, 457] width 23 height 12
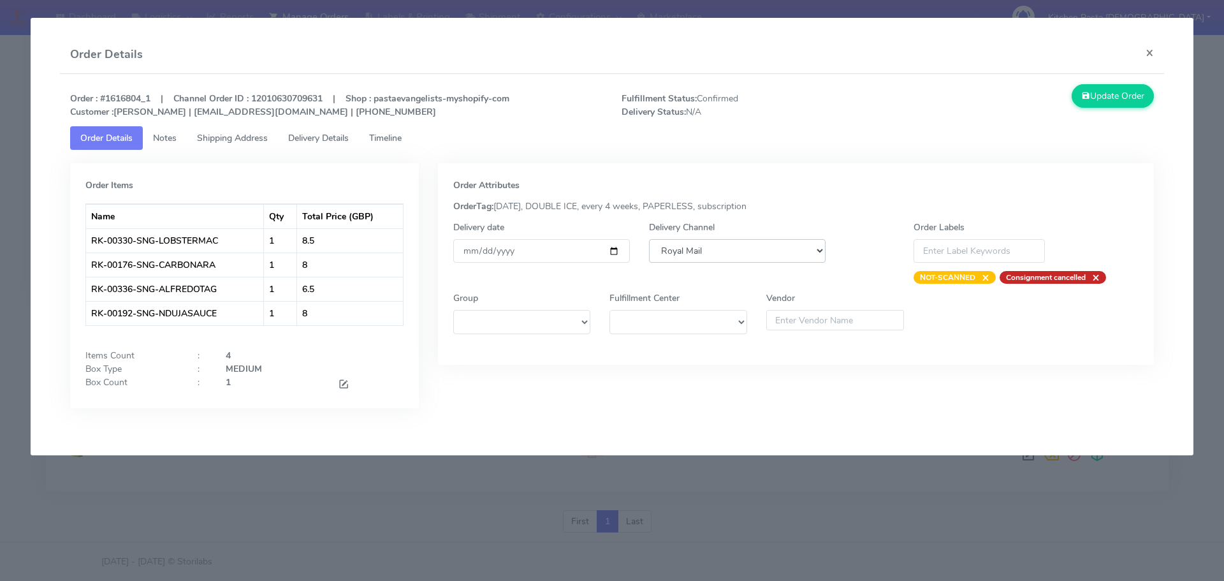
click at [742, 253] on select "DHL OnFleet Royal Mail DPD Yodel MaxOptra Amazon Collection" at bounding box center [737, 251] width 177 height 24
select select "5"
click at [649, 239] on select "DHL OnFleet Royal Mail DPD Yodel MaxOptra Amazon Collection" at bounding box center [737, 251] width 177 height 24
click at [1104, 94] on button "Update Order" at bounding box center [1113, 96] width 83 height 24
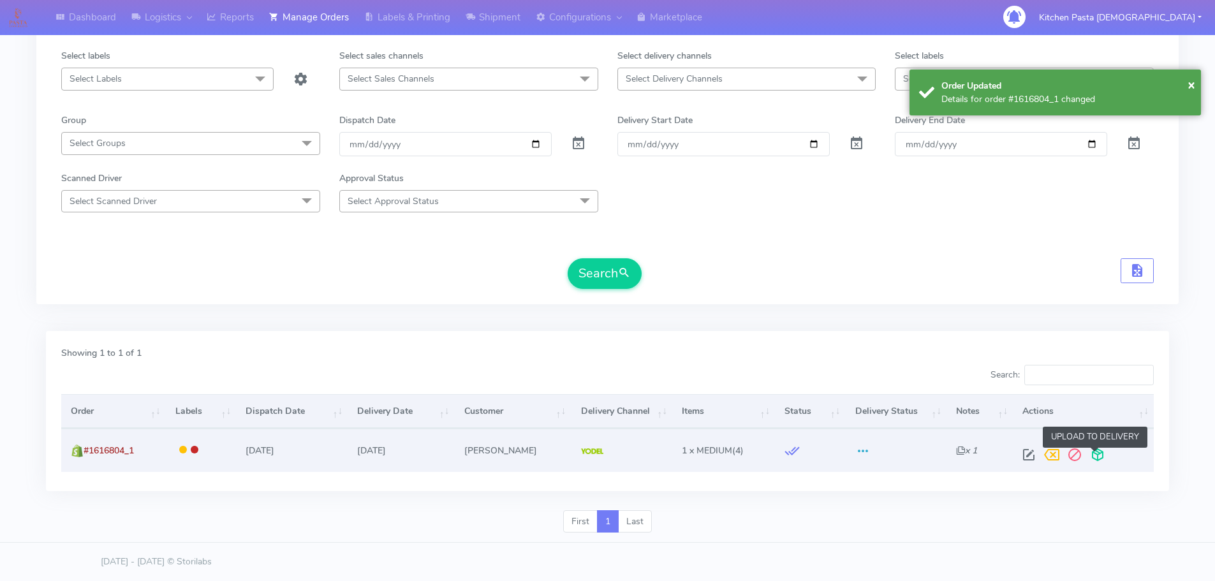
click at [1099, 463] on span at bounding box center [1097, 457] width 23 height 12
click at [1050, 456] on span at bounding box center [1047, 457] width 23 height 12
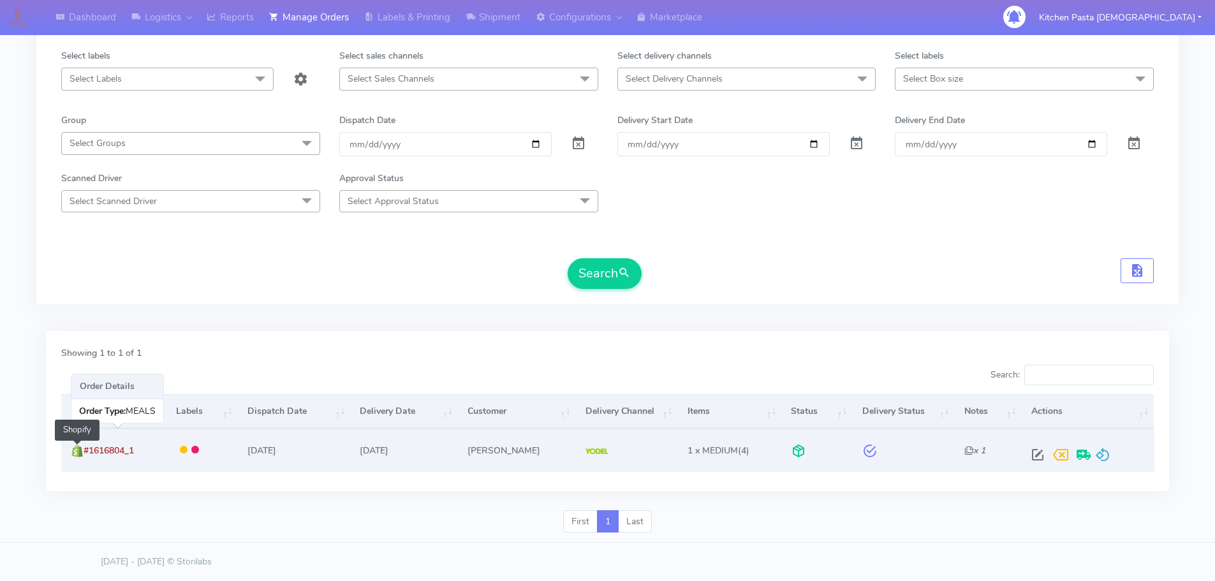
drag, startPoint x: 154, startPoint y: 457, endPoint x: 83, endPoint y: 451, distance: 71.7
click at [83, 451] on td "#1616804_1 Shopify" at bounding box center [113, 450] width 105 height 43
copy span "#1616804_1"
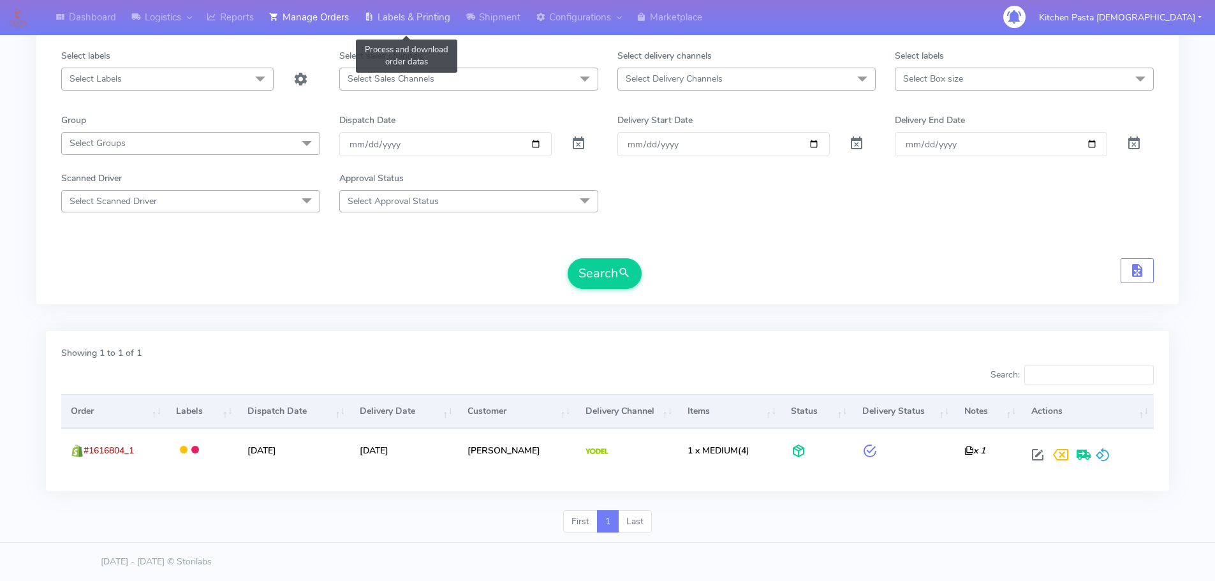
drag, startPoint x: 423, startPoint y: 18, endPoint x: 436, endPoint y: 16, distance: 12.9
click at [423, 18] on link "Labels & Printing" at bounding box center [406, 17] width 101 height 35
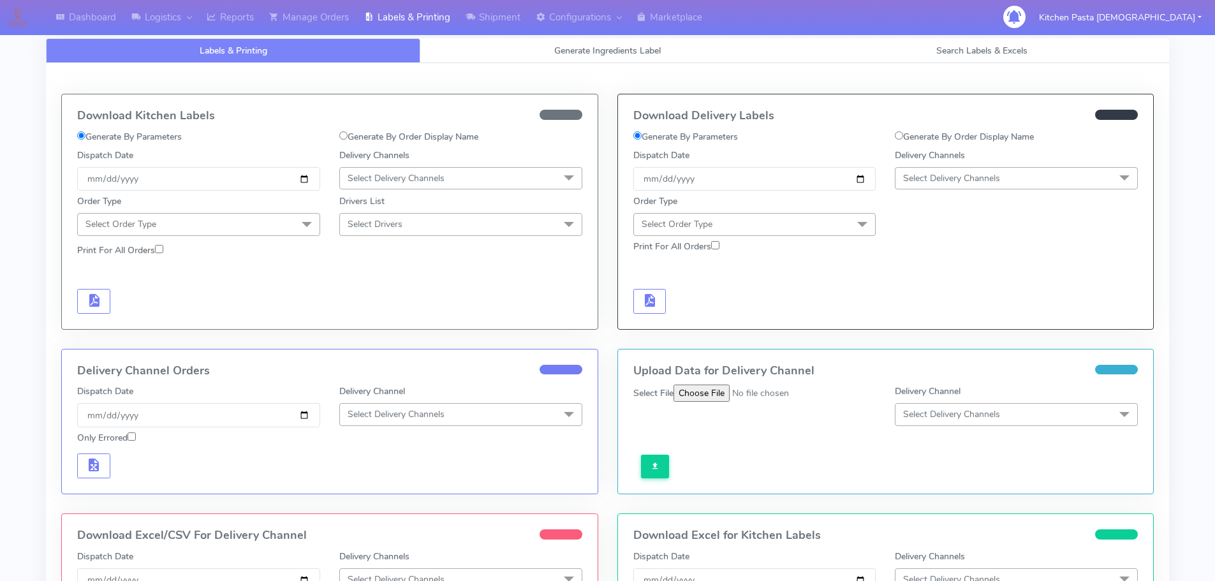
click at [928, 133] on label "Generate By Order Display Name" at bounding box center [964, 136] width 139 height 13
click at [903, 133] on input "Generate By Order Display Name" at bounding box center [899, 135] width 8 height 8
radio input "true"
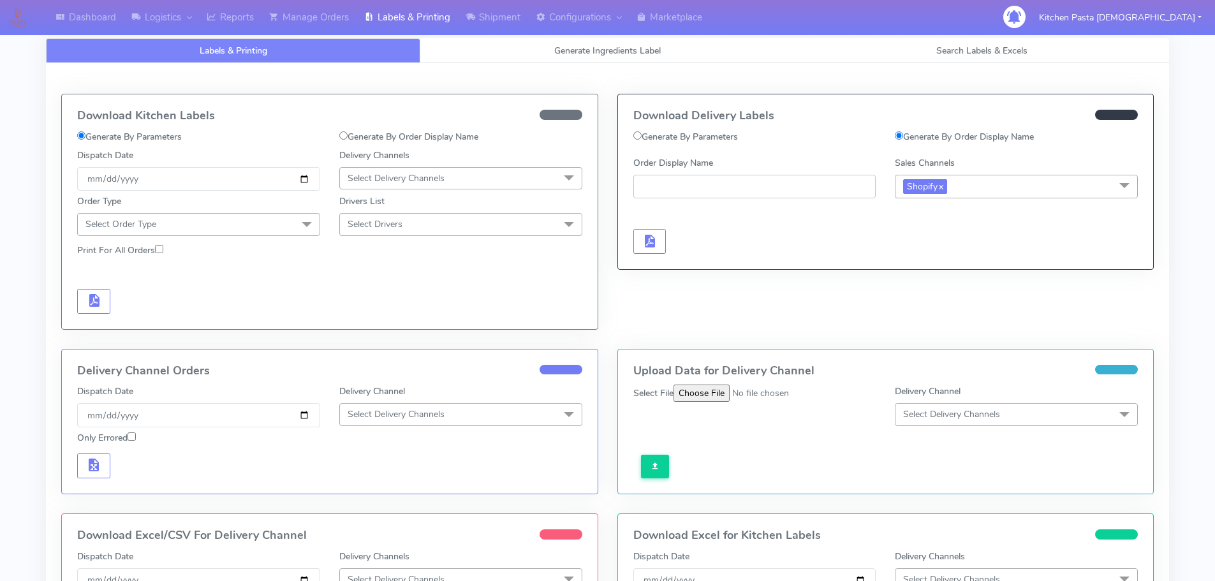
paste input "#1616804_1"
type input "#1616804_1"
click at [661, 234] on button "button" at bounding box center [649, 241] width 33 height 25
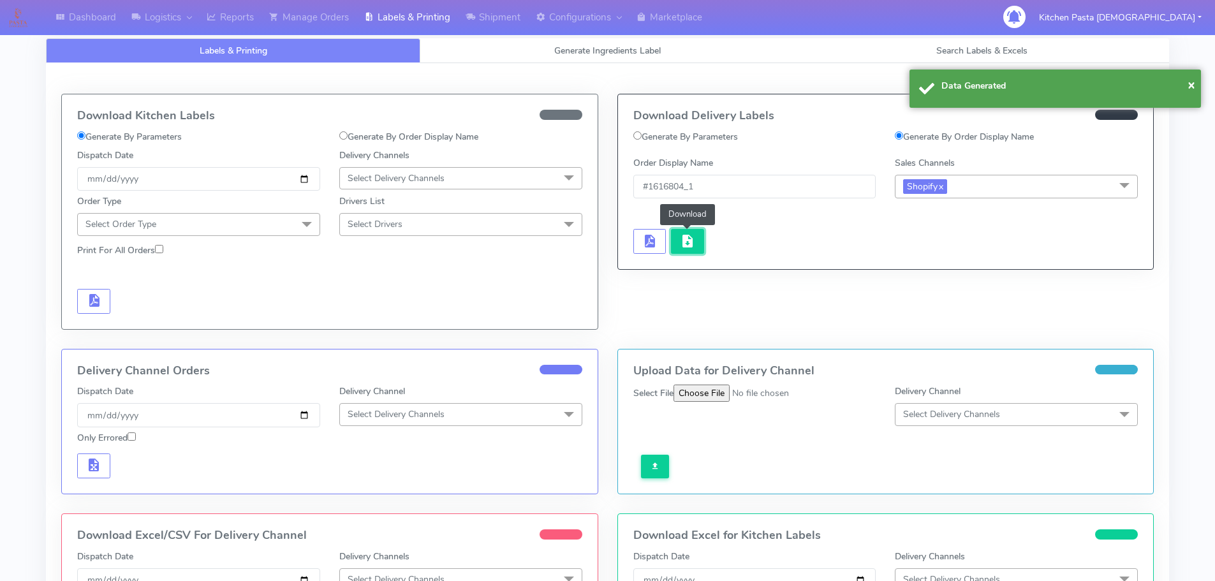
drag, startPoint x: 666, startPoint y: 236, endPoint x: 683, endPoint y: 239, distance: 16.9
click at [683, 240] on button "button" at bounding box center [687, 241] width 33 height 25
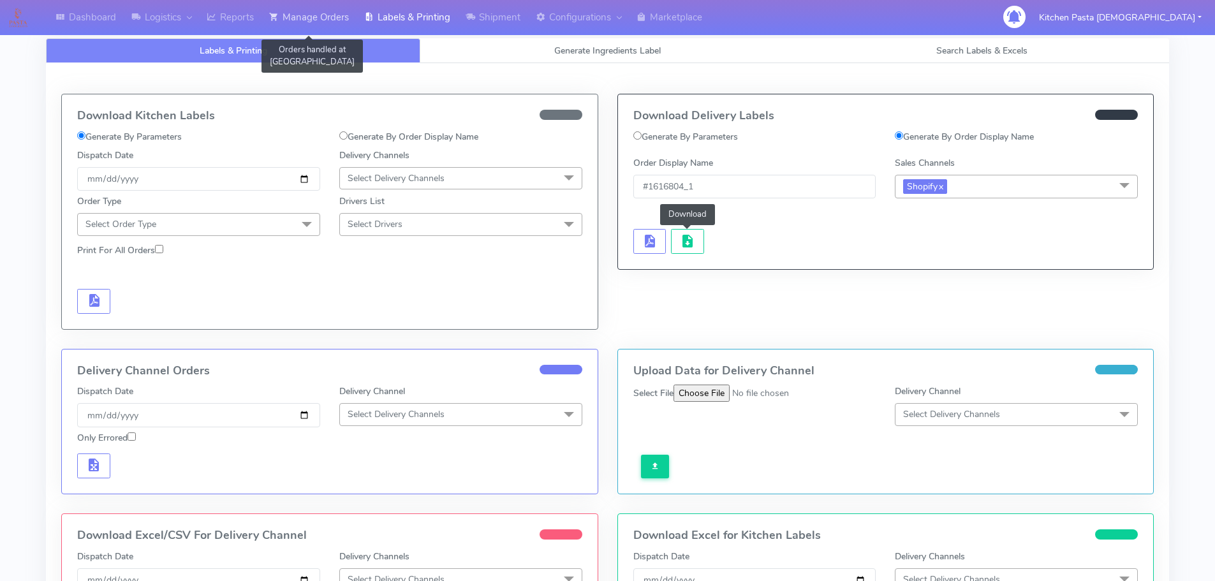
drag, startPoint x: 353, startPoint y: 15, endPoint x: 339, endPoint y: 35, distance: 24.8
click at [353, 15] on link "Manage Orders" at bounding box center [308, 17] width 95 height 35
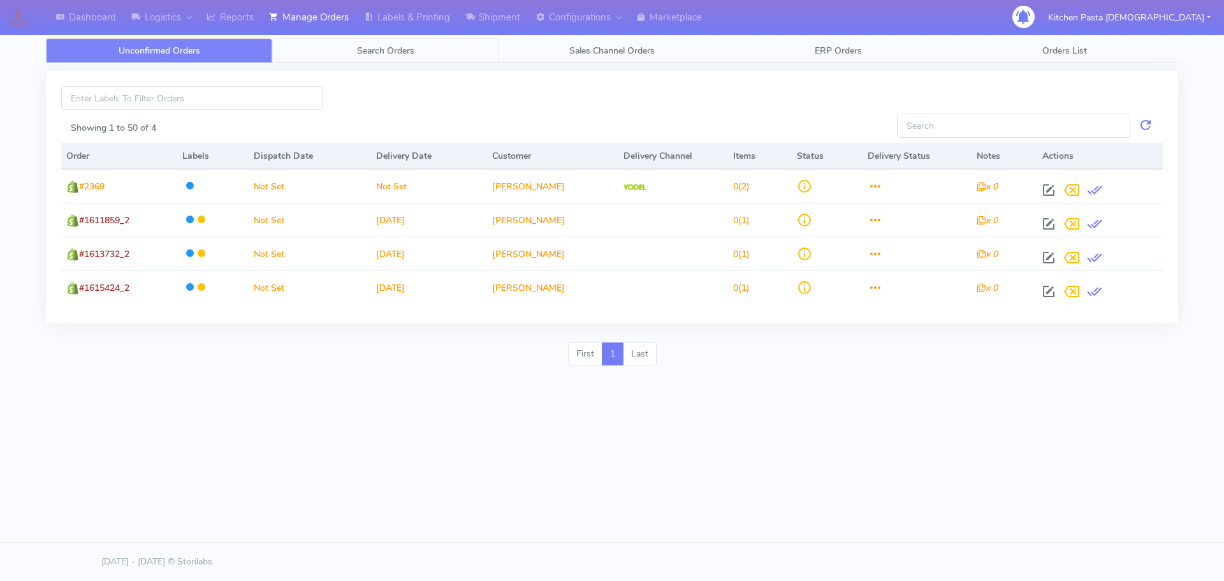
click at [346, 49] on link "Search Orders" at bounding box center [385, 50] width 226 height 25
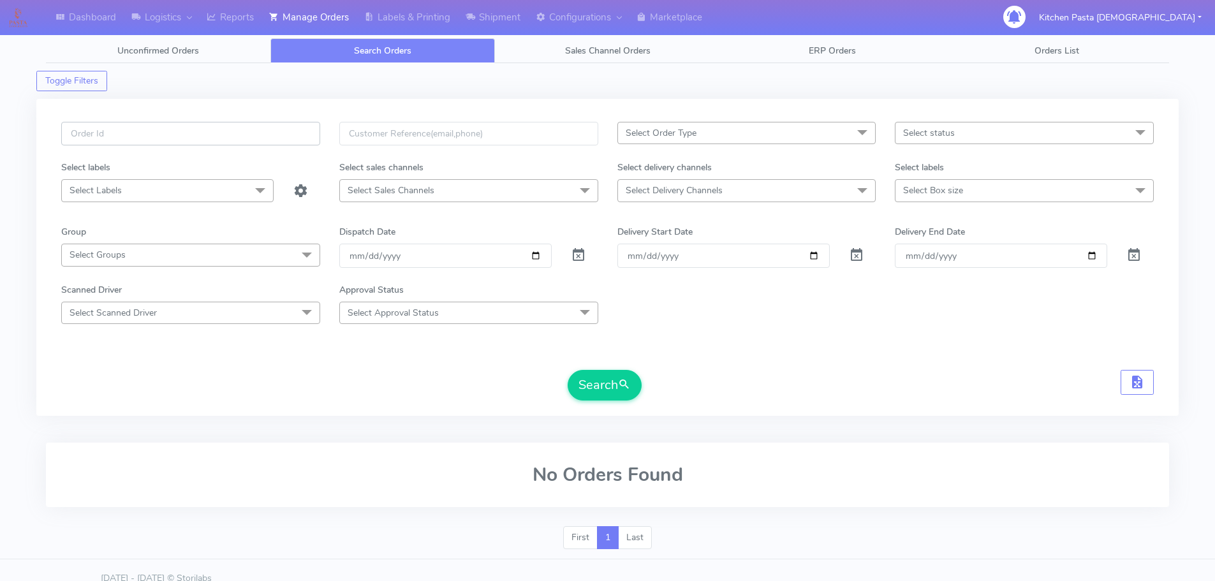
click at [200, 135] on input "text" at bounding box center [190, 134] width 259 height 24
type input "1616977"
click at [568, 370] on button "Search" at bounding box center [605, 385] width 74 height 31
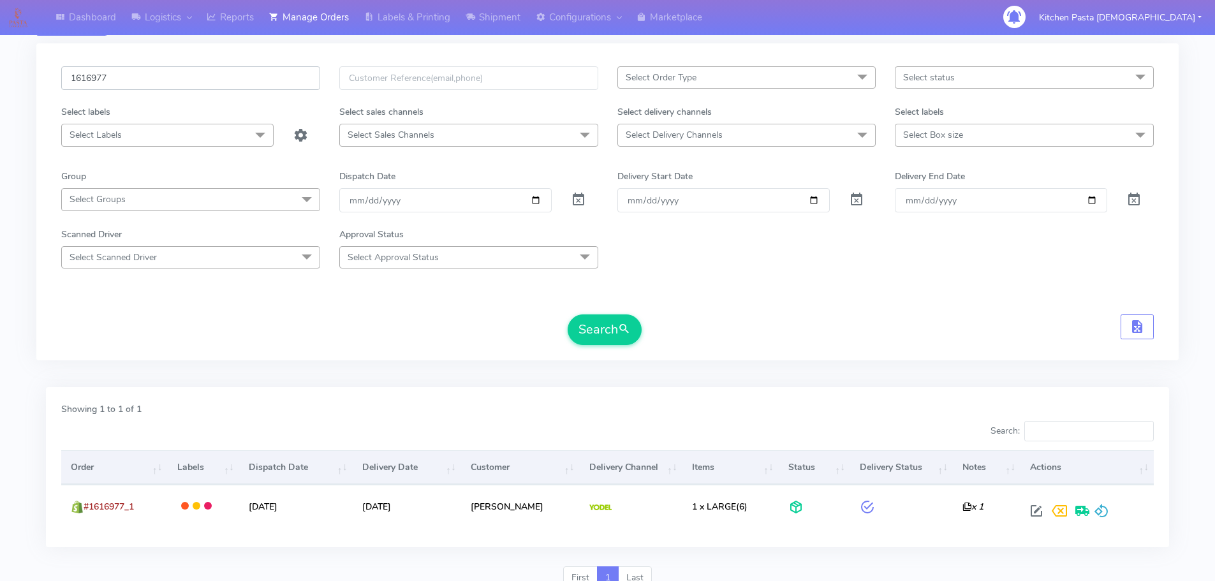
scroll to position [112, 0]
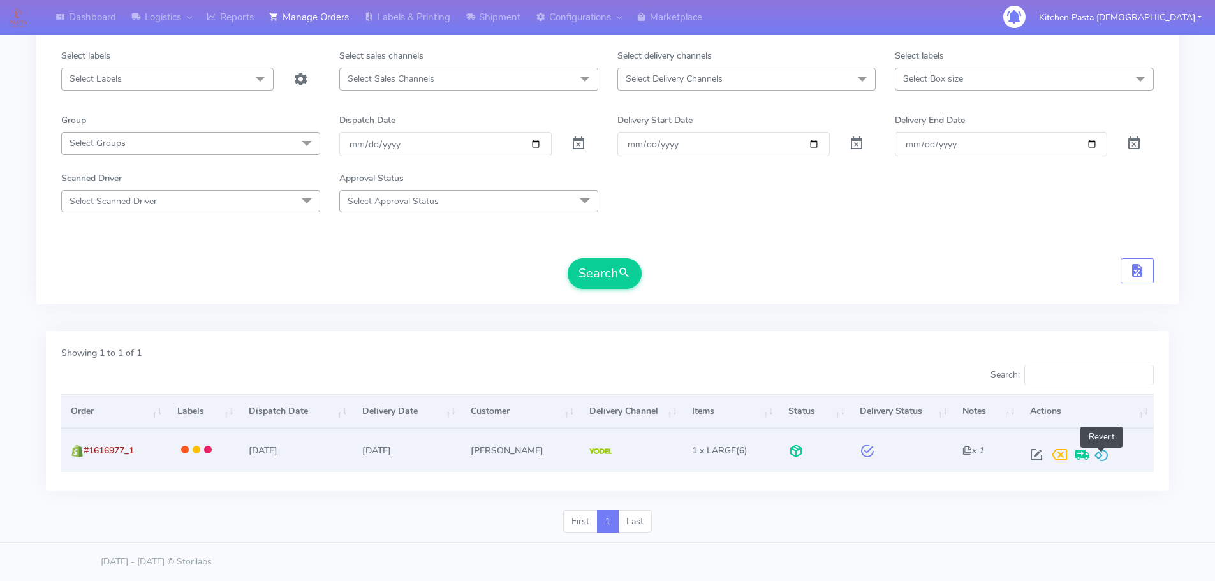
click at [1099, 459] on span at bounding box center [1101, 457] width 15 height 12
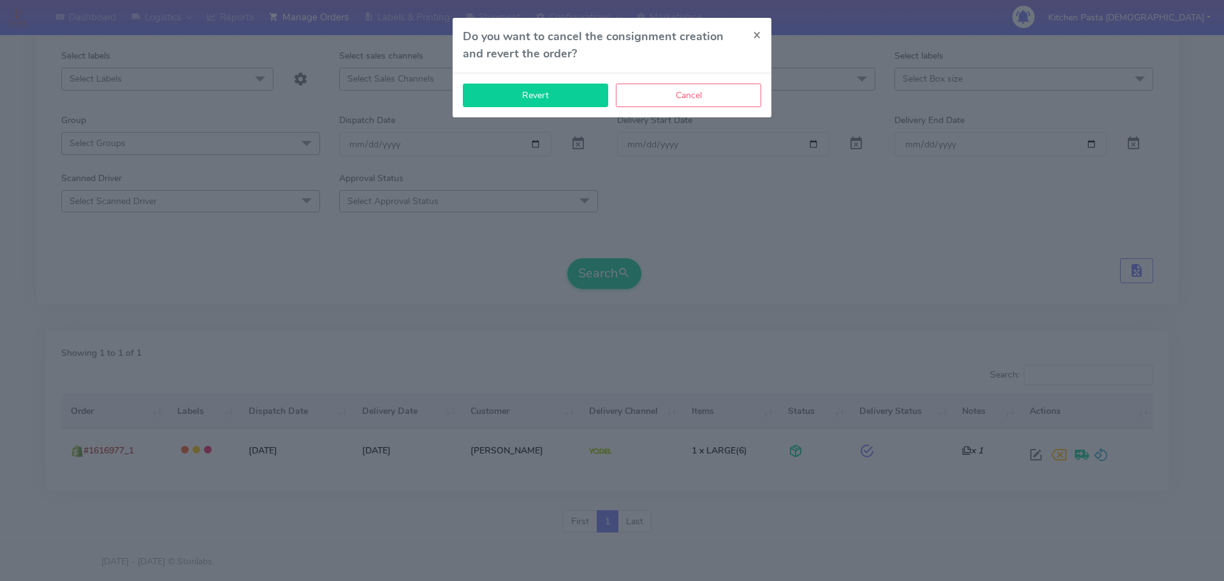
click at [589, 102] on button "Revert" at bounding box center [535, 96] width 145 height 24
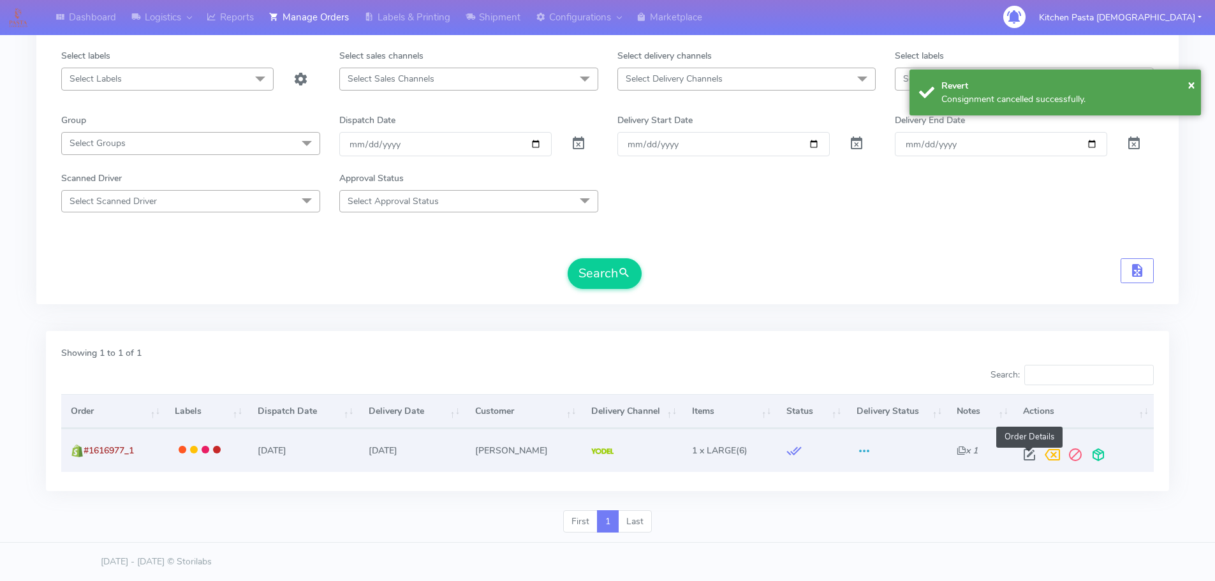
click at [1041, 451] on span at bounding box center [1052, 457] width 23 height 12
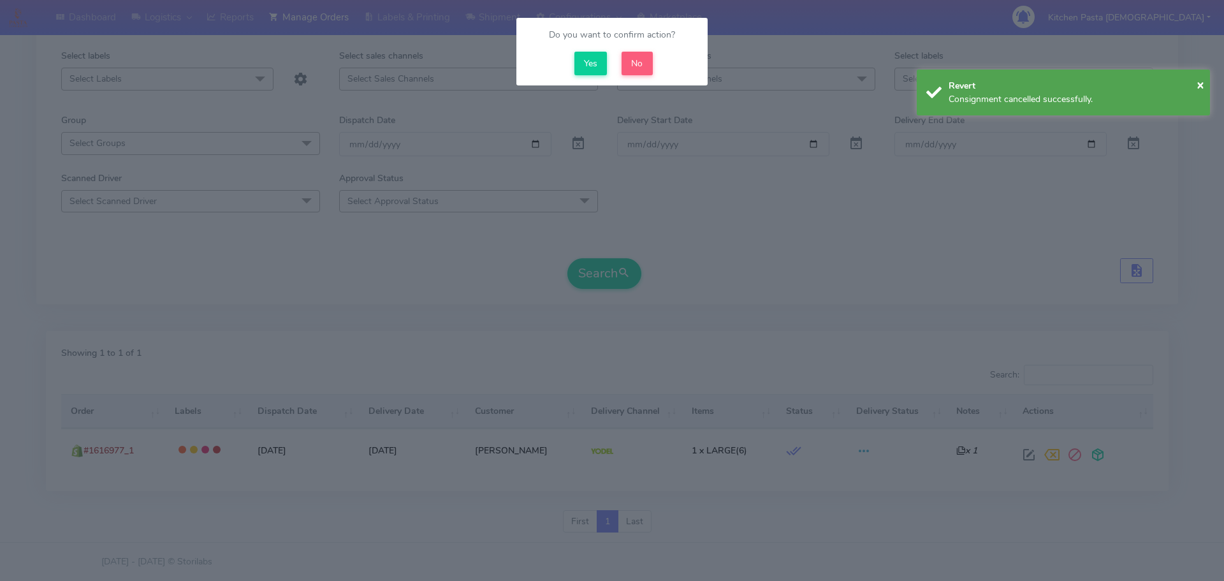
click at [1022, 451] on modal-container "Do you want to confirm action? Yes No" at bounding box center [612, 290] width 1224 height 581
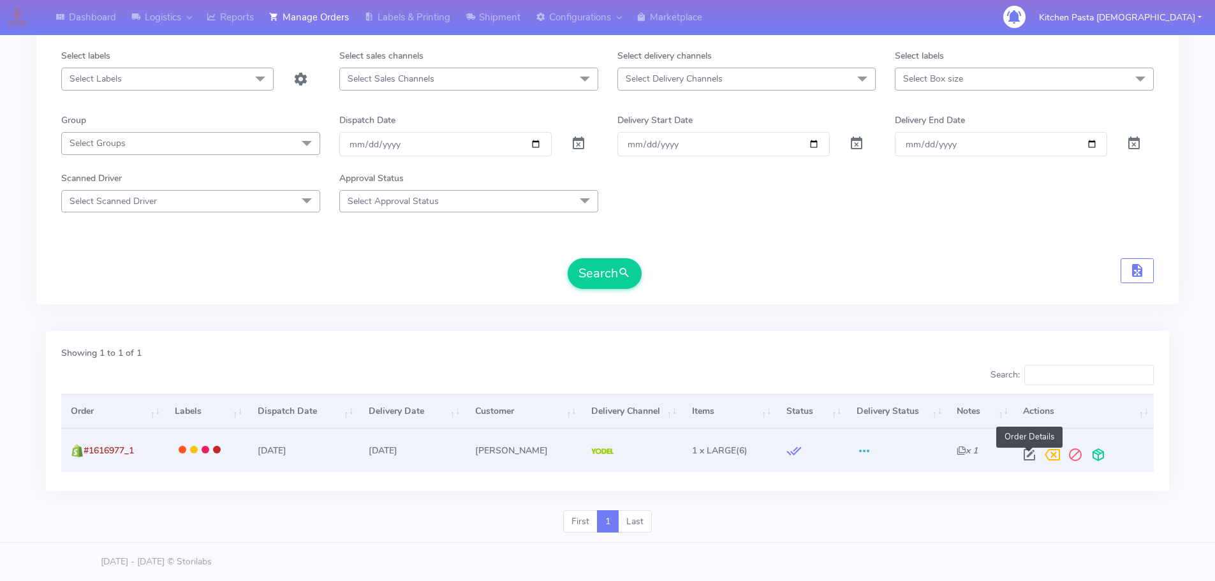
click at [1024, 454] on span at bounding box center [1029, 457] width 23 height 12
select select "5"
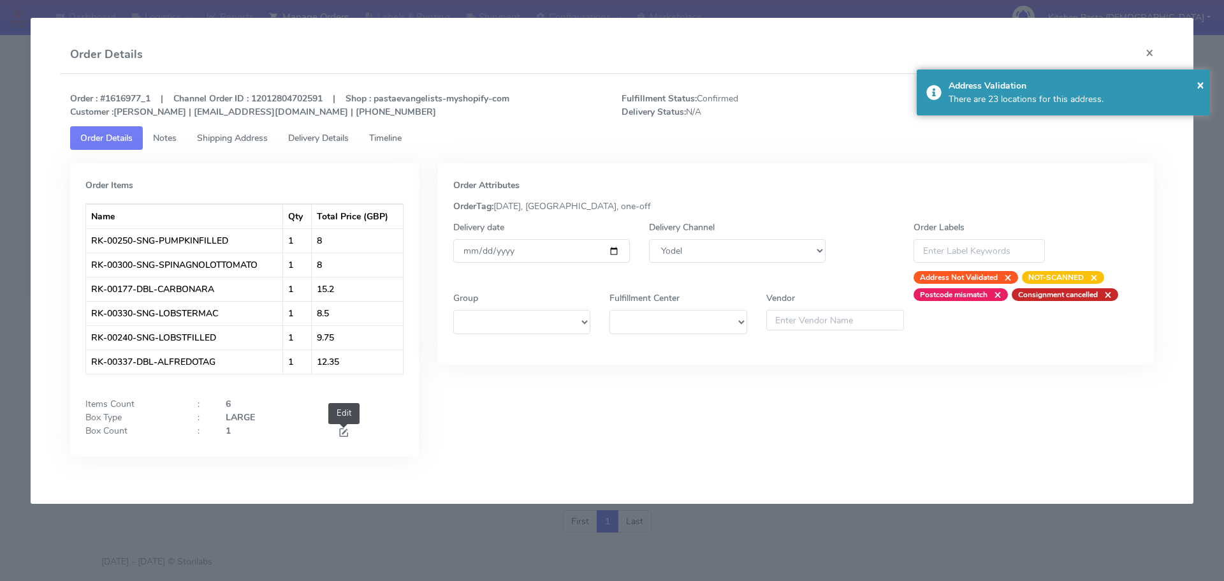
click at [343, 440] on span at bounding box center [343, 434] width 11 height 12
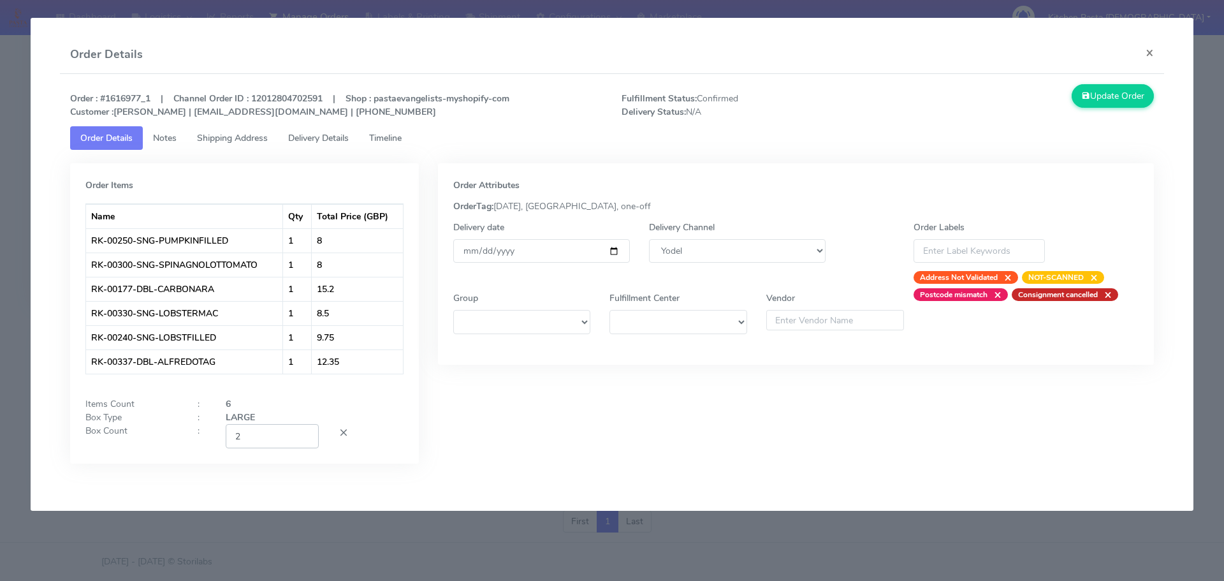
type input "2"
click at [307, 431] on input "2" at bounding box center [272, 436] width 93 height 24
click at [1102, 97] on button "Update Order" at bounding box center [1113, 96] width 83 height 24
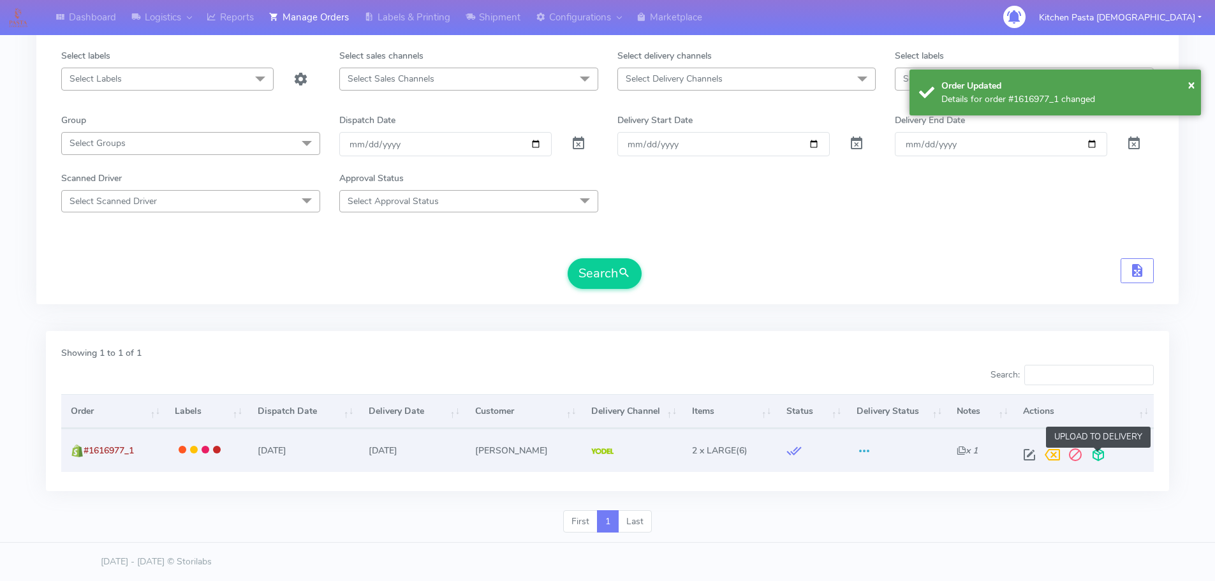
click at [1103, 462] on span at bounding box center [1098, 457] width 23 height 12
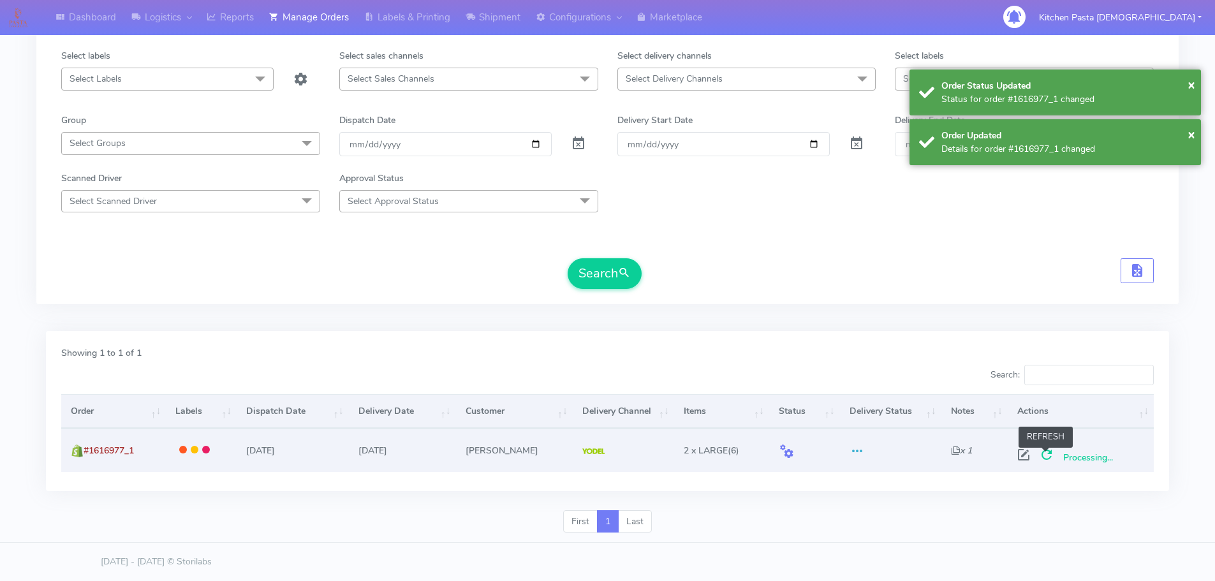
click at [1048, 455] on span at bounding box center [1046, 457] width 23 height 12
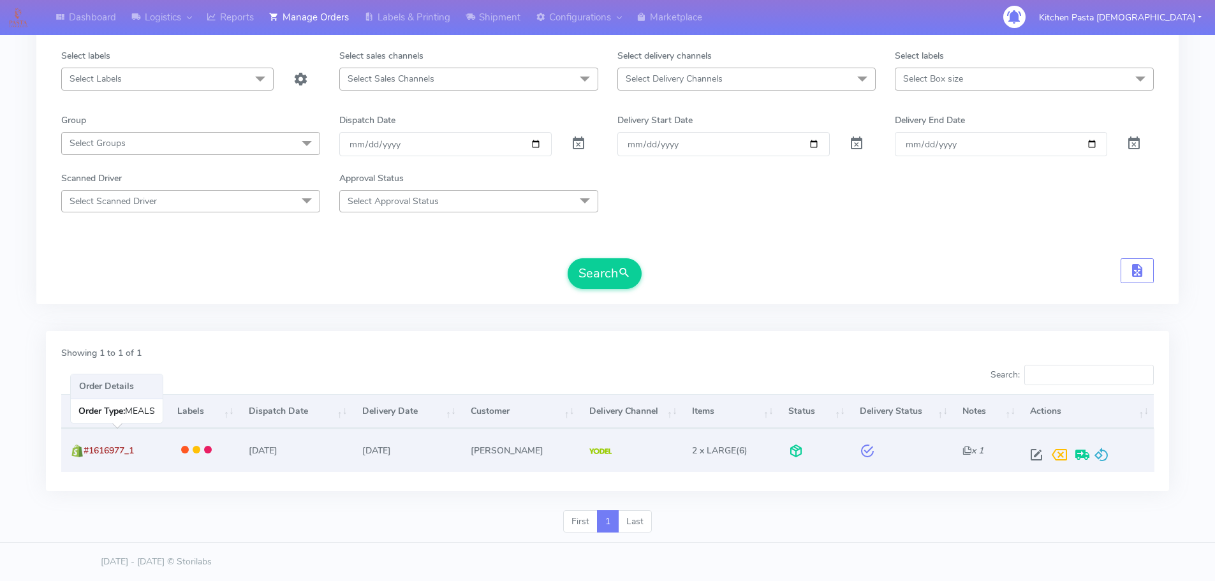
drag, startPoint x: 154, startPoint y: 443, endPoint x: 87, endPoint y: 458, distance: 68.5
click at [87, 458] on td "#1616977_1" at bounding box center [114, 450] width 106 height 43
copy span "#1616977_1"
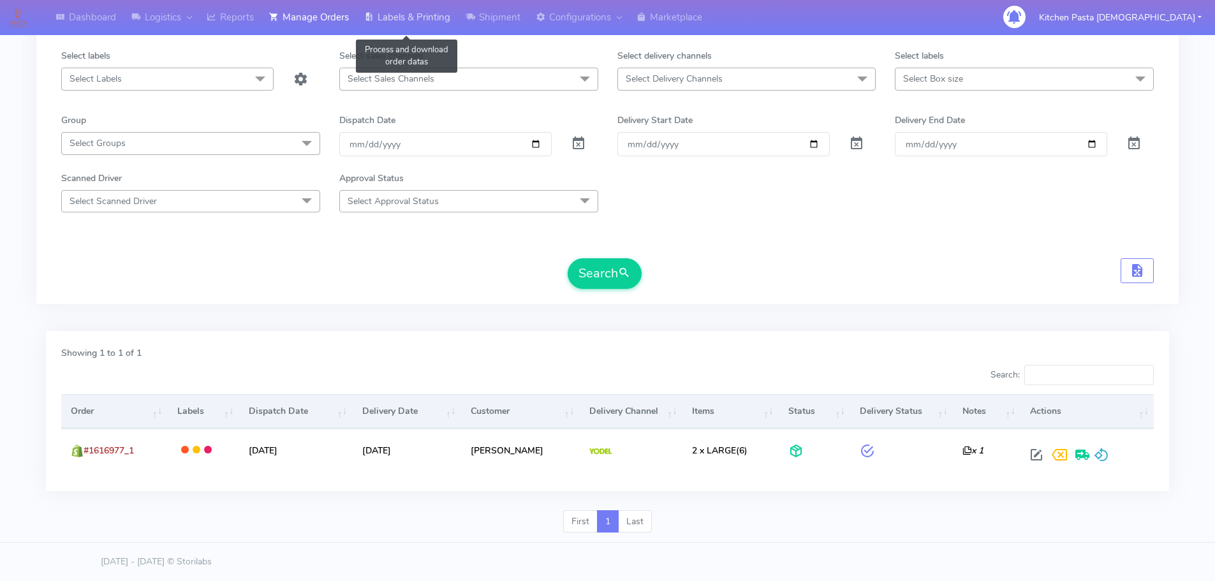
click at [412, 24] on link "Labels & Printing" at bounding box center [406, 17] width 101 height 35
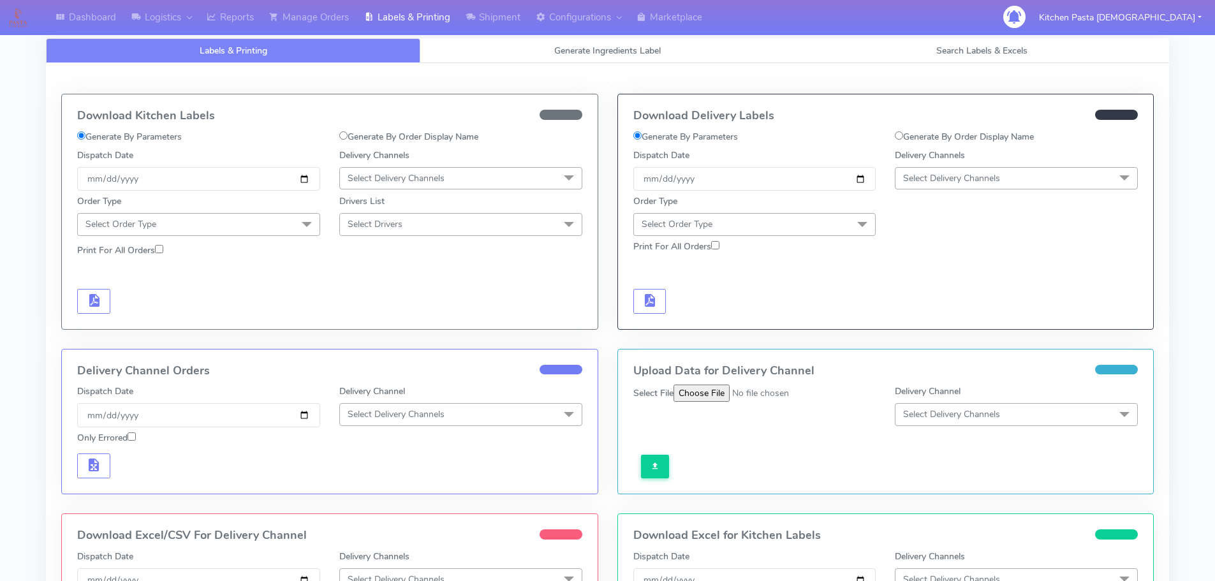
click at [972, 137] on label "Generate By Order Display Name" at bounding box center [964, 136] width 139 height 13
click at [903, 137] on input "Generate By Order Display Name" at bounding box center [899, 135] width 8 height 8
radio input "true"
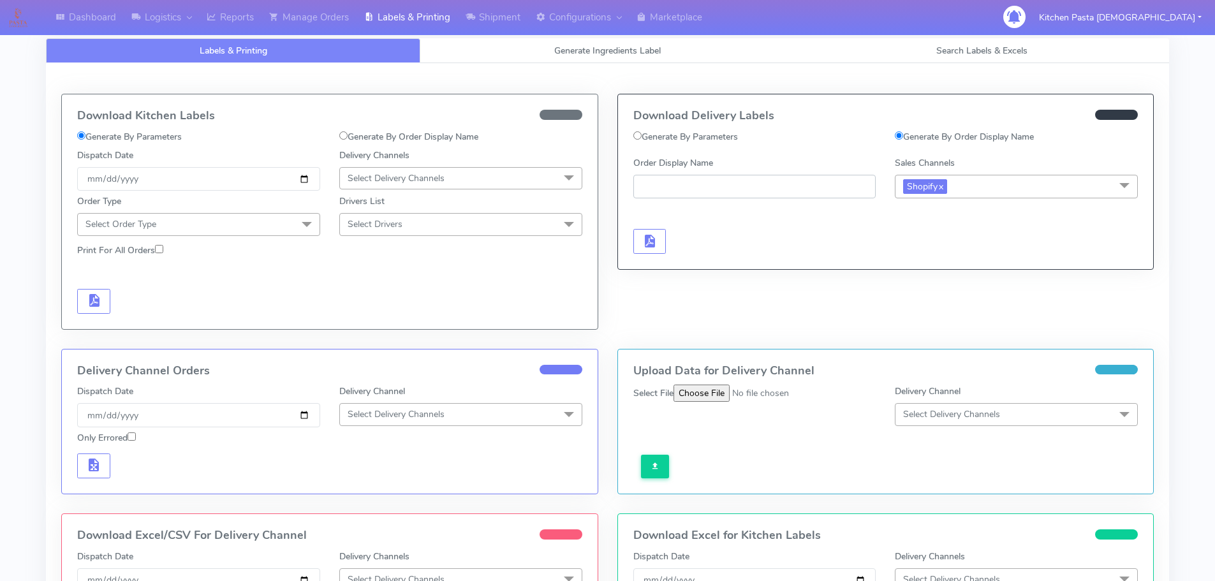
paste input "#1616977_1"
type input "#1616977_1"
drag, startPoint x: 645, startPoint y: 243, endPoint x: 672, endPoint y: 247, distance: 27.2
click at [648, 243] on span "button" at bounding box center [648, 244] width 15 height 12
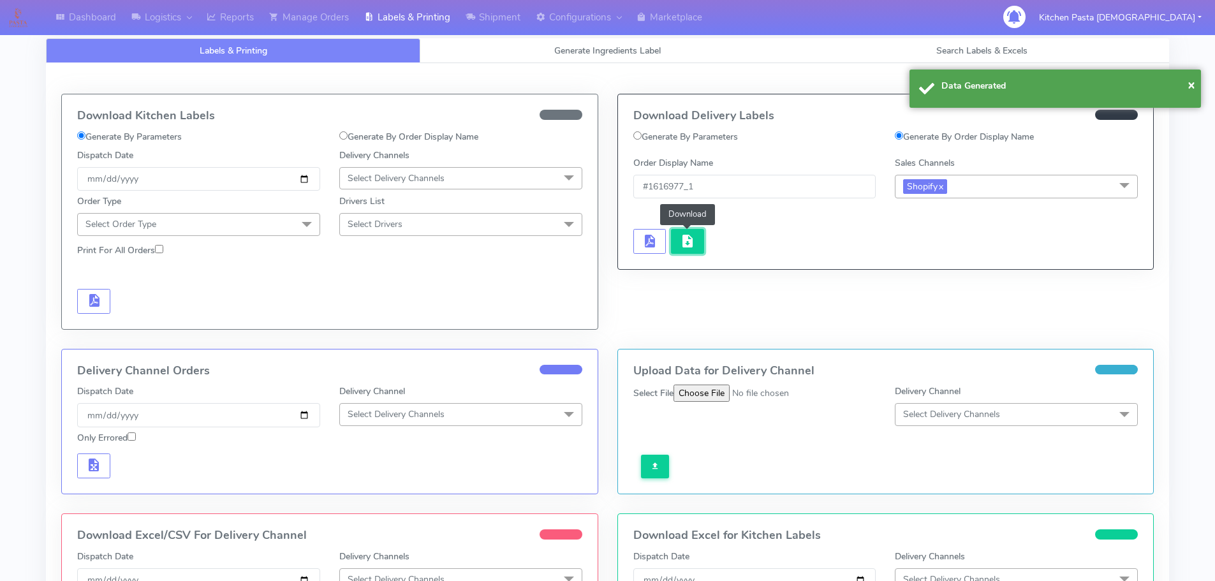
click at [691, 248] on span "button" at bounding box center [687, 244] width 15 height 12
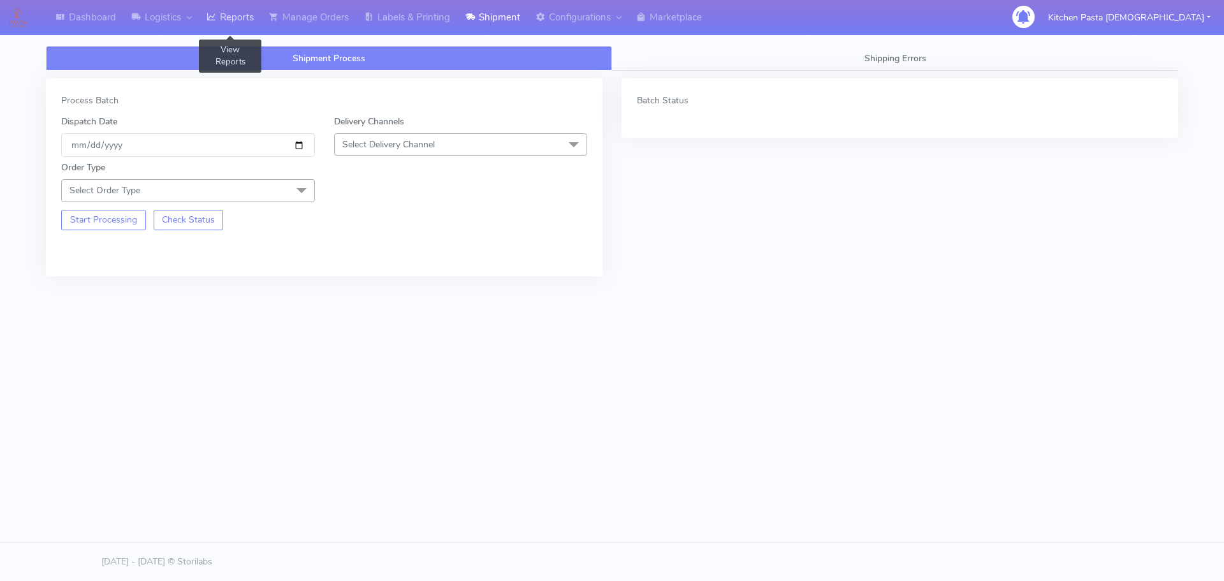
click at [224, 18] on link "Reports" at bounding box center [230, 17] width 62 height 35
